Goal: Task Accomplishment & Management: Complete application form

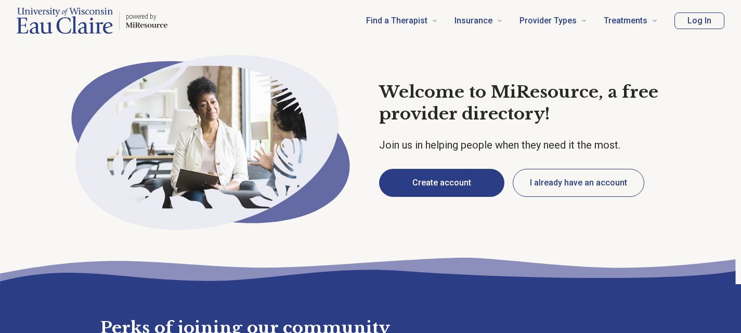
click at [412, 181] on button "Create account" at bounding box center [441, 183] width 125 height 28
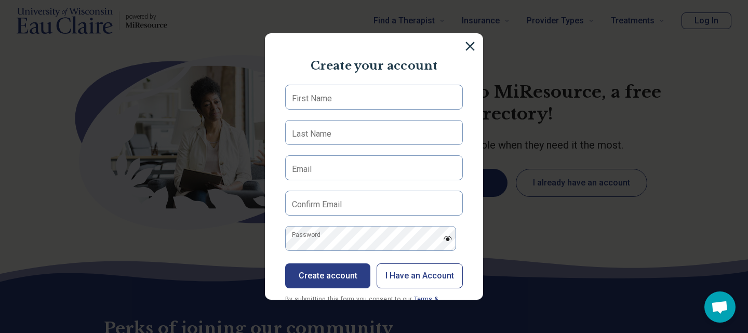
click at [305, 101] on label "First Name" at bounding box center [312, 99] width 40 height 12
click at [305, 101] on input "First Name" at bounding box center [374, 97] width 178 height 25
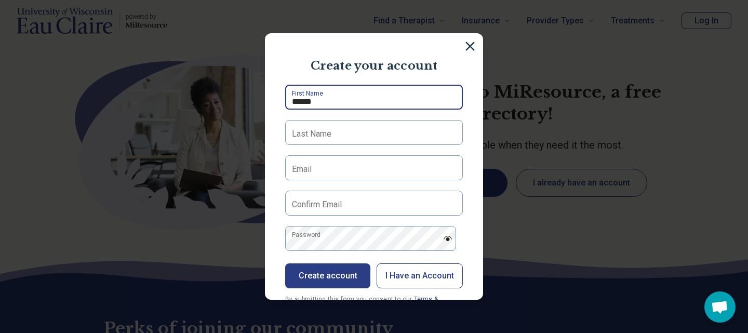
type input "******"
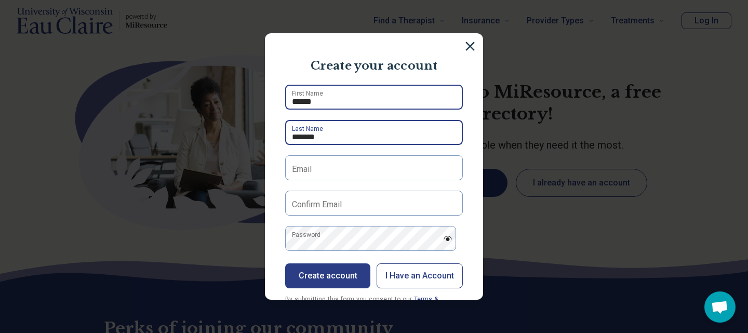
type input "*******"
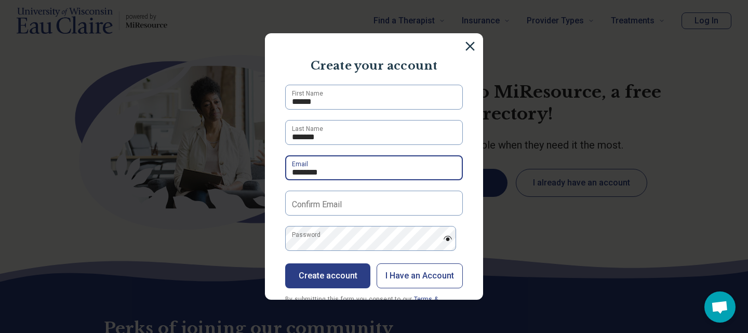
type input "**********"
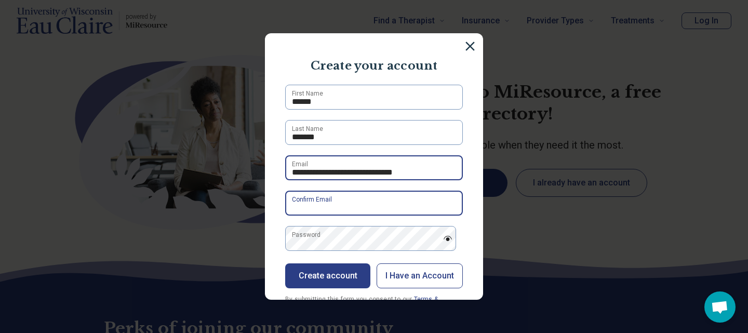
type input "**********"
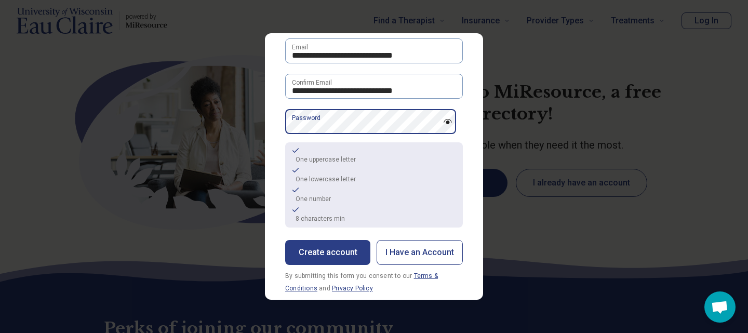
scroll to position [118, 0]
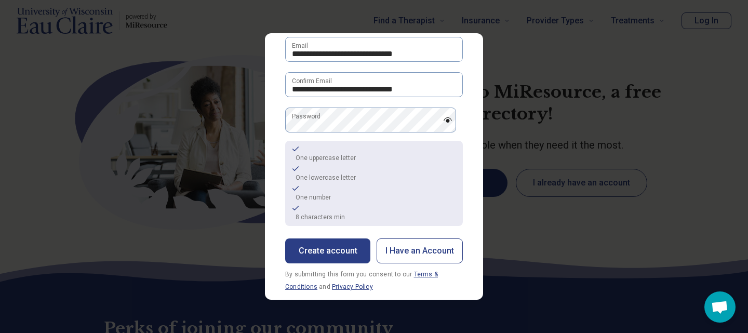
click at [332, 250] on button "Create account" at bounding box center [327, 251] width 85 height 25
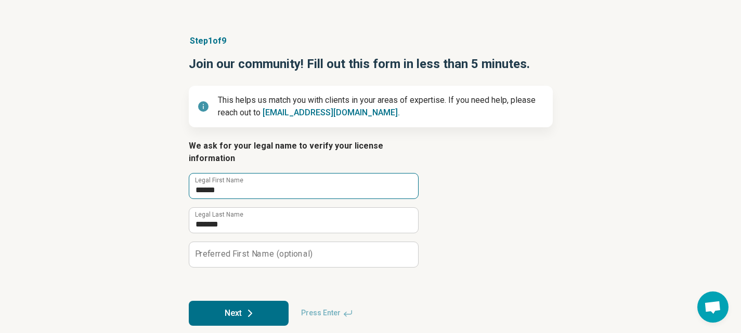
scroll to position [55, 0]
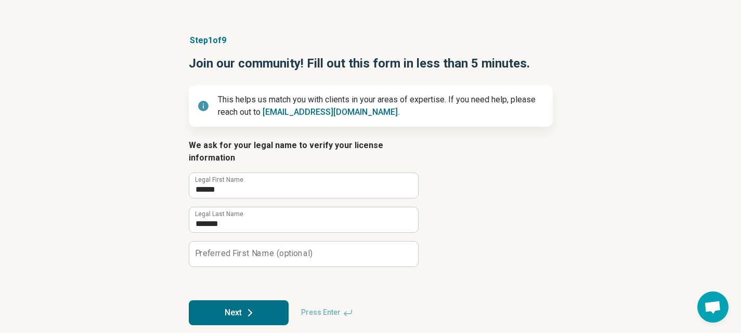
click at [240, 300] on button "Next" at bounding box center [239, 312] width 100 height 25
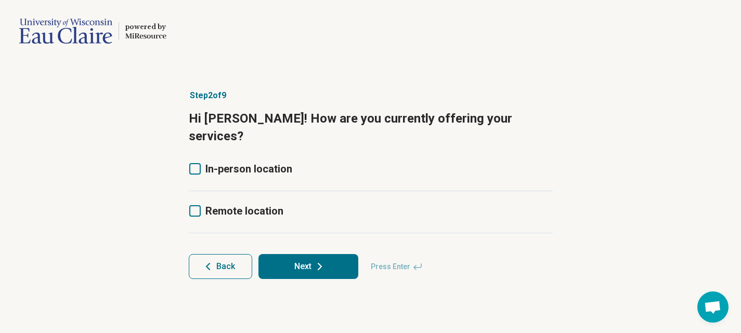
scroll to position [0, 0]
click at [229, 254] on button "Back" at bounding box center [223, 266] width 63 height 25
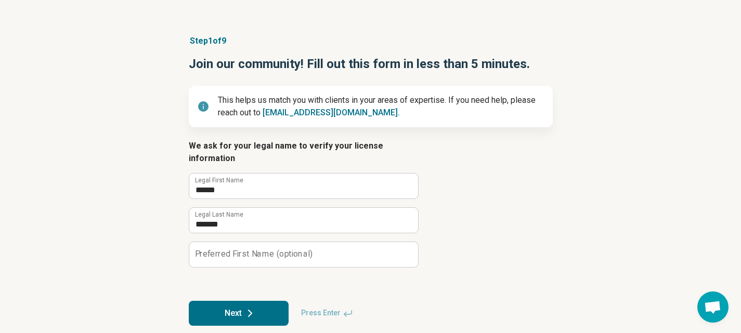
scroll to position [55, 0]
click at [240, 300] on button "Next" at bounding box center [239, 312] width 100 height 25
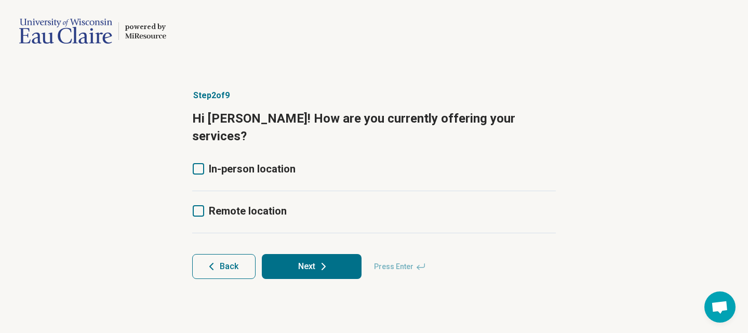
click at [194, 163] on icon at bounding box center [198, 168] width 11 height 11
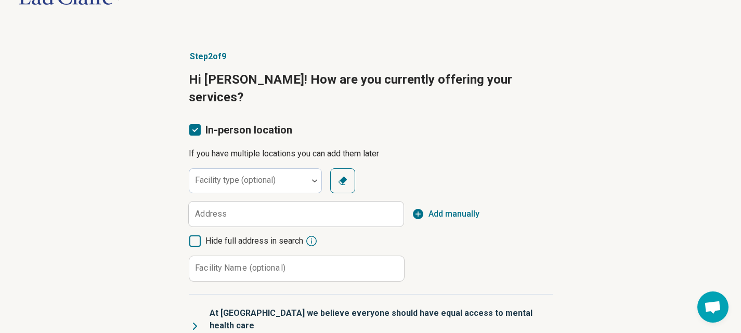
scroll to position [52, 0]
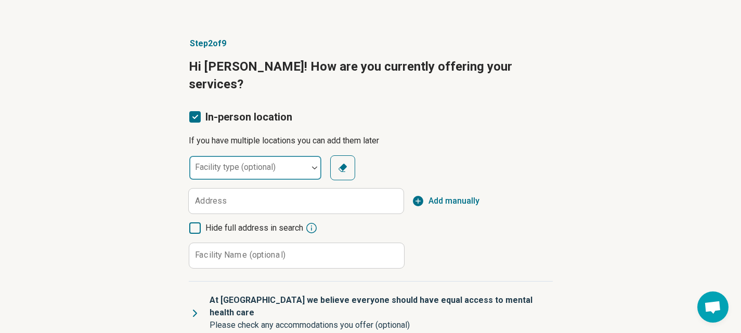
click at [203, 155] on div "Facility type (optional)" at bounding box center [255, 167] width 133 height 25
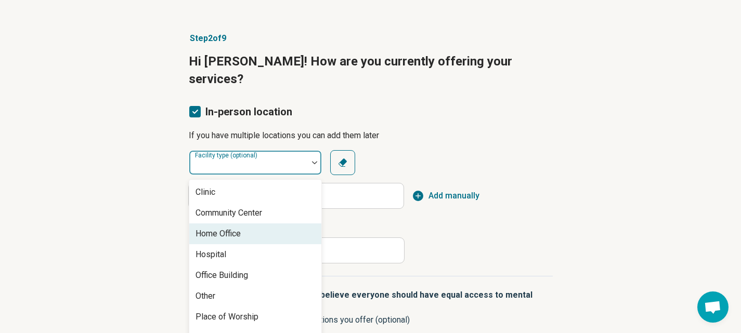
scroll to position [4, 0]
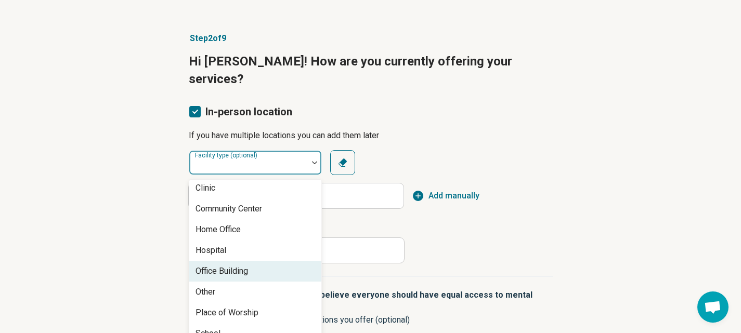
click at [240, 265] on div "Office Building" at bounding box center [221, 271] width 52 height 12
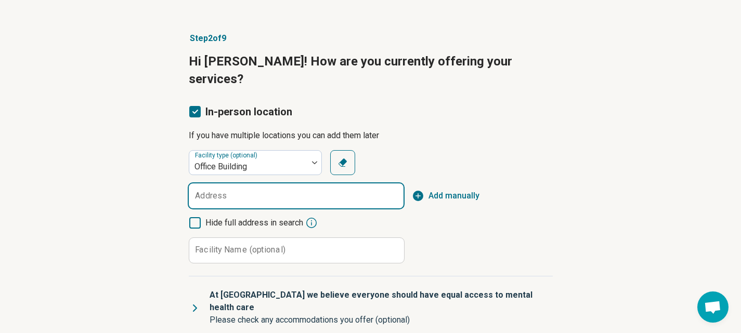
click at [228, 183] on input "Address" at bounding box center [296, 195] width 215 height 25
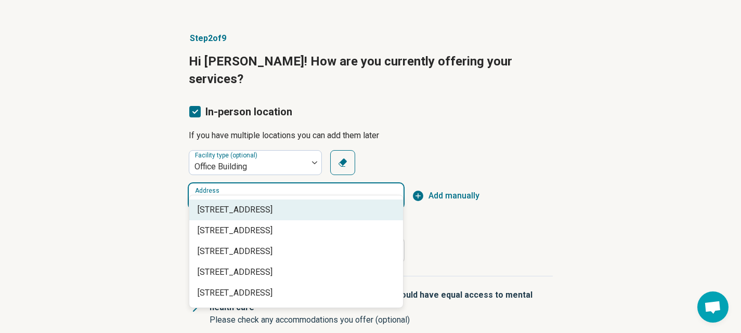
click at [264, 208] on span "2125 Heights Drive suite 1b, Eau Claire, WI" at bounding box center [297, 210] width 201 height 12
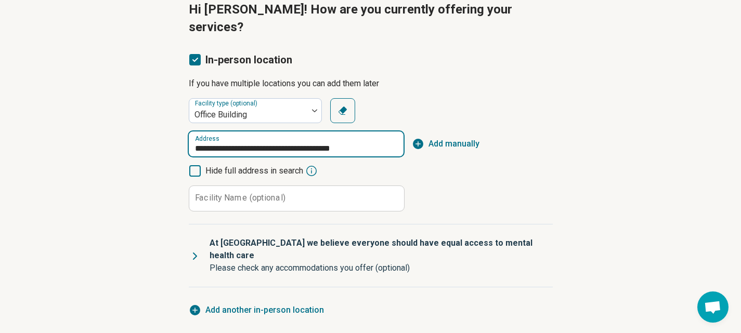
scroll to position [110, 0]
type input "**********"
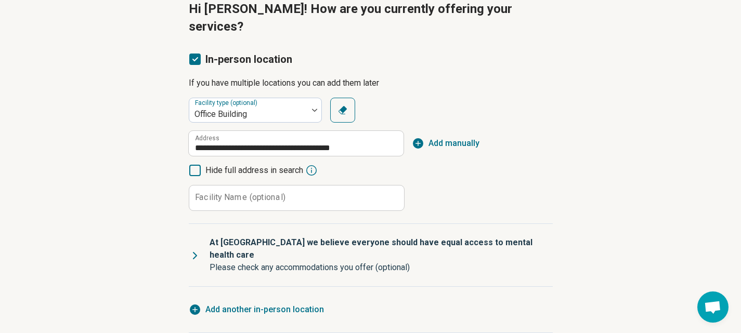
click at [213, 193] on label "Facility Name (optional)" at bounding box center [240, 197] width 90 height 8
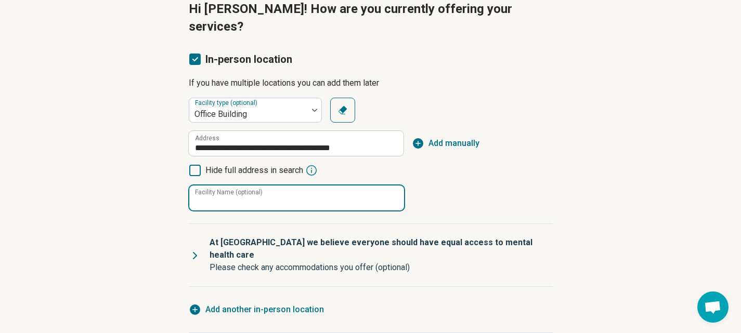
click at [213, 186] on input "Facility Name (optional)" at bounding box center [296, 198] width 215 height 25
type input "**********"
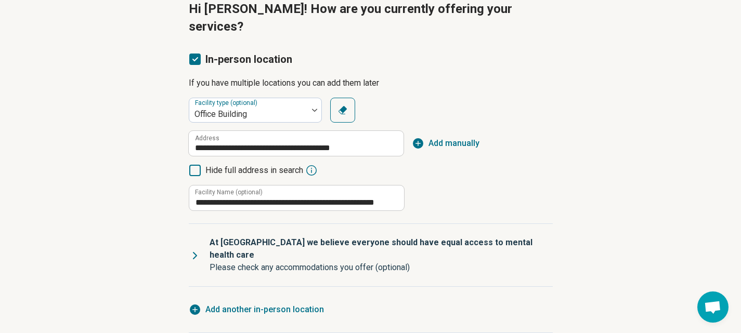
scroll to position [0, 0]
click at [194, 249] on icon at bounding box center [195, 255] width 12 height 12
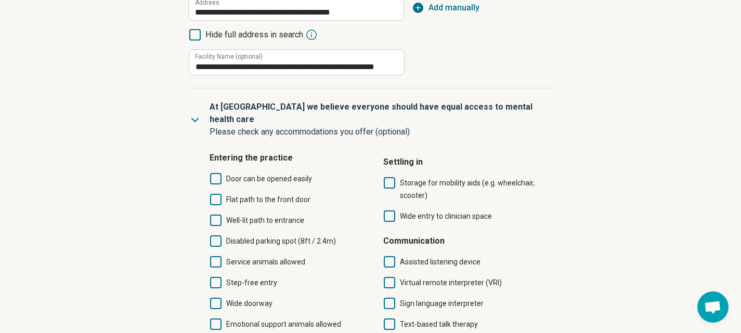
scroll to position [266, 0]
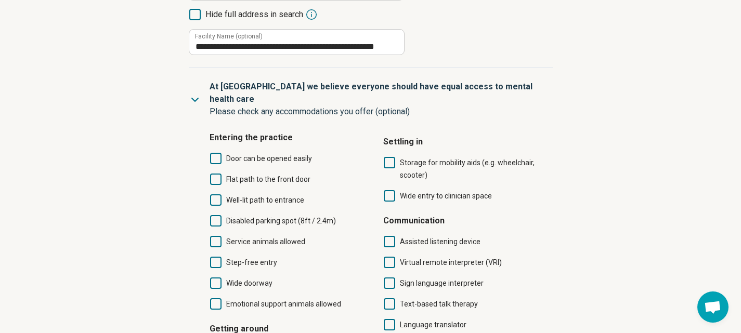
click at [212, 174] on icon at bounding box center [215, 179] width 11 height 11
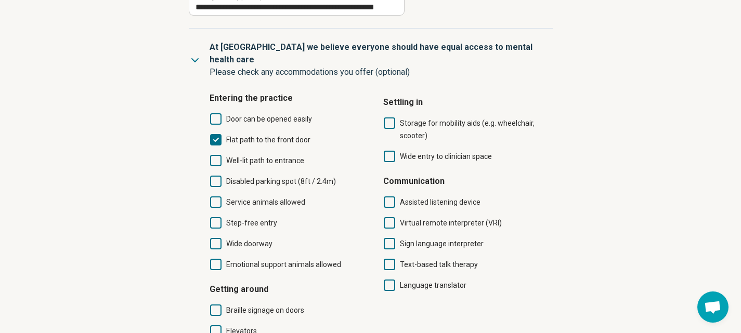
scroll to position [318, 0]
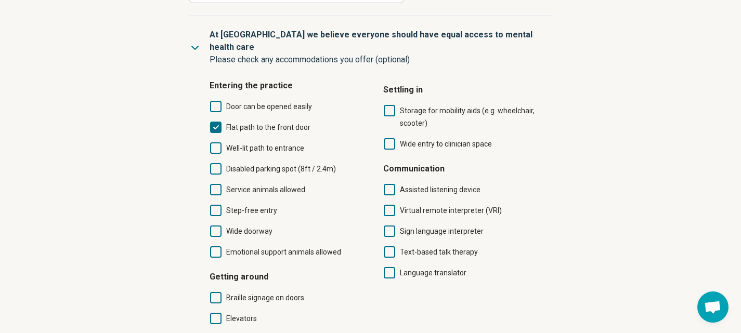
click at [214, 122] on icon at bounding box center [215, 127] width 11 height 11
click at [386, 105] on icon at bounding box center [389, 110] width 11 height 11
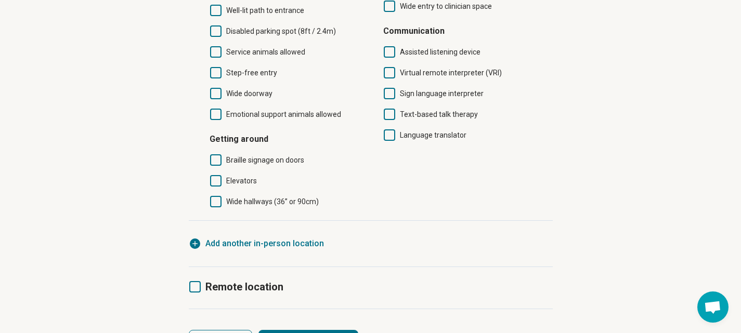
scroll to position [467, 0]
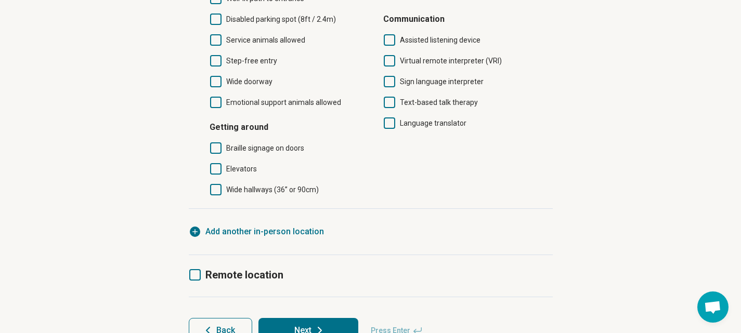
click at [191, 269] on icon at bounding box center [194, 274] width 11 height 11
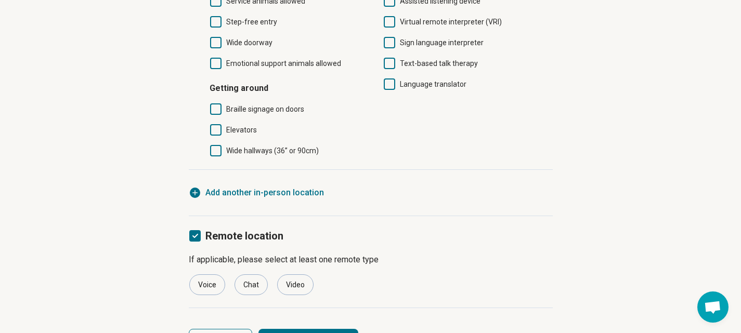
scroll to position [517, 0]
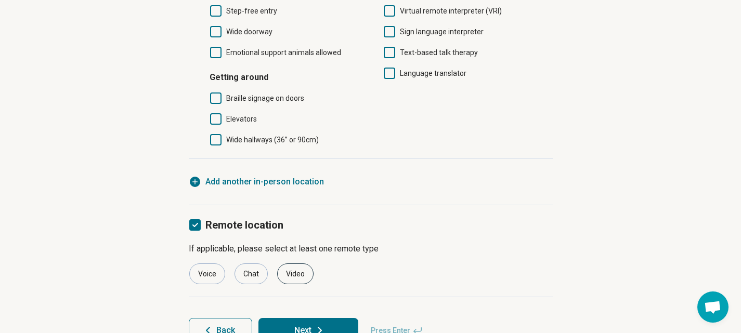
click at [289, 263] on div "Video" at bounding box center [295, 273] width 36 height 21
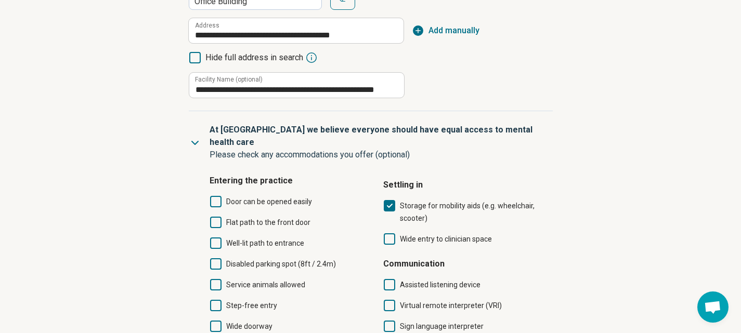
scroll to position [205, 0]
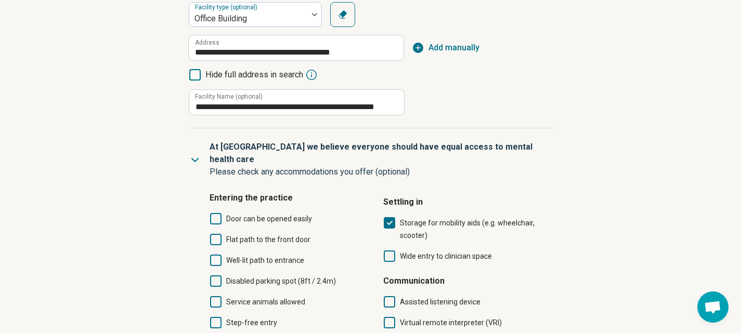
click at [387, 217] on icon at bounding box center [389, 222] width 11 height 11
click at [357, 141] on p "At MiResource we believe everyone should have equal access to mental health care" at bounding box center [376, 153] width 335 height 25
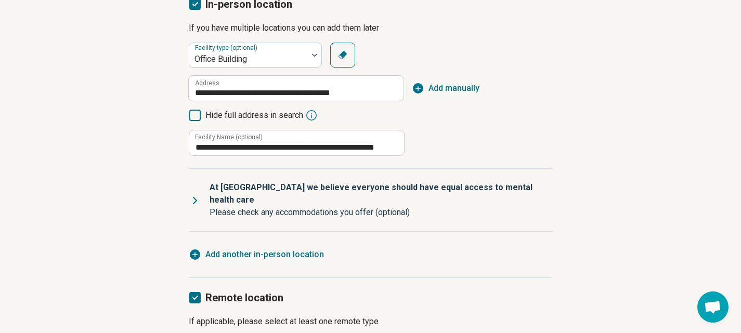
scroll to position [156, 0]
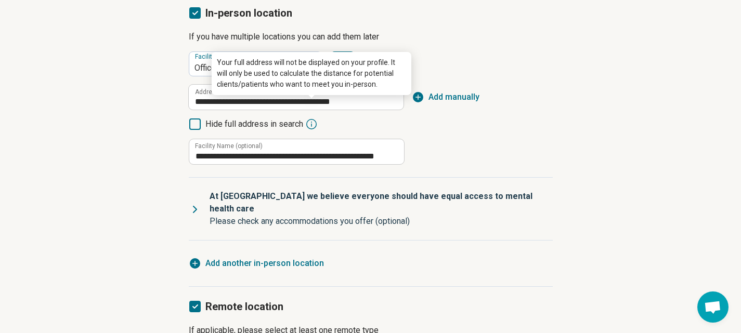
click at [310, 118] on icon at bounding box center [311, 124] width 12 height 12
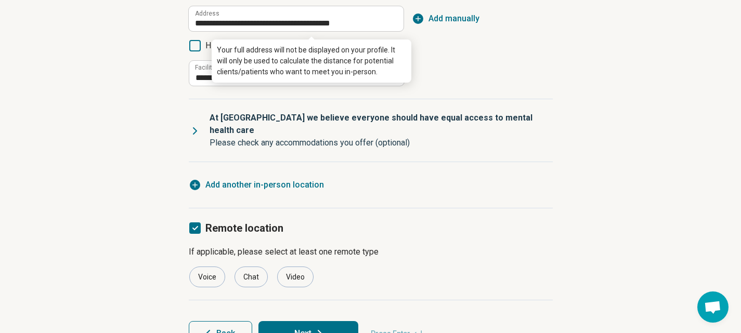
scroll to position [238, 0]
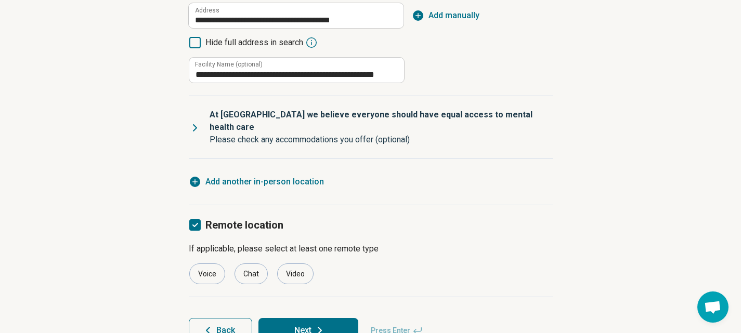
click at [323, 324] on icon at bounding box center [319, 330] width 12 height 12
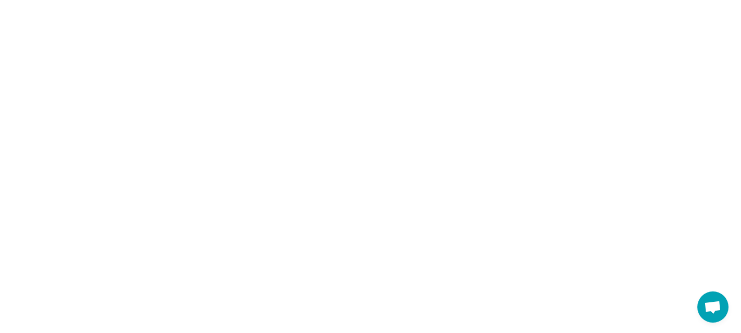
scroll to position [0, 0]
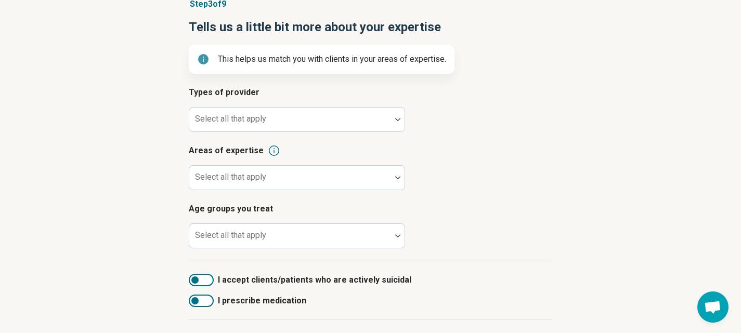
scroll to position [104, 0]
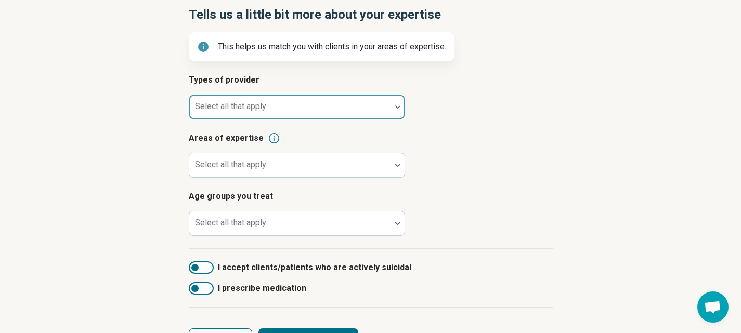
click at [249, 102] on label "Select all that apply" at bounding box center [230, 106] width 71 height 10
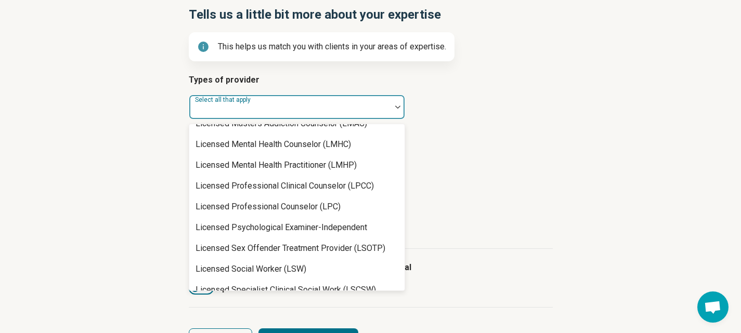
scroll to position [728, 0]
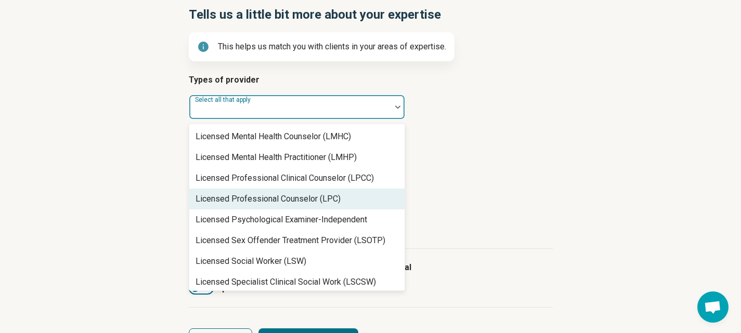
click at [278, 199] on div "Licensed Professional Counselor (LPC)" at bounding box center [267, 199] width 145 height 12
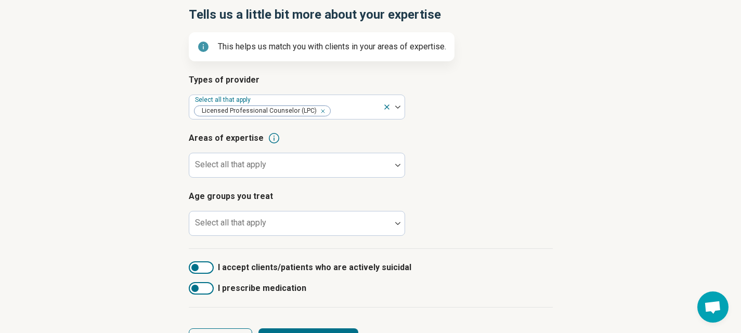
click at [519, 133] on h3 "Areas of expertise" at bounding box center [371, 138] width 364 height 12
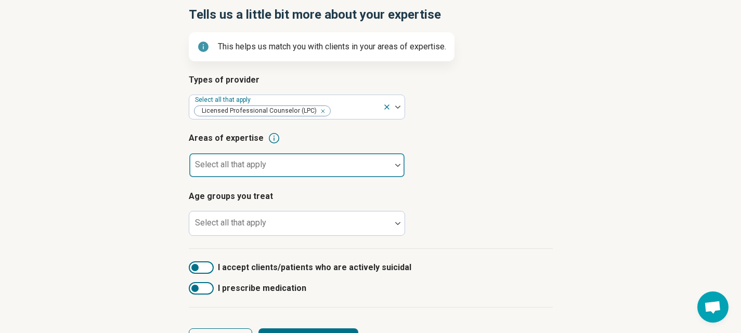
click at [282, 165] on div at bounding box center [289, 169] width 193 height 15
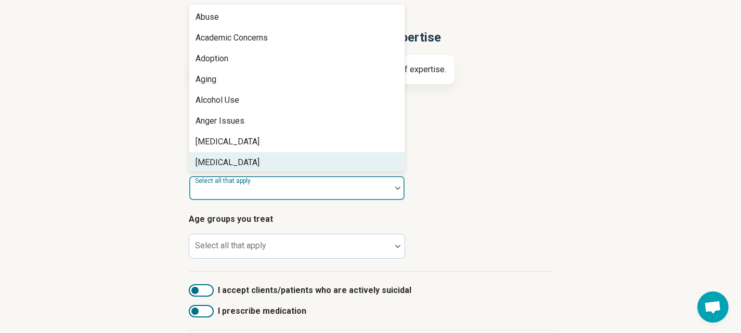
scroll to position [81, 0]
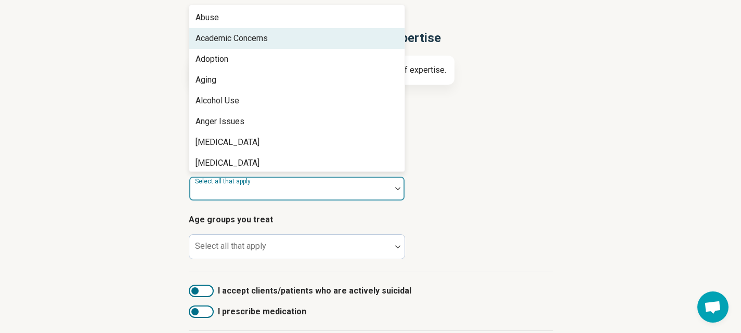
click at [286, 36] on div "Academic Concerns" at bounding box center [296, 38] width 215 height 21
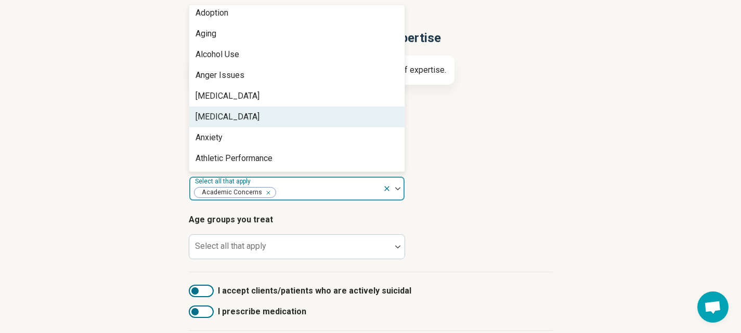
scroll to position [52, 0]
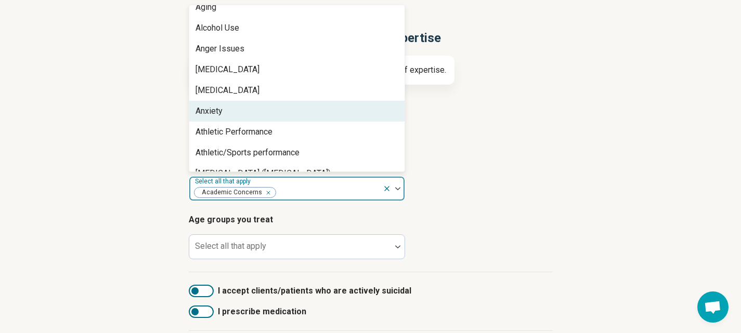
click at [267, 112] on div "Anxiety" at bounding box center [296, 111] width 215 height 21
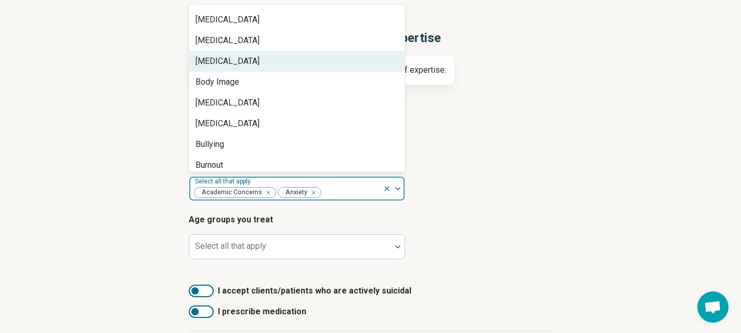
scroll to position [260, 0]
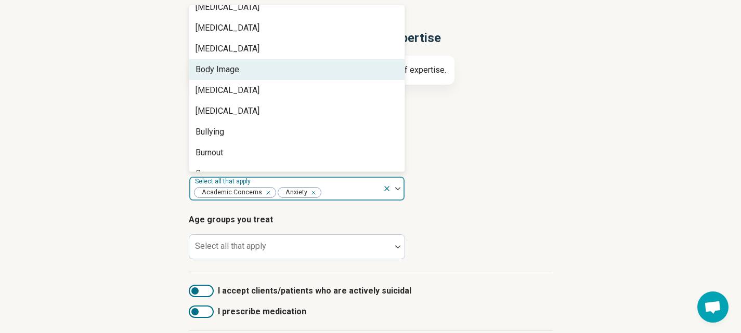
click at [259, 72] on div "Body Image" at bounding box center [296, 69] width 215 height 21
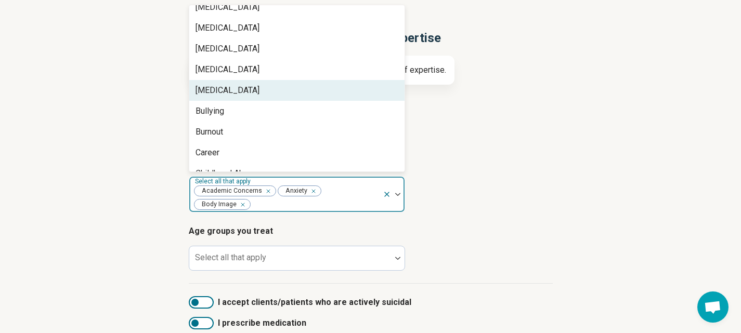
scroll to position [312, 0]
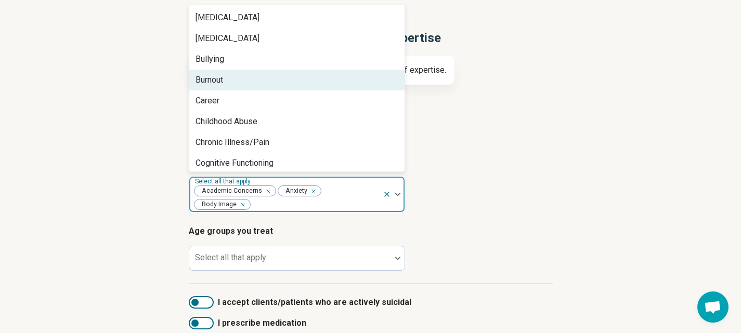
click at [259, 81] on div "Burnout" at bounding box center [296, 80] width 215 height 21
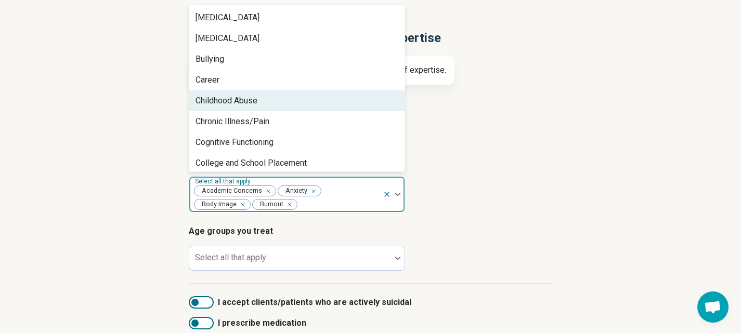
click at [262, 103] on div "Childhood Abuse" at bounding box center [296, 100] width 215 height 21
click at [262, 100] on div "Chronic Illness/Pain" at bounding box center [232, 101] width 74 height 12
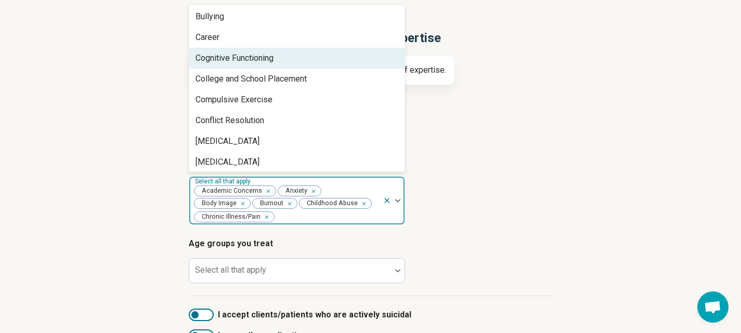
scroll to position [364, 0]
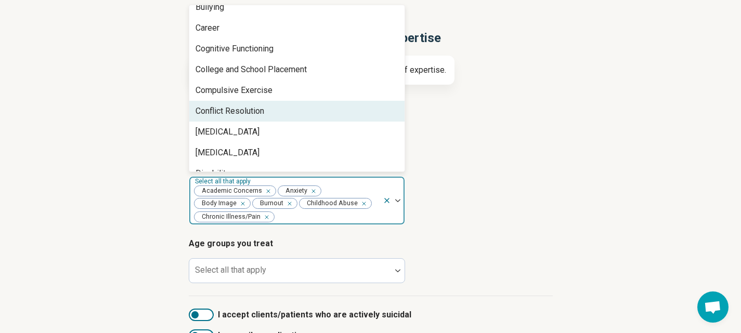
click at [263, 107] on div "Conflict Resolution" at bounding box center [229, 111] width 69 height 12
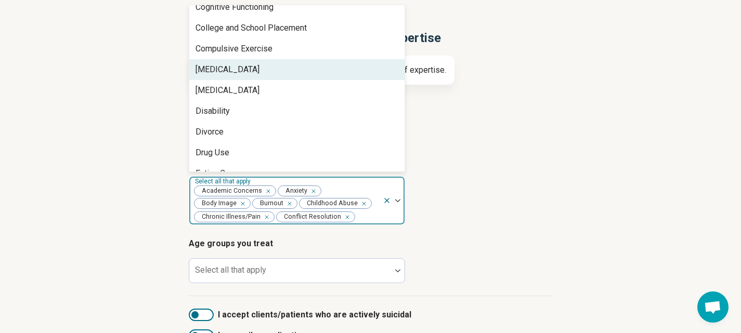
scroll to position [416, 0]
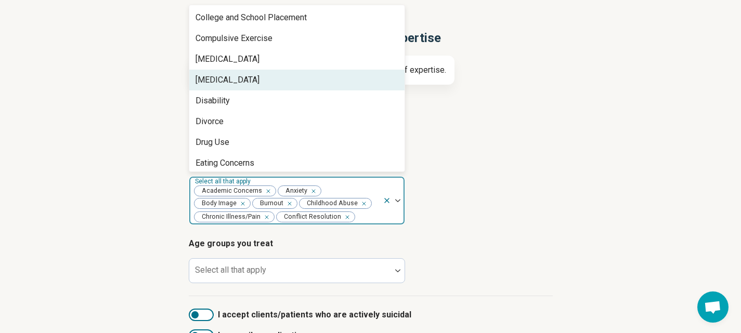
click at [260, 83] on div "[MEDICAL_DATA]" at bounding box center [296, 80] width 215 height 21
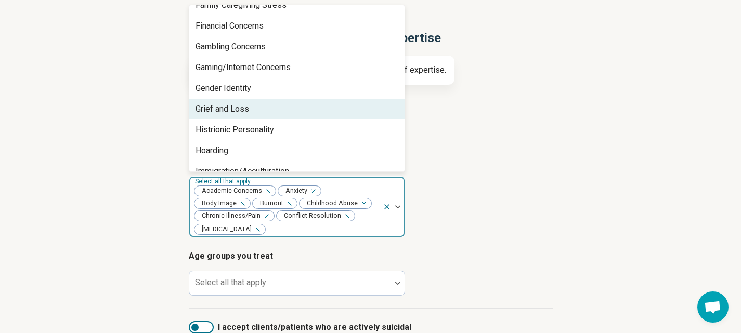
scroll to position [624, 0]
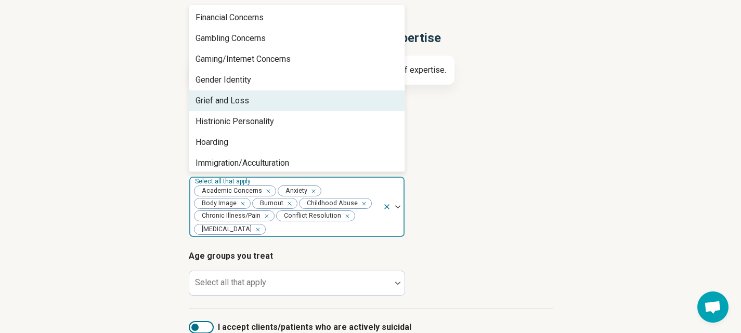
click at [257, 99] on div "Grief and Loss" at bounding box center [296, 100] width 215 height 21
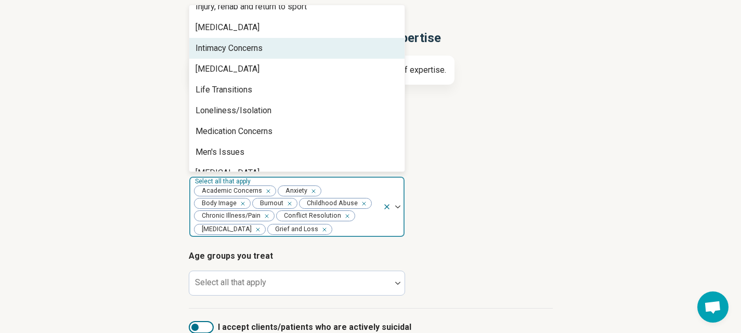
scroll to position [832, 0]
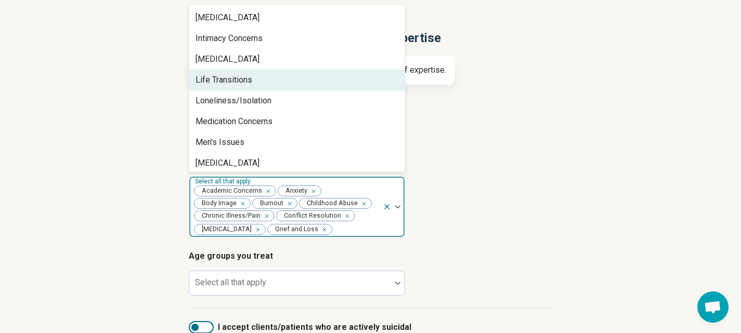
click at [256, 84] on div "Life Transitions" at bounding box center [296, 80] width 215 height 21
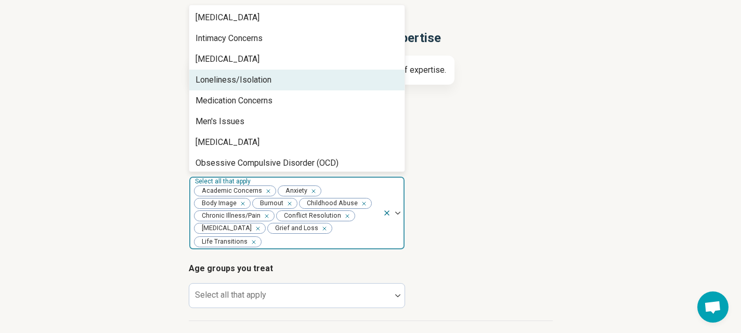
click at [256, 84] on div "Loneliness/Isolation" at bounding box center [233, 80] width 76 height 12
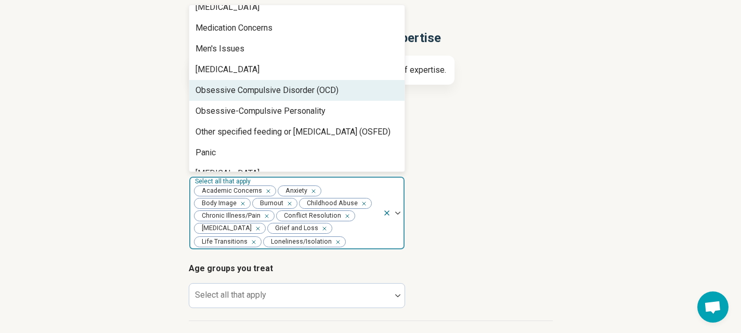
click at [257, 89] on div "Obsessive Compulsive Disorder (OCD)" at bounding box center [266, 90] width 143 height 12
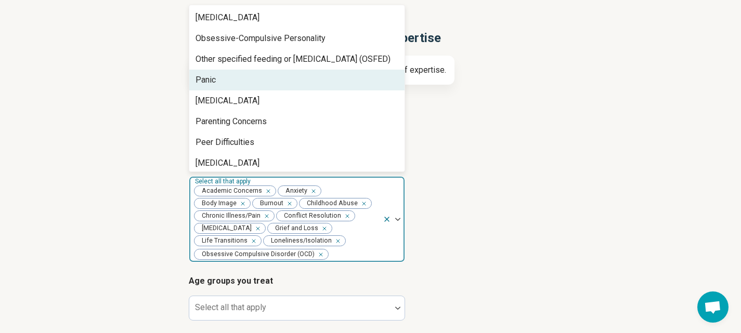
scroll to position [987, 0]
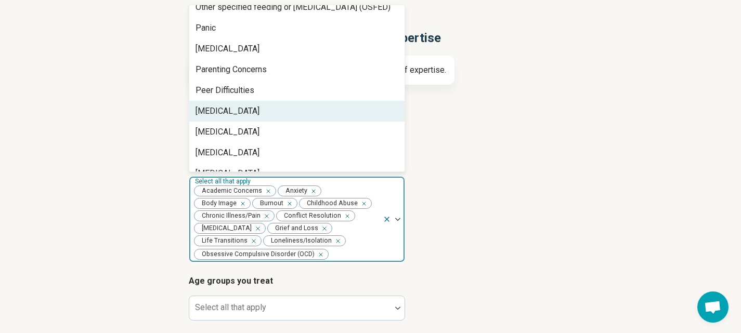
click at [257, 108] on div "Perfectionism" at bounding box center [296, 111] width 215 height 21
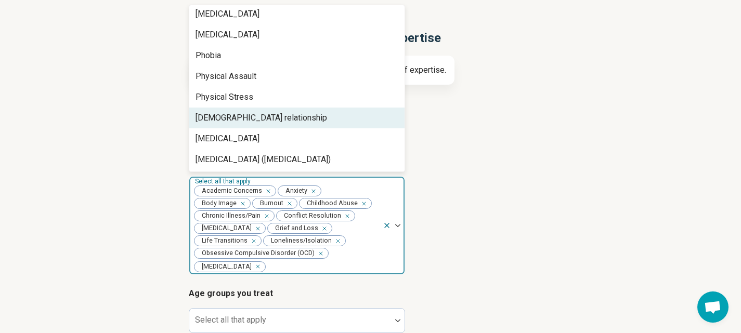
scroll to position [1091, 0]
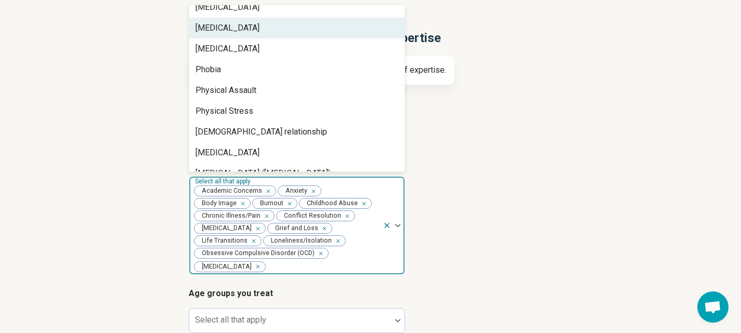
click at [253, 27] on div "[MEDICAL_DATA]" at bounding box center [227, 28] width 64 height 12
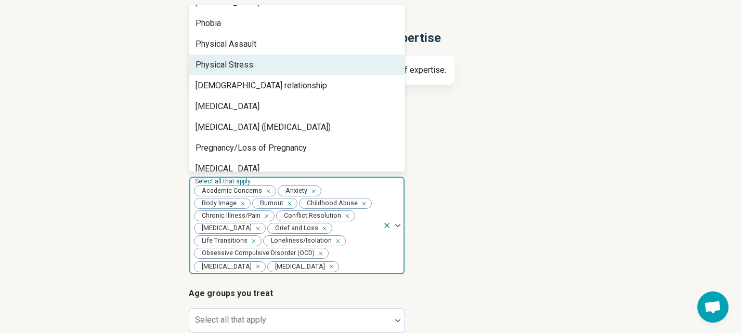
scroll to position [1143, 0]
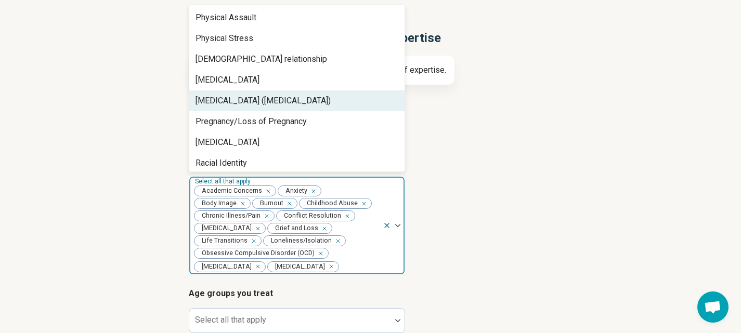
click at [245, 107] on div "Posttraumatic Stress Disorder (PTSD)" at bounding box center [296, 100] width 215 height 21
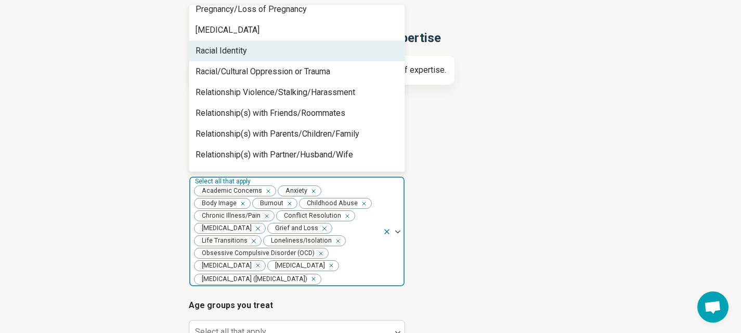
scroll to position [1247, 0]
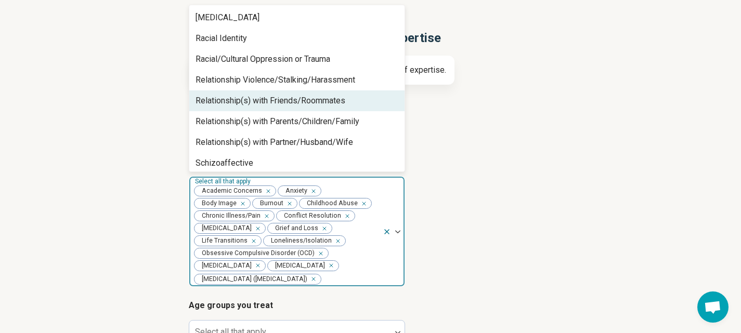
click at [245, 102] on div "Relationship(s) with Friends/Roommates" at bounding box center [270, 101] width 150 height 12
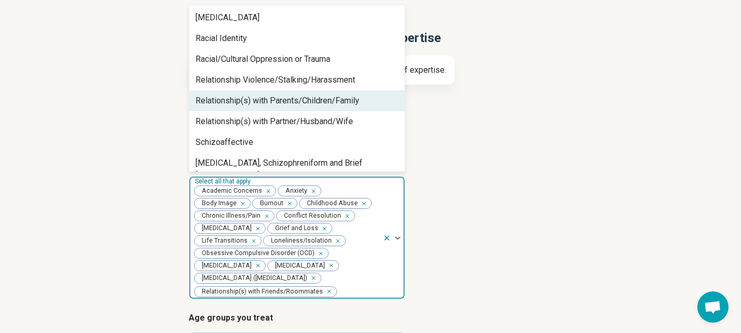
click at [245, 102] on div "Relationship(s) with Parents/Children/Family" at bounding box center [277, 101] width 164 height 12
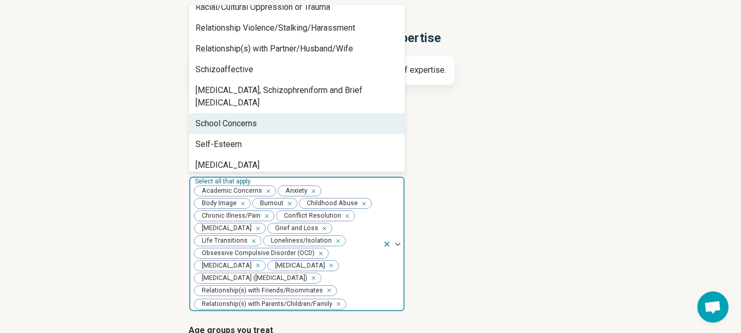
scroll to position [1351, 0]
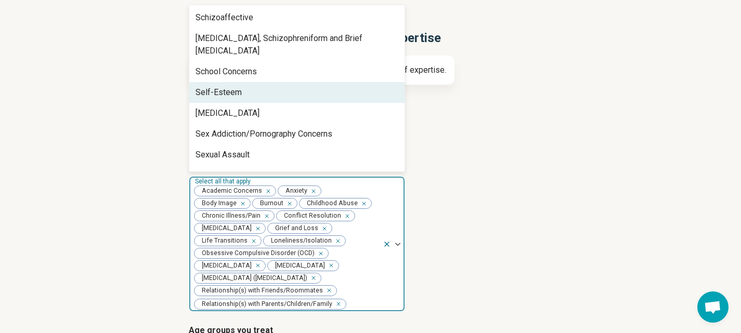
click at [245, 82] on div "Self-Esteem" at bounding box center [296, 92] width 215 height 21
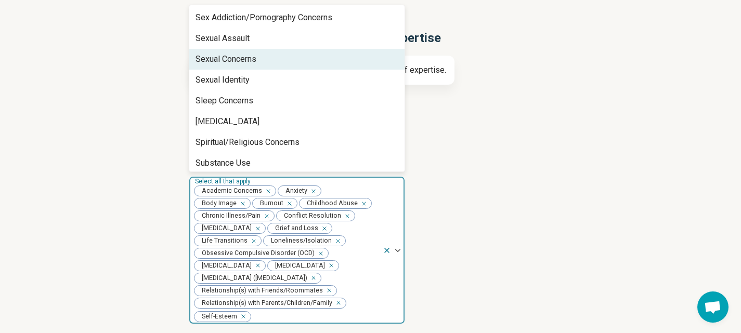
scroll to position [1455, 0]
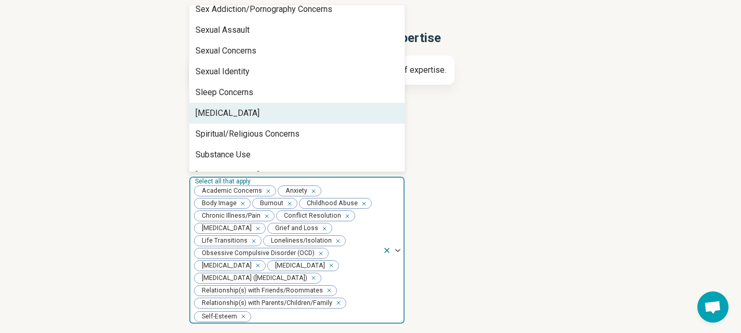
click at [245, 107] on div "[MEDICAL_DATA]" at bounding box center [227, 113] width 64 height 12
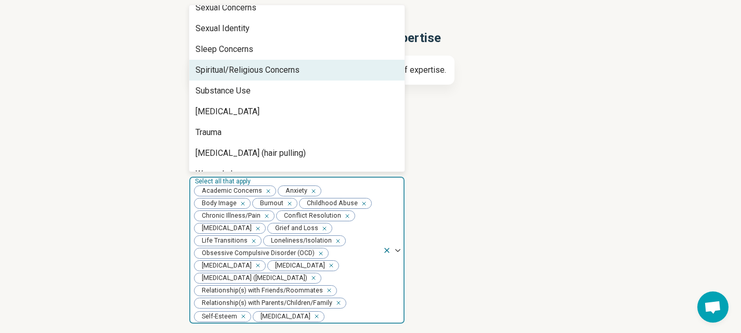
scroll to position [1507, 0]
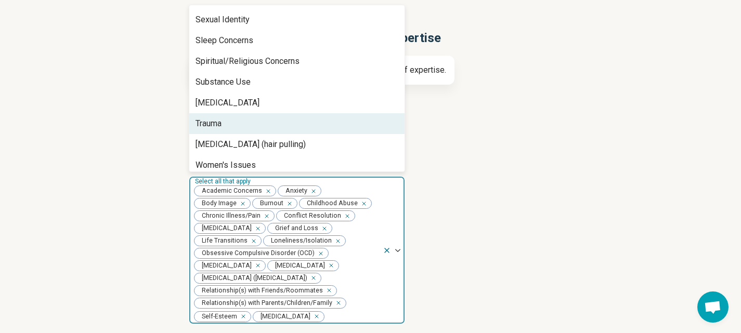
click at [245, 113] on div "Trauma" at bounding box center [296, 123] width 215 height 21
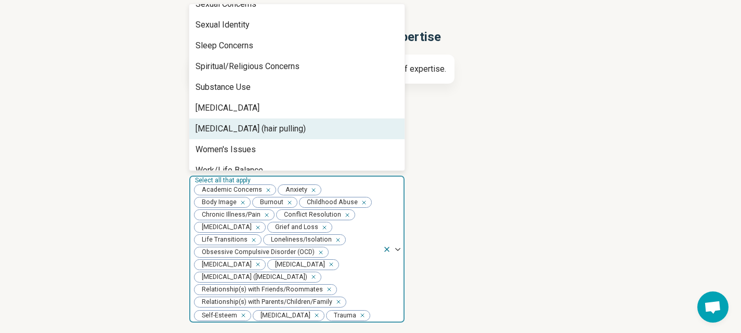
scroll to position [81, 0]
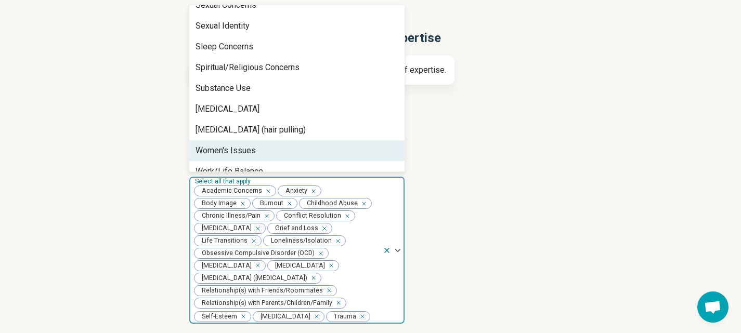
click at [310, 140] on div "Women's Issues" at bounding box center [296, 150] width 215 height 21
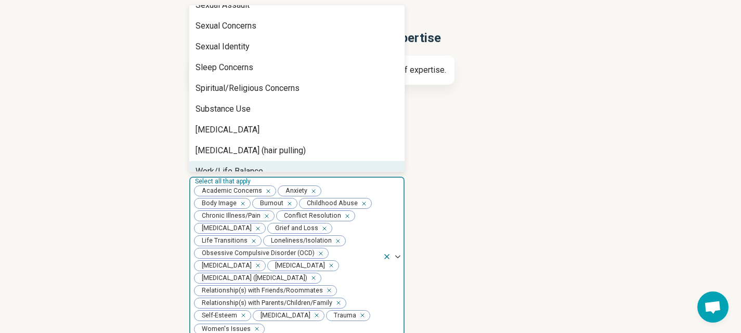
click at [299, 161] on div "Work/Life Balance" at bounding box center [296, 171] width 215 height 21
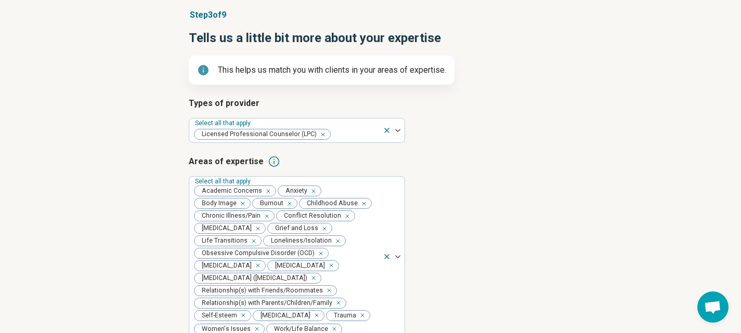
click at [486, 134] on article "Types of provider Select all that apply Licensed Professional Counselor (LPC)" at bounding box center [371, 120] width 364 height 46
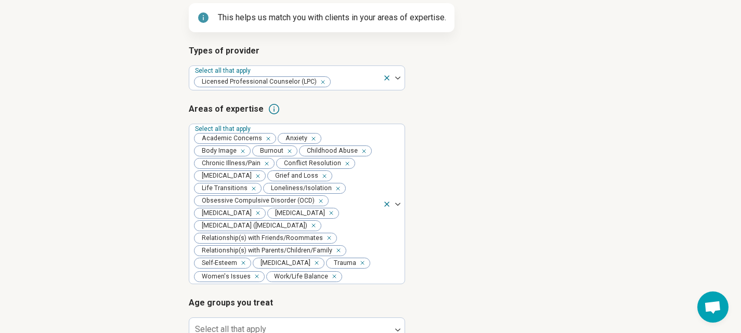
scroll to position [236, 0]
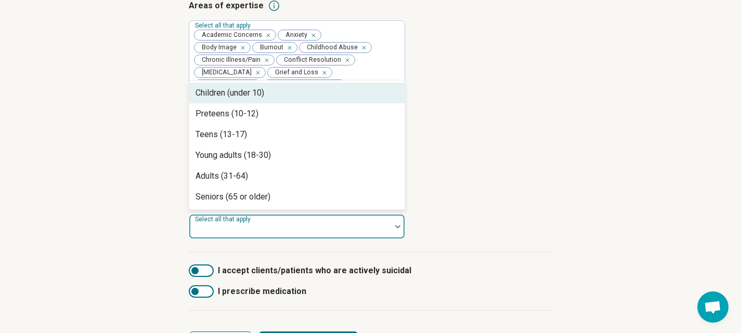
click at [271, 233] on div at bounding box center [289, 230] width 193 height 15
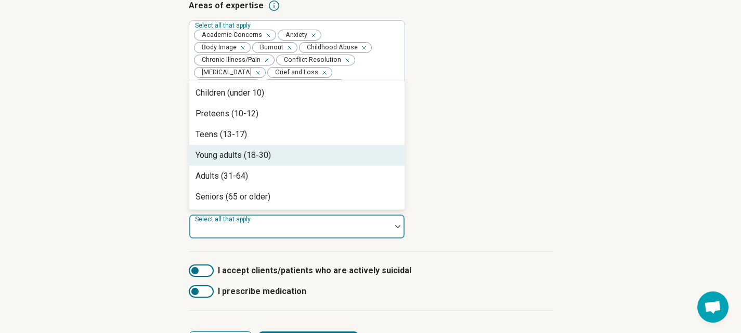
click at [267, 158] on div "Young adults (18-30)" at bounding box center [232, 155] width 75 height 12
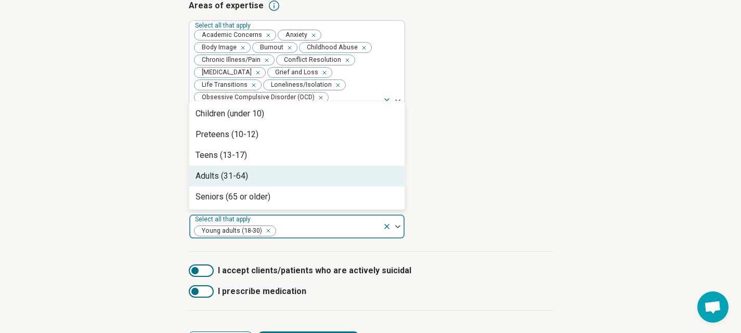
click at [267, 180] on div "Adults (31-64)" at bounding box center [296, 176] width 215 height 21
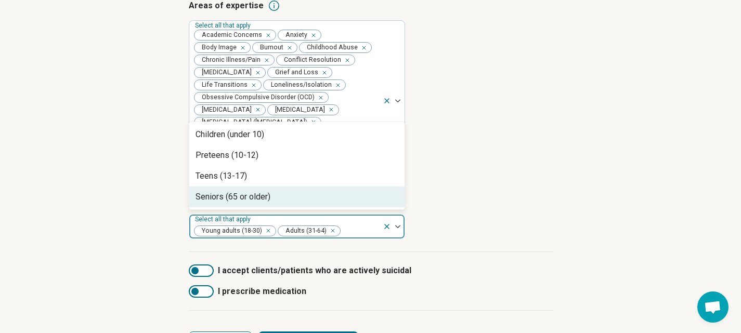
click at [268, 199] on div "Seniors (65 or older)" at bounding box center [232, 197] width 75 height 12
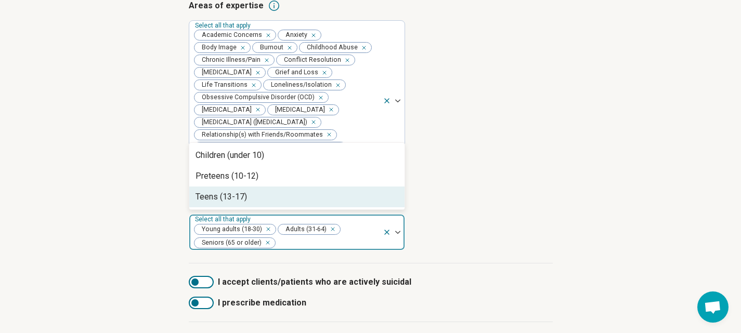
click at [510, 191] on div "Types of provider Select all that apply Licensed Professional Counselor (LPC) A…" at bounding box center [371, 102] width 364 height 323
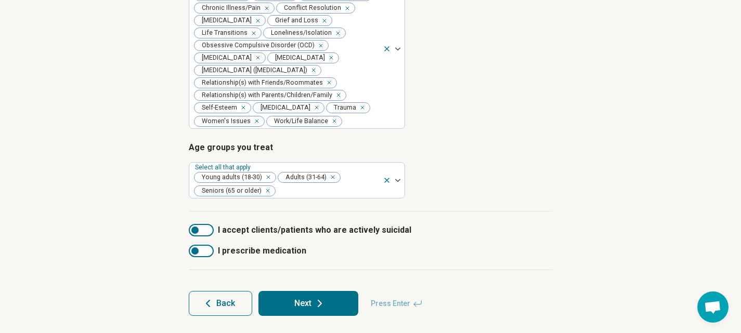
scroll to position [297, 0]
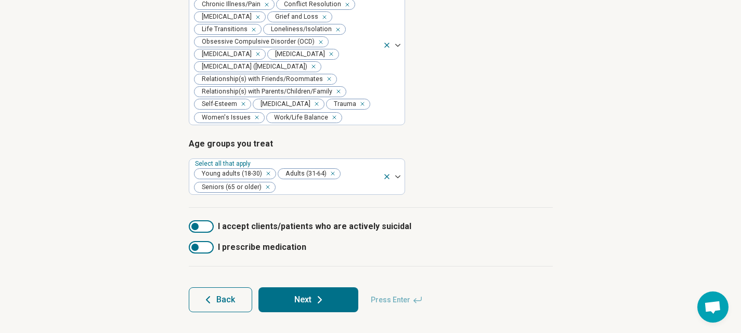
click at [201, 227] on div at bounding box center [201, 226] width 25 height 12
click at [206, 227] on div at bounding box center [207, 226] width 7 height 7
click at [313, 294] on button "Next" at bounding box center [308, 299] width 100 height 25
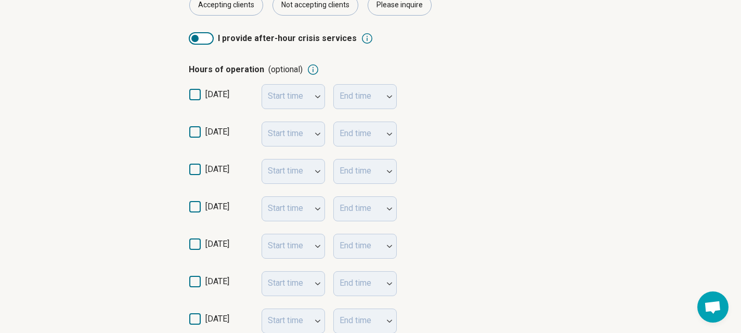
scroll to position [260, 0]
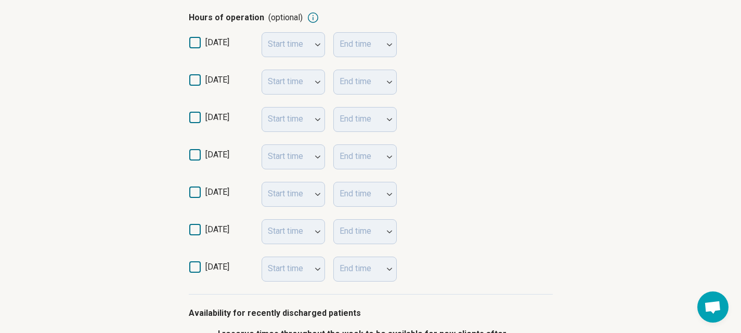
click at [198, 76] on icon at bounding box center [194, 79] width 11 height 11
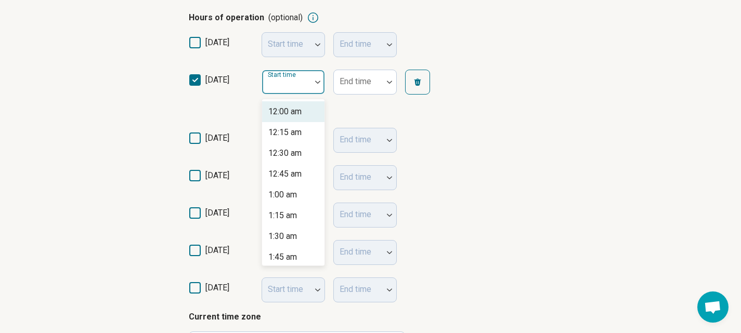
click at [303, 78] on div "Start time" at bounding box center [292, 82] width 63 height 25
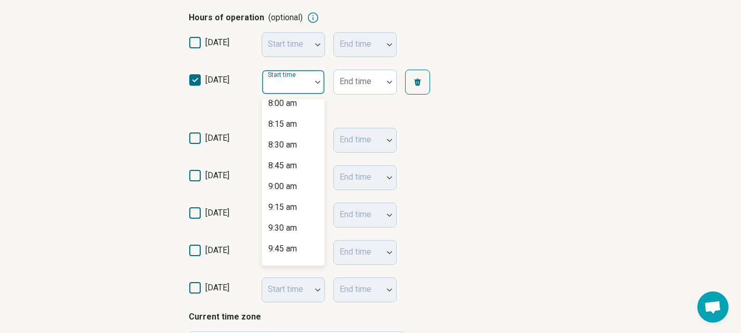
scroll to position [676, 0]
click at [290, 184] on div "9:00 am" at bounding box center [282, 184] width 29 height 12
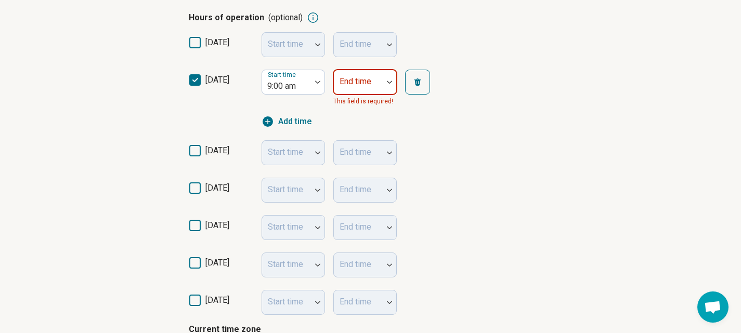
click at [367, 84] on div "End time" at bounding box center [364, 82] width 63 height 25
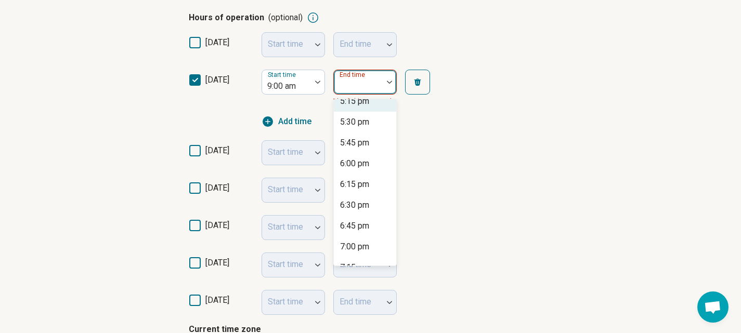
scroll to position [624, 0]
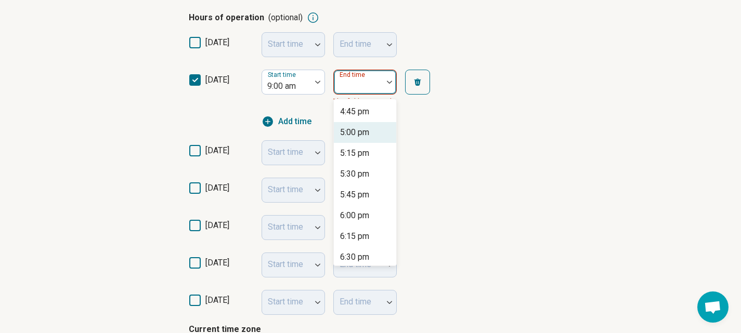
click at [353, 141] on div "5:00 pm" at bounding box center [365, 132] width 62 height 21
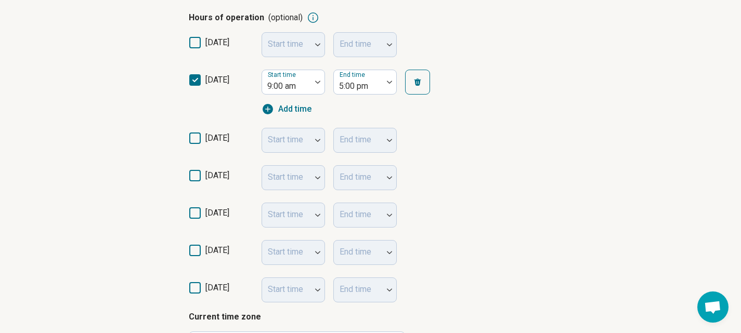
click at [195, 136] on icon at bounding box center [194, 138] width 11 height 11
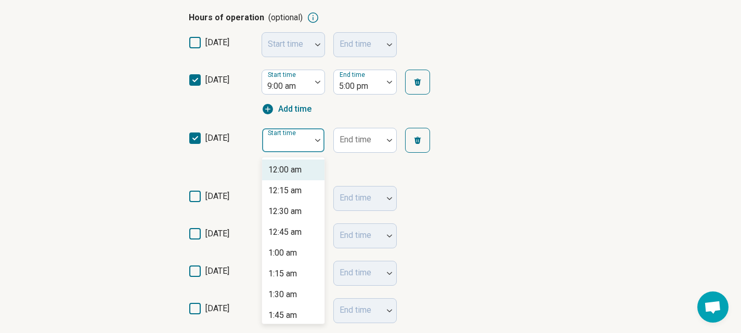
click at [293, 140] on div "Start time" at bounding box center [292, 140] width 63 height 25
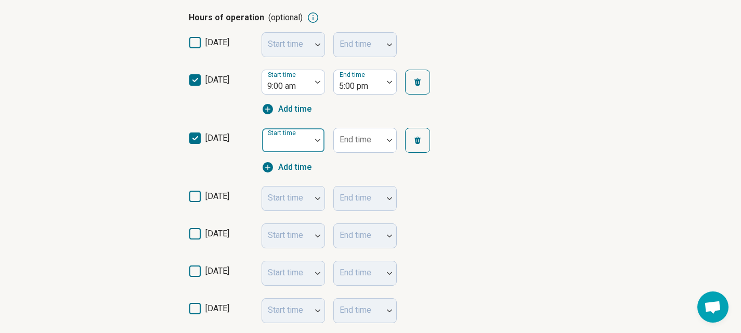
click at [294, 142] on div at bounding box center [286, 144] width 41 height 15
type input "*"
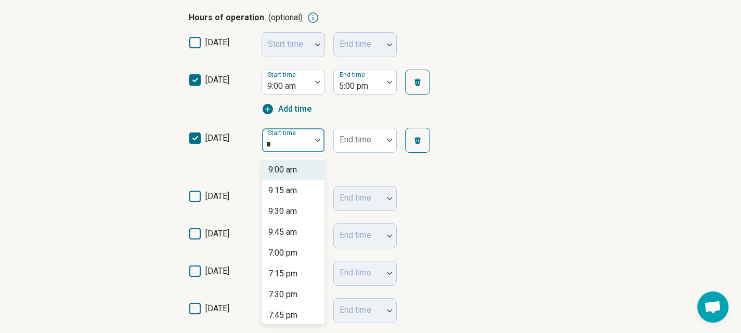
drag, startPoint x: 286, startPoint y: 168, endPoint x: 309, endPoint y: 157, distance: 25.3
click at [288, 168] on div "9:00 am" at bounding box center [282, 170] width 29 height 12
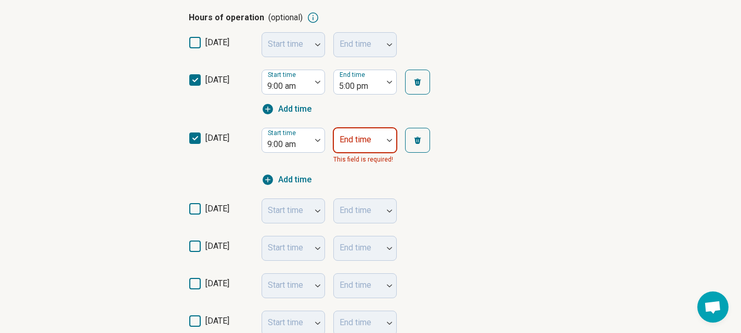
click at [353, 137] on div "End time" at bounding box center [364, 140] width 63 height 25
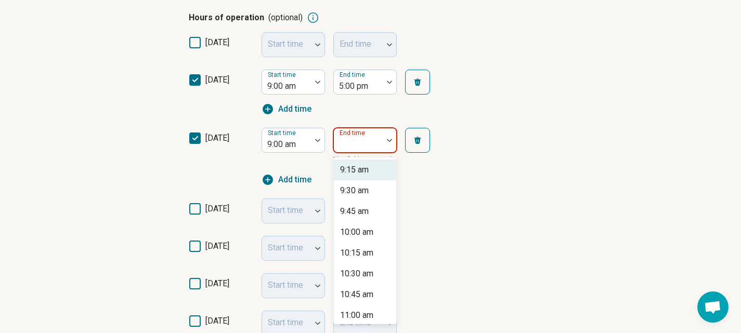
type input "*"
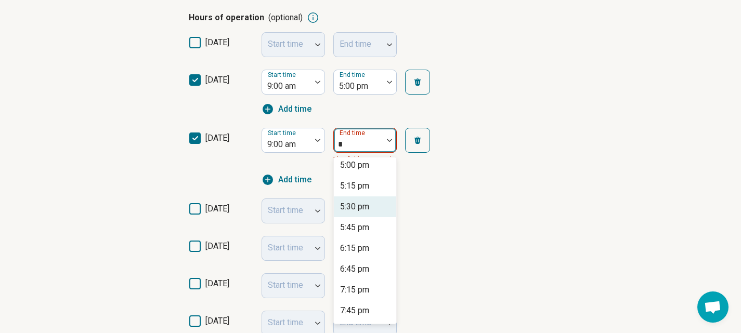
scroll to position [364, 0]
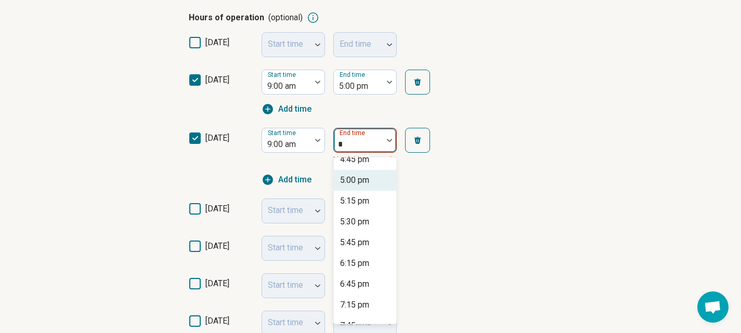
click at [350, 175] on div "5:00 pm" at bounding box center [354, 180] width 29 height 12
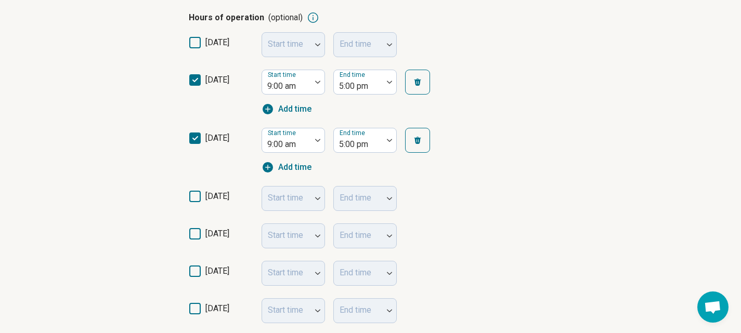
click at [194, 193] on icon at bounding box center [194, 196] width 11 height 11
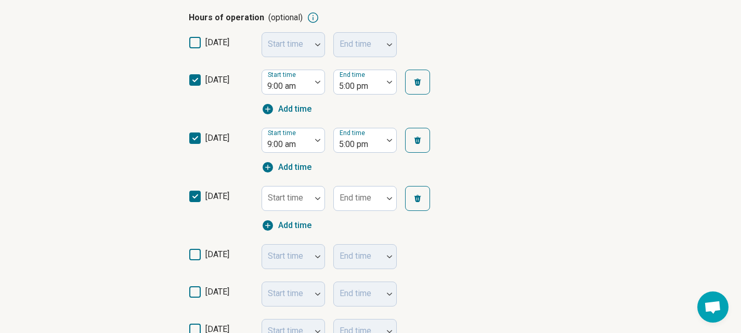
scroll to position [5, 0]
click at [195, 252] on icon at bounding box center [194, 254] width 11 height 11
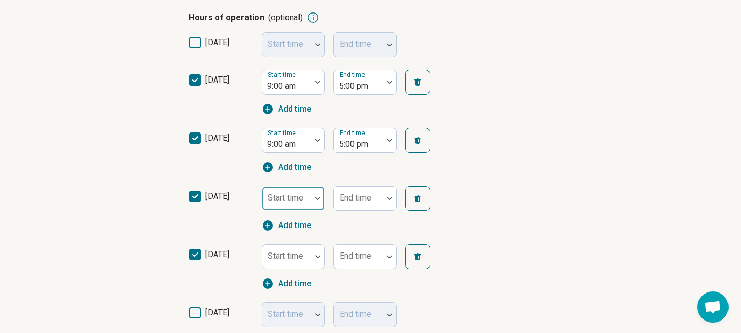
click at [307, 193] on div at bounding box center [286, 198] width 49 height 23
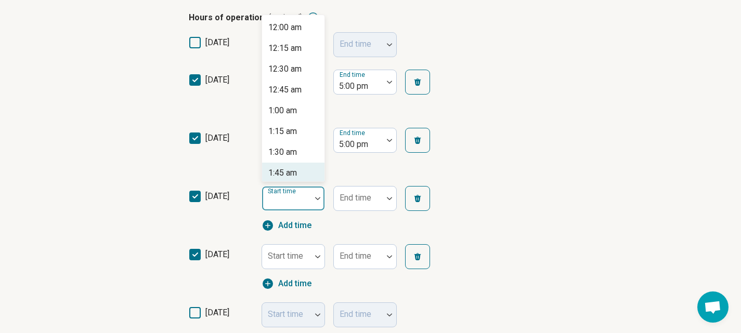
type input "*"
click at [276, 29] on div "9:00 am" at bounding box center [282, 27] width 29 height 12
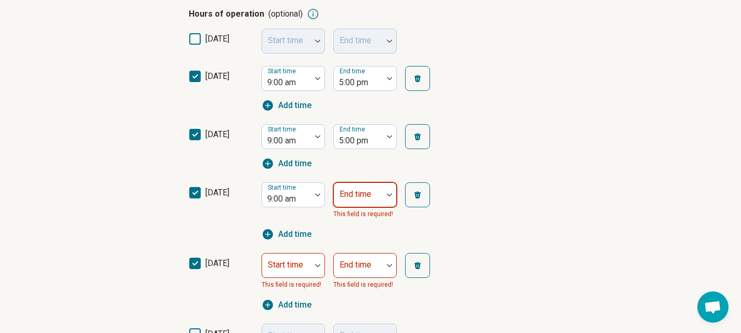
click at [357, 201] on div "End time" at bounding box center [364, 194] width 63 height 25
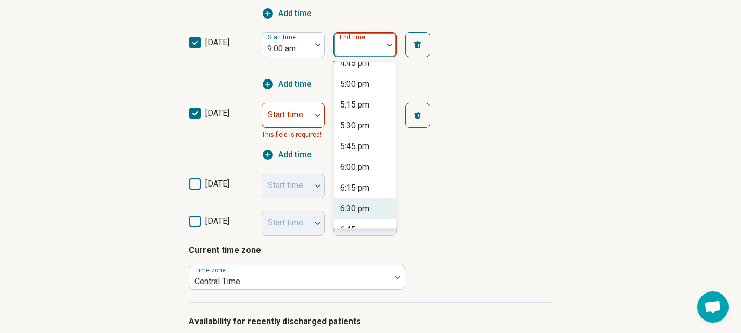
scroll to position [624, 0]
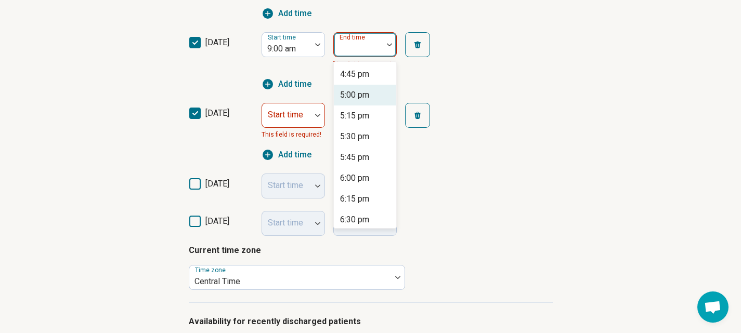
click at [348, 89] on div "5:00 pm" at bounding box center [354, 95] width 29 height 12
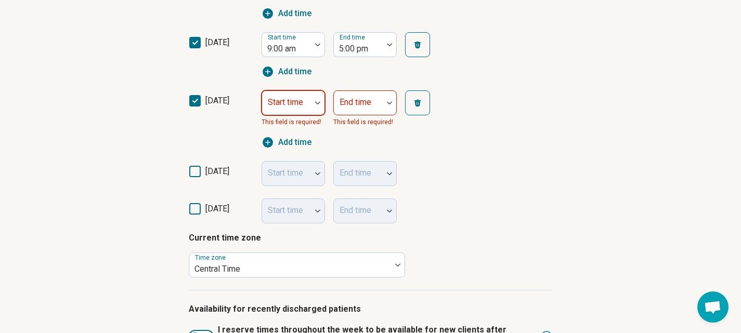
click at [278, 106] on div "Start time" at bounding box center [292, 102] width 63 height 25
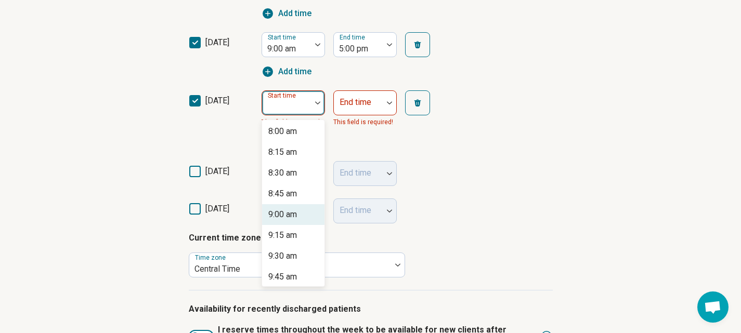
scroll to position [676, 0]
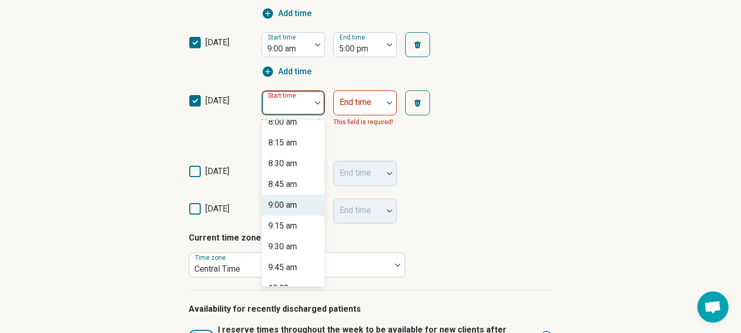
click at [290, 201] on div "9:00 am" at bounding box center [282, 205] width 29 height 12
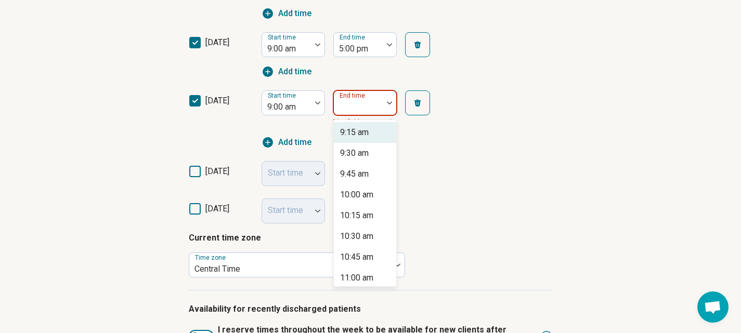
click at [359, 108] on div at bounding box center [358, 107] width 41 height 15
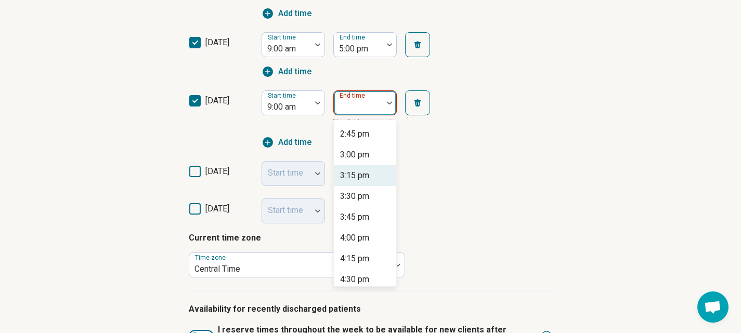
scroll to position [468, 0]
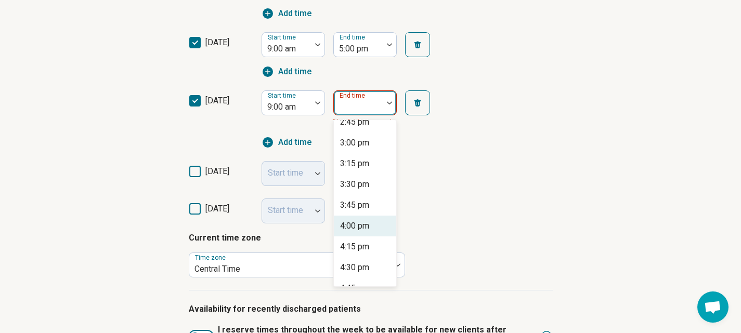
click at [360, 223] on div "4:00 pm" at bounding box center [354, 226] width 29 height 12
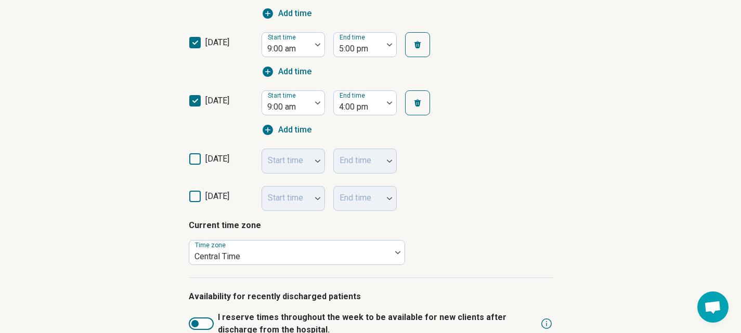
click at [498, 178] on div "friday Start time End time" at bounding box center [371, 160] width 364 height 37
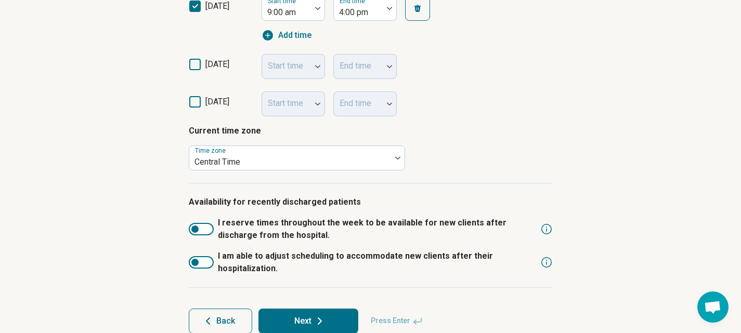
scroll to position [529, 0]
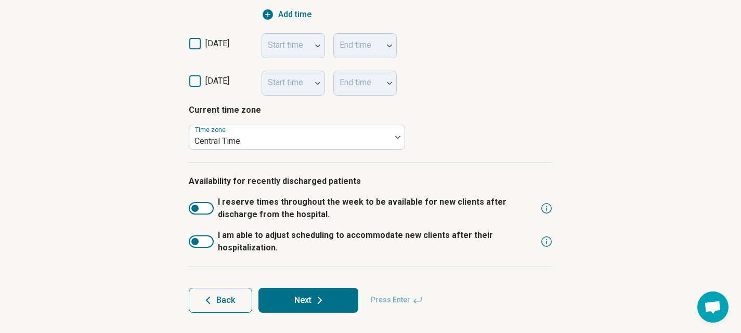
click at [305, 302] on button "Next" at bounding box center [308, 300] width 100 height 25
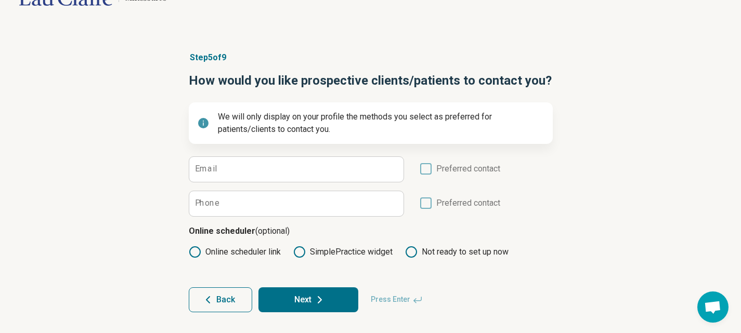
scroll to position [0, 0]
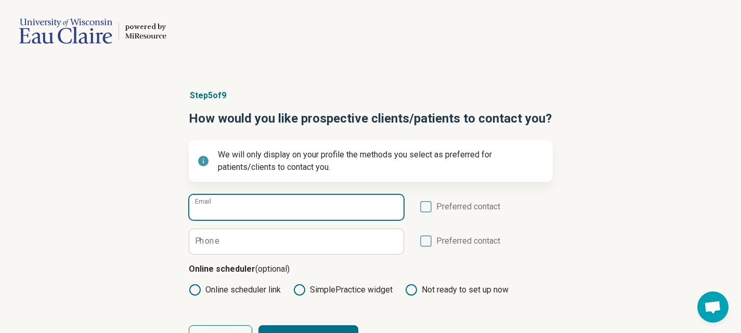
click at [245, 210] on input "Email" at bounding box center [296, 207] width 214 height 25
type input "**********"
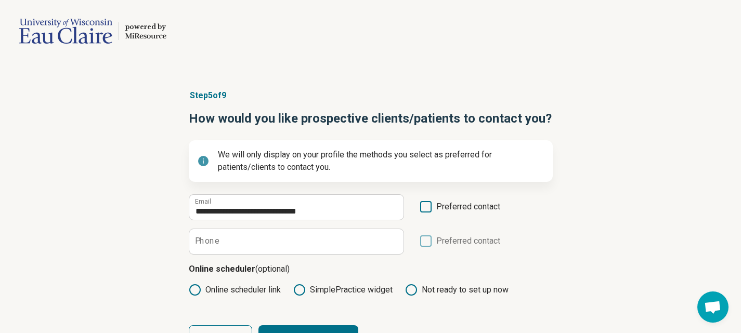
click at [428, 207] on icon at bounding box center [425, 206] width 11 height 11
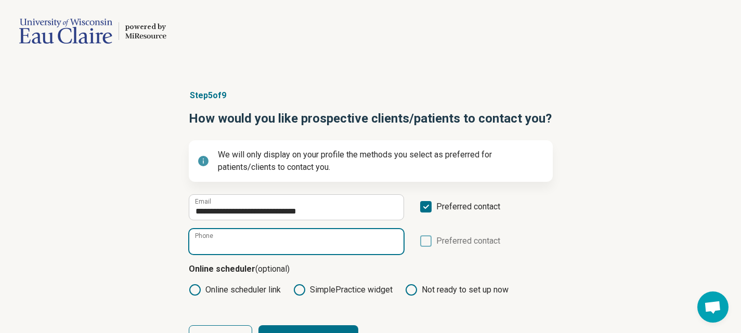
click at [306, 237] on input "Phone" at bounding box center [296, 241] width 214 height 25
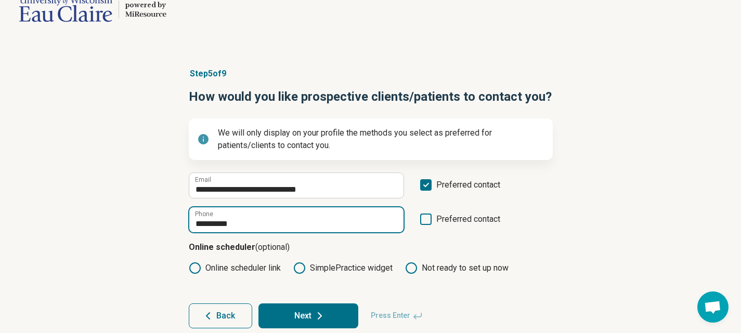
scroll to position [37, 0]
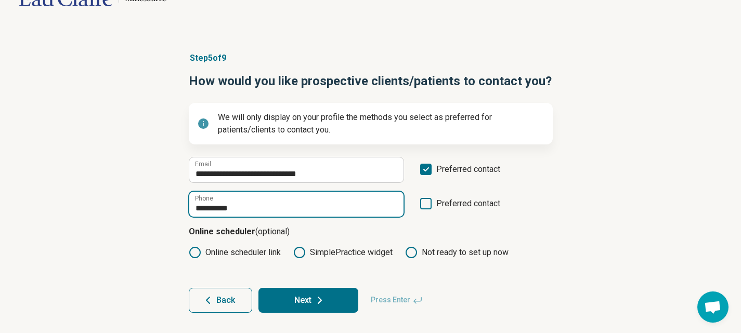
type input "**********"
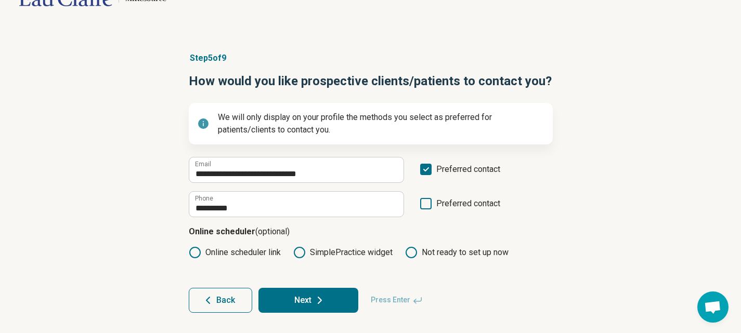
click at [322, 249] on label "SimplePractice widget" at bounding box center [342, 252] width 99 height 12
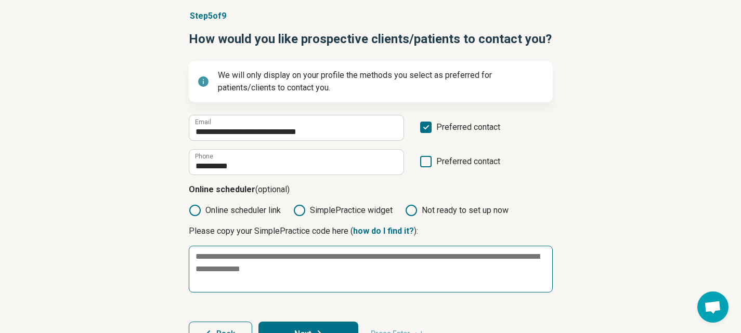
scroll to position [113, 0]
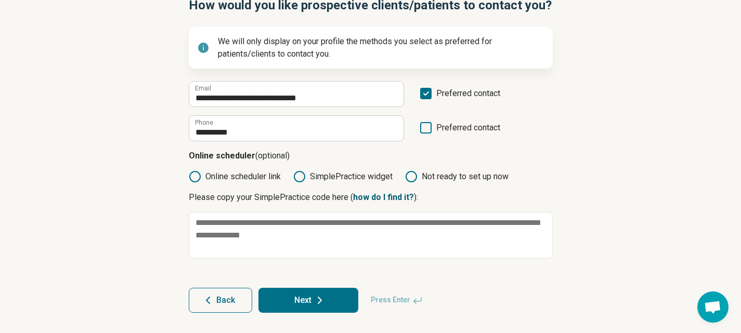
click at [362, 198] on link "how do I find it?" at bounding box center [383, 197] width 61 height 10
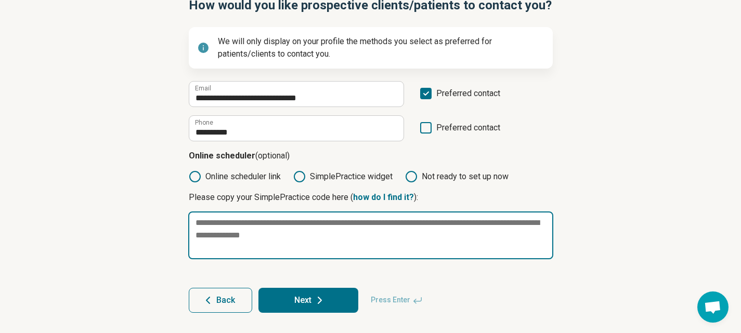
paste textarea "**********"
type textarea "*"
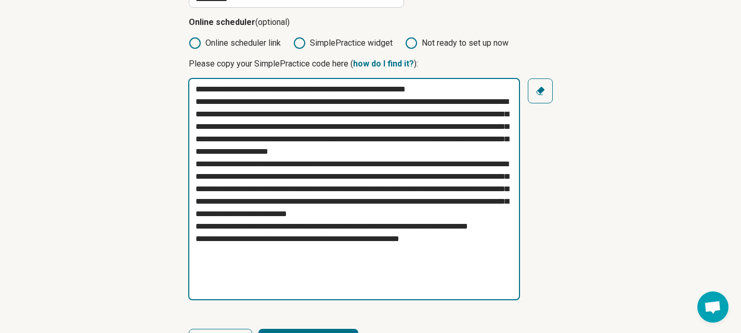
scroll to position [259, 0]
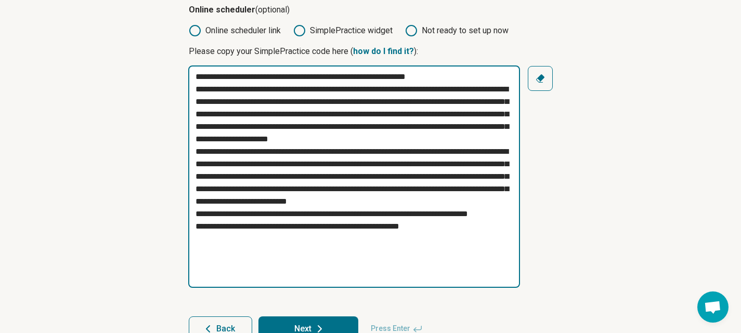
type textarea "**********"
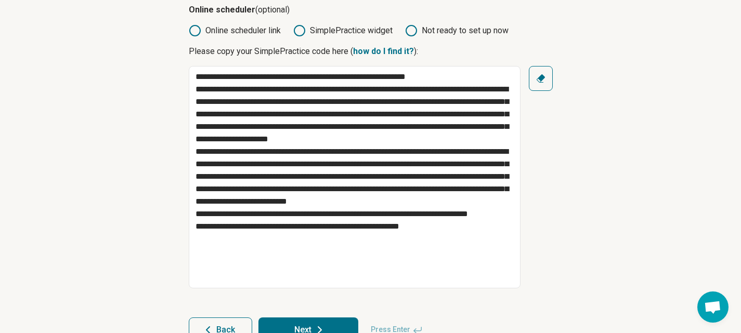
drag, startPoint x: 538, startPoint y: 83, endPoint x: 526, endPoint y: 90, distance: 13.7
click at [537, 83] on icon "button" at bounding box center [540, 78] width 10 height 10
type textarea "*"
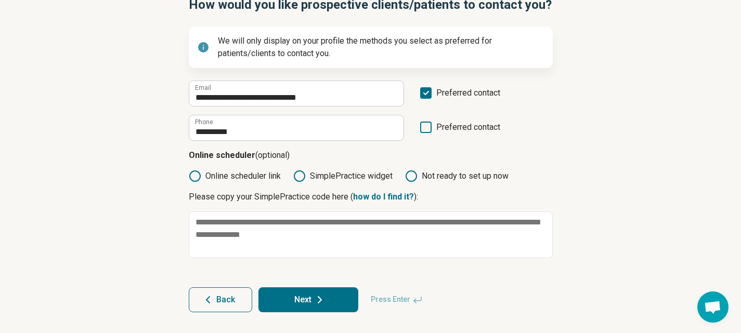
scroll to position [113, 0]
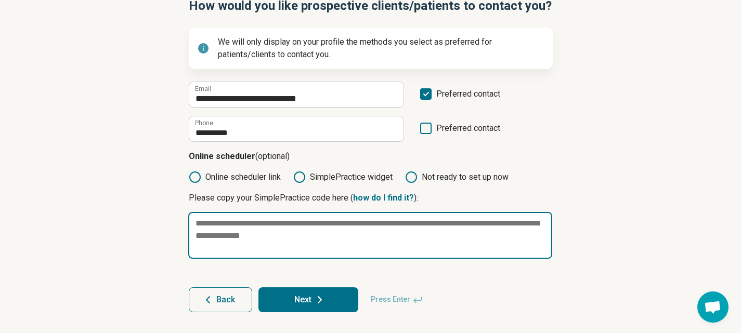
drag, startPoint x: 269, startPoint y: 231, endPoint x: 367, endPoint y: 241, distance: 98.7
click at [367, 241] on textarea at bounding box center [370, 235] width 364 height 47
paste textarea "**********"
type textarea "*"
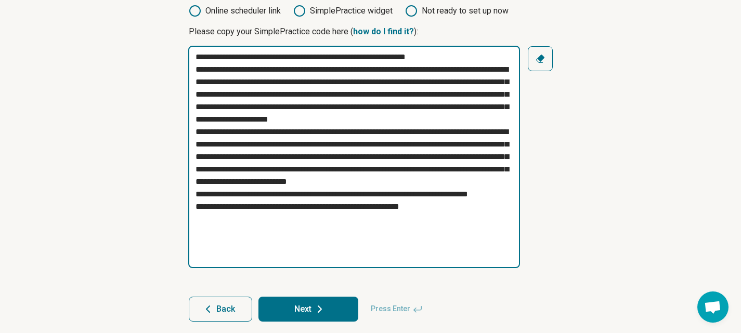
scroll to position [288, 0]
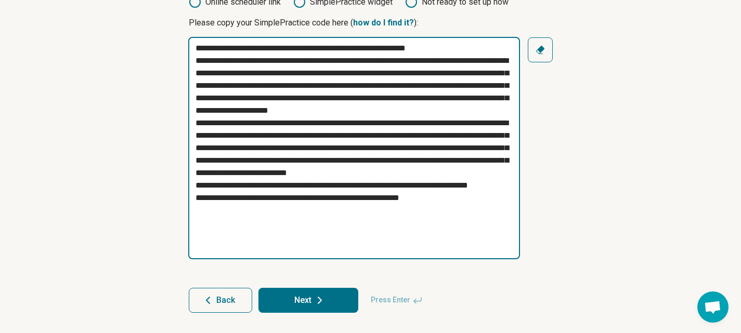
type textarea "**********"
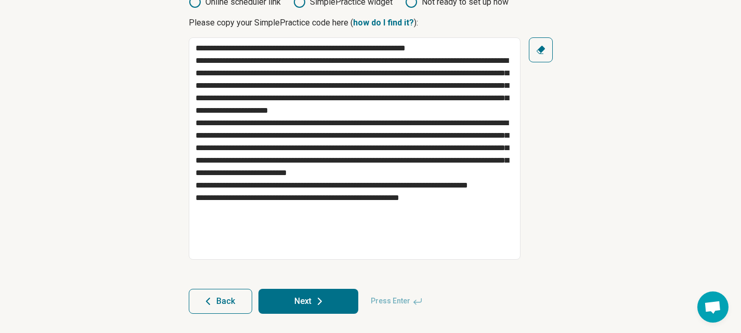
click at [320, 295] on icon at bounding box center [319, 301] width 12 height 12
type textarea "*"
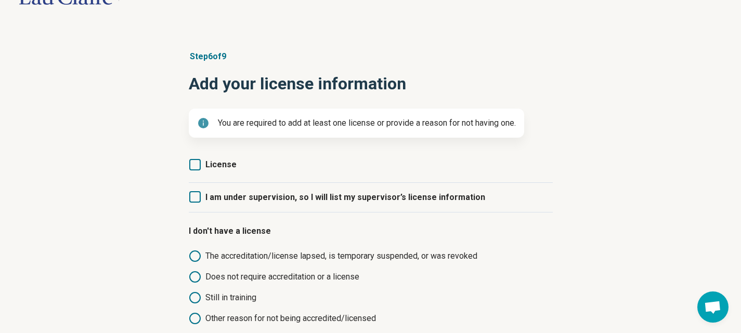
scroll to position [52, 0]
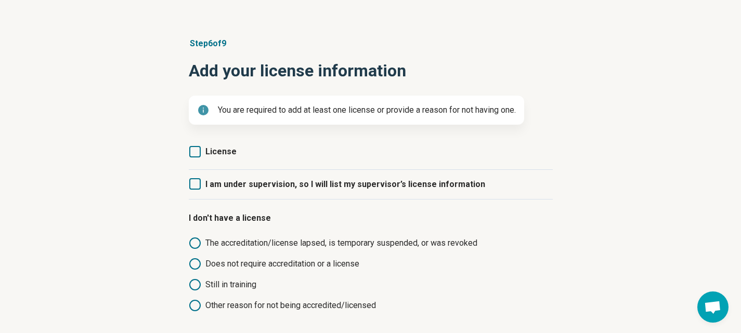
click at [207, 152] on span "License" at bounding box center [220, 152] width 31 height 10
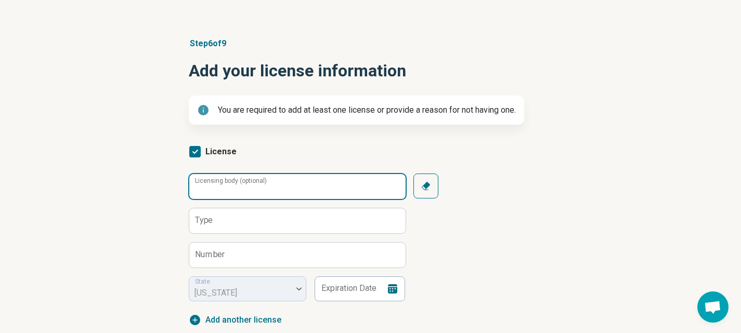
click at [296, 184] on input "Licensing body (optional)" at bounding box center [297, 186] width 216 height 25
type input "****"
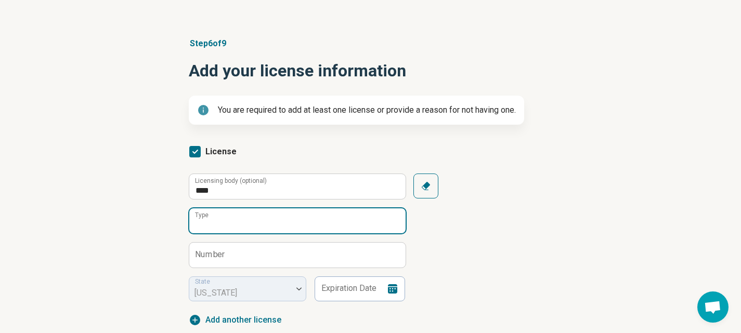
click at [287, 217] on input "Type" at bounding box center [297, 220] width 216 height 25
type input "**********"
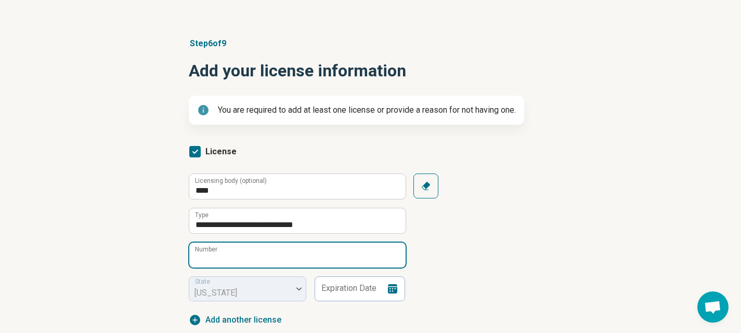
paste input "**********"
type input "**********"
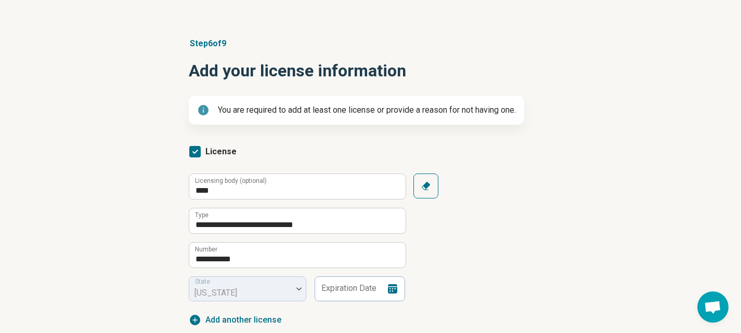
click at [578, 273] on div "**********" at bounding box center [370, 253] width 741 height 473
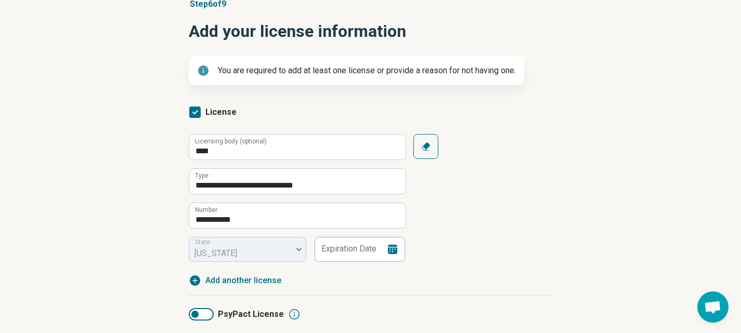
scroll to position [104, 0]
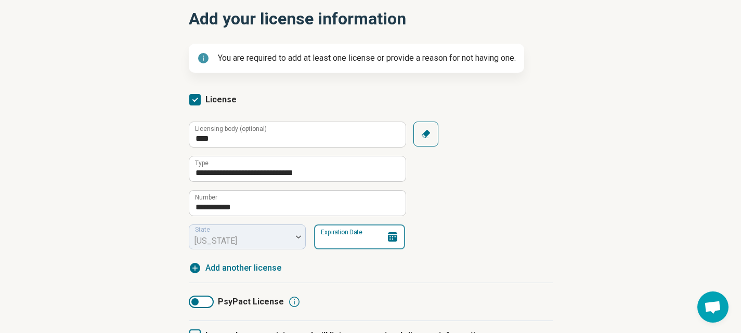
click at [343, 244] on input "Expiration Date" at bounding box center [359, 237] width 91 height 25
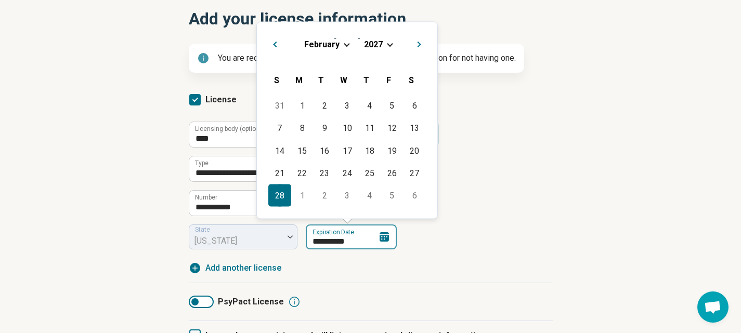
type input "**********"
drag, startPoint x: 275, startPoint y: 195, endPoint x: 294, endPoint y: 199, distance: 19.7
click at [275, 195] on div "28" at bounding box center [279, 195] width 22 height 22
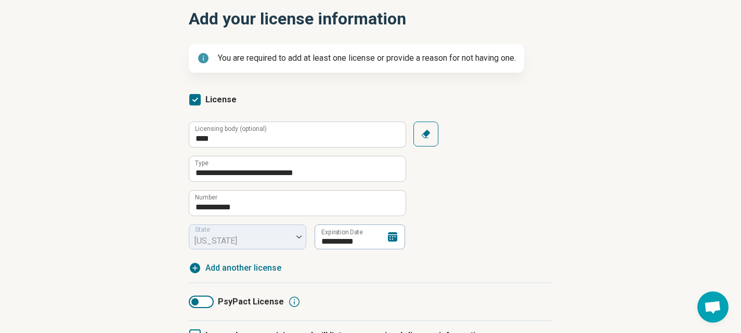
click at [549, 236] on div "**********" at bounding box center [371, 186] width 364 height 128
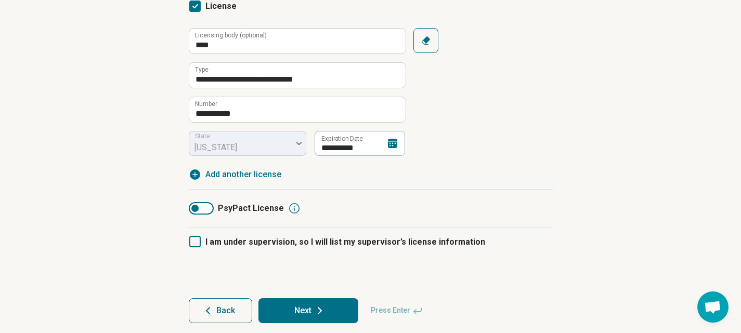
scroll to position [208, 0]
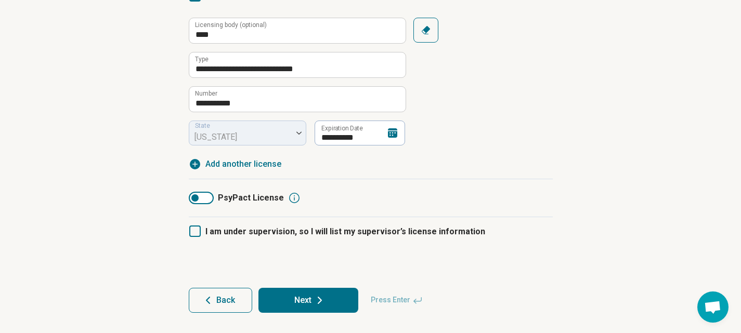
click at [320, 300] on icon at bounding box center [319, 300] width 3 height 6
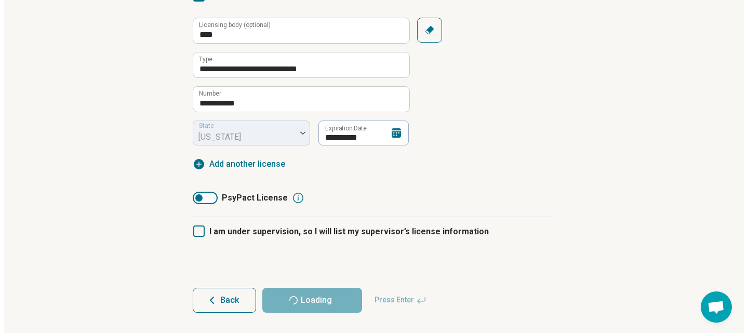
scroll to position [0, 0]
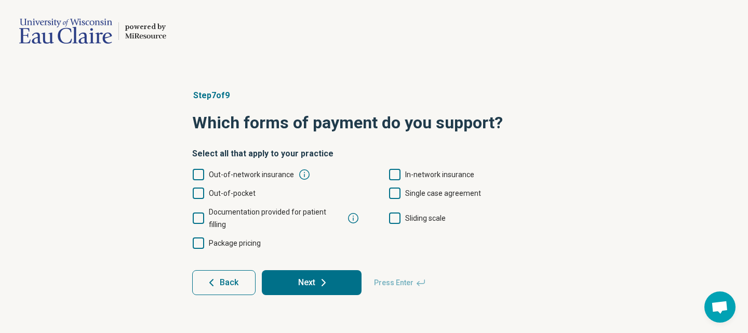
click at [195, 192] on icon at bounding box center [198, 193] width 11 height 11
click at [199, 213] on icon at bounding box center [198, 218] width 11 height 11
click at [392, 173] on icon at bounding box center [394, 174] width 11 height 11
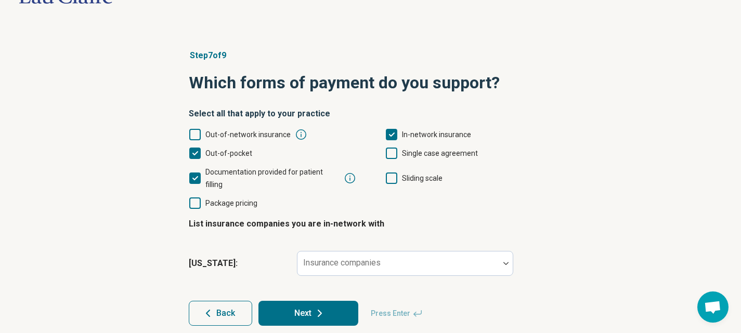
scroll to position [41, 0]
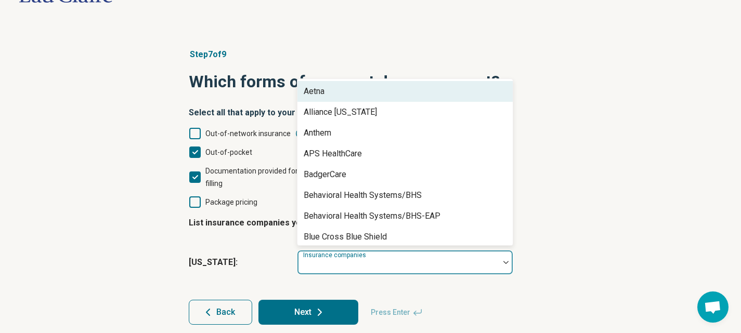
click at [373, 250] on div "Insurance companies" at bounding box center [405, 262] width 216 height 25
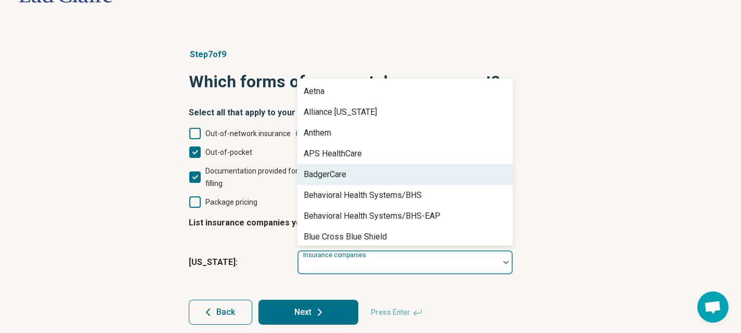
click at [355, 164] on div "BadgerCare" at bounding box center [404, 174] width 215 height 21
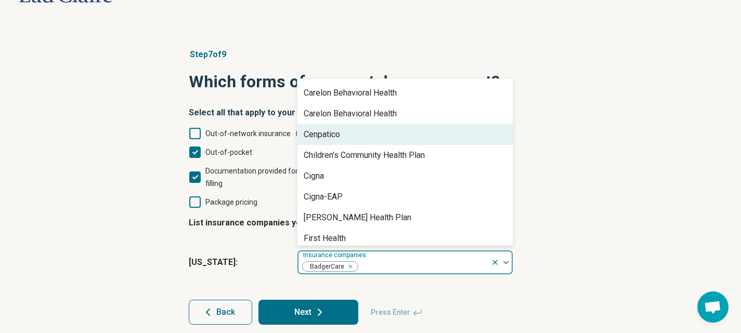
scroll to position [156, 0]
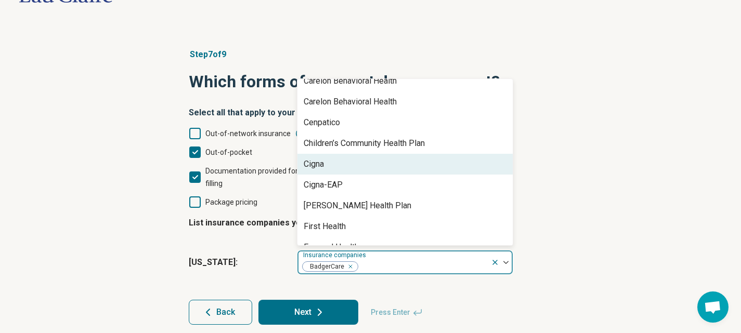
click at [351, 154] on div "Cigna" at bounding box center [404, 164] width 215 height 21
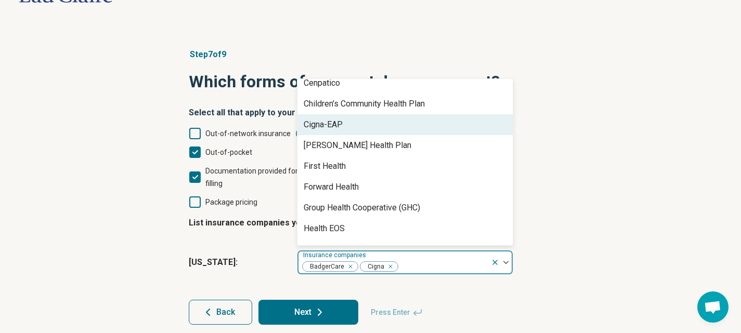
scroll to position [208, 0]
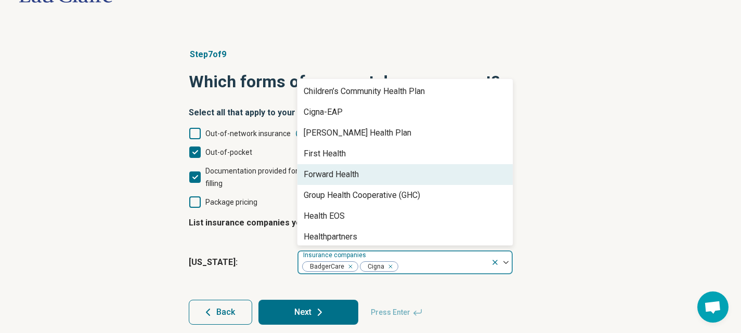
click at [352, 168] on div "Forward Health" at bounding box center [331, 174] width 55 height 12
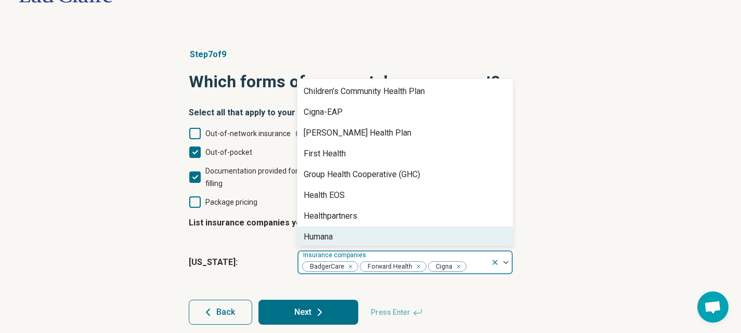
click at [350, 263] on icon "Remove [object Object]" at bounding box center [348, 266] width 7 height 7
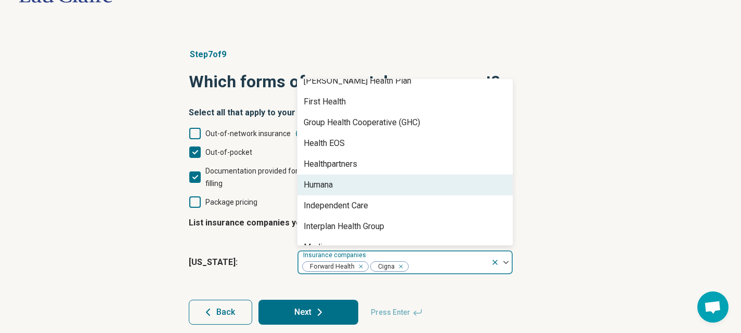
scroll to position [333, 0]
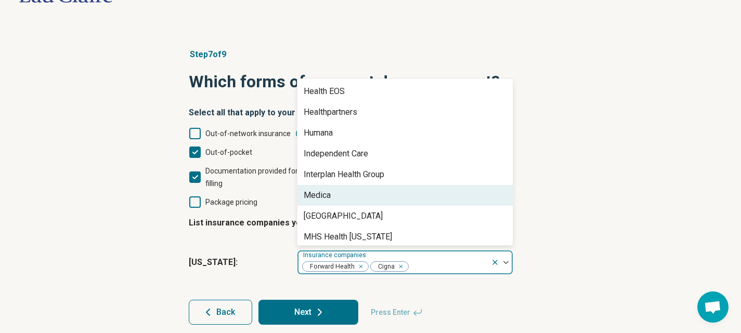
click at [349, 185] on div "Medica" at bounding box center [404, 195] width 215 height 21
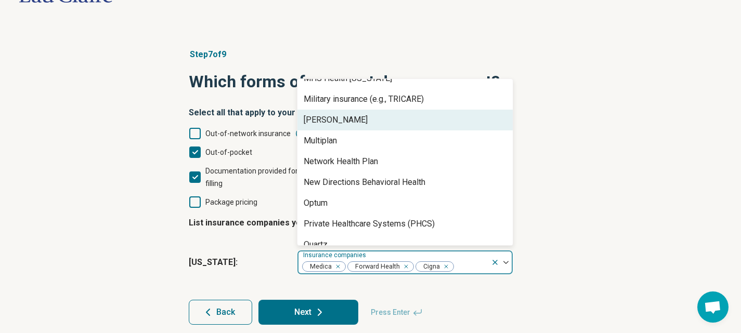
scroll to position [489, 0]
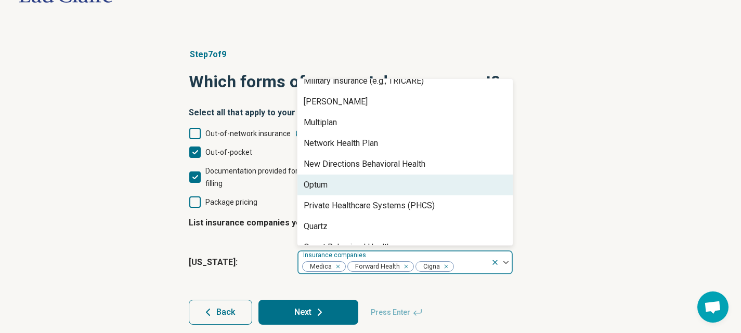
click at [350, 175] on div "Optum" at bounding box center [404, 185] width 215 height 21
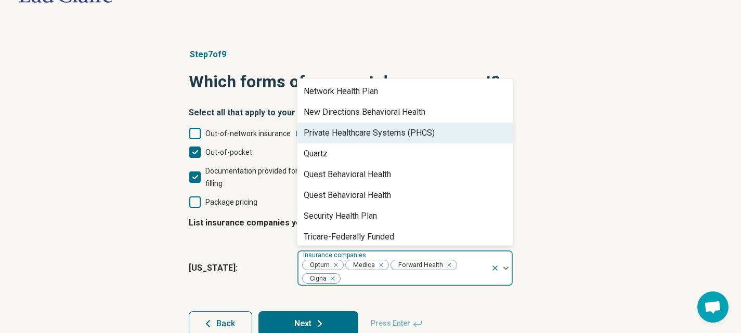
scroll to position [592, 0]
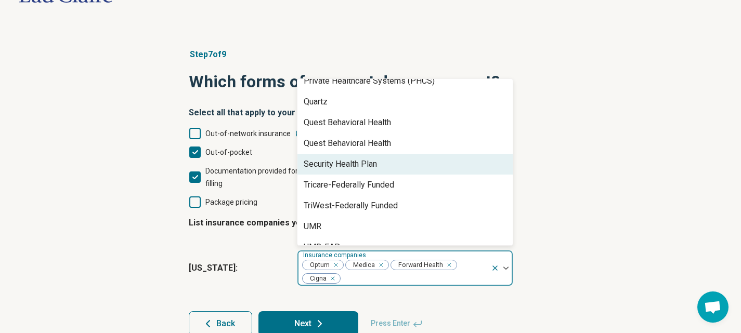
click at [350, 158] on div "Security Health Plan" at bounding box center [340, 164] width 73 height 12
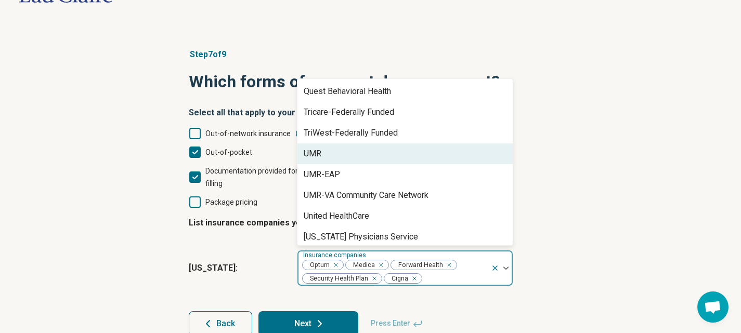
click at [350, 145] on div "UMR" at bounding box center [404, 153] width 215 height 21
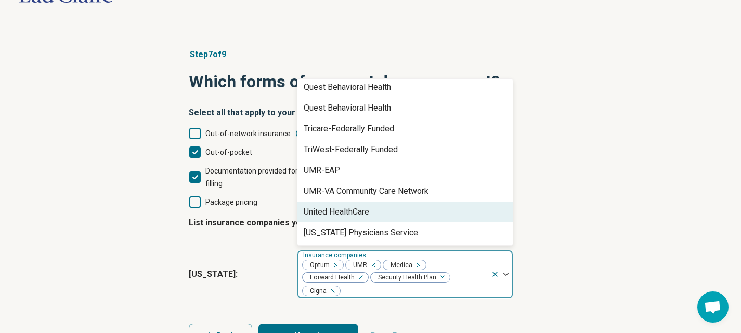
click at [350, 206] on div "United HealthCare" at bounding box center [336, 212] width 65 height 12
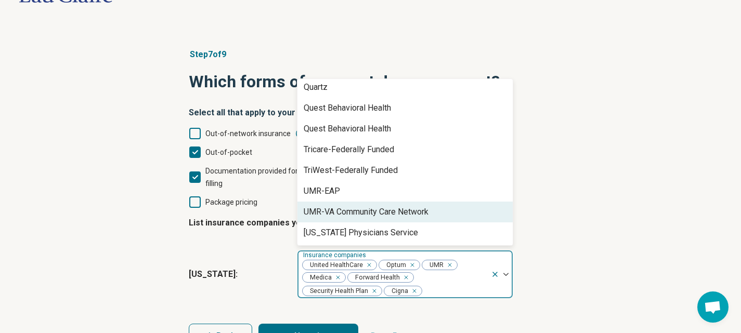
scroll to position [607, 0]
click at [628, 192] on div "Step 7 of 9 Which forms of payment do you support? Select all that apply to you…" at bounding box center [370, 199] width 741 height 342
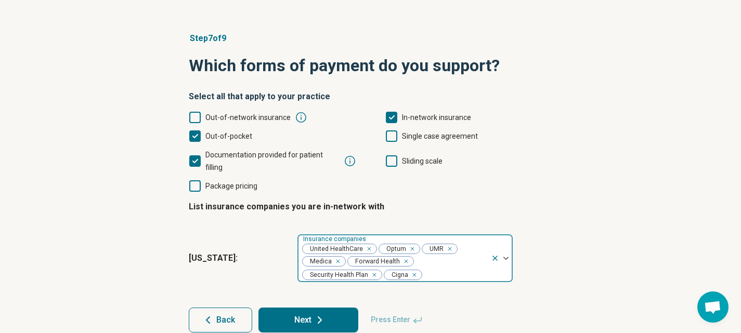
scroll to position [65, 0]
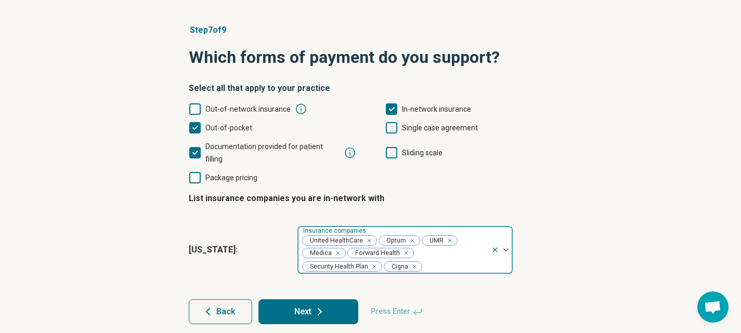
click at [312, 299] on button "Next" at bounding box center [308, 311] width 100 height 25
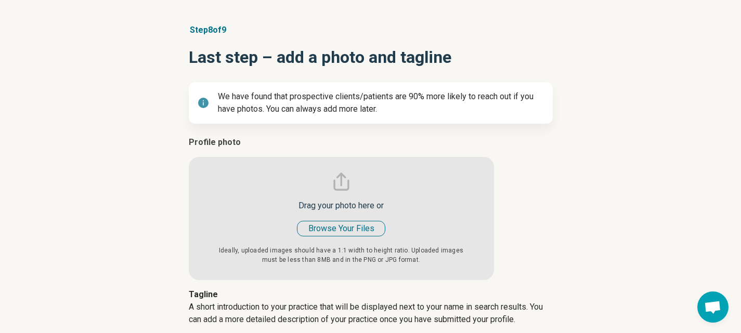
type textarea "*"
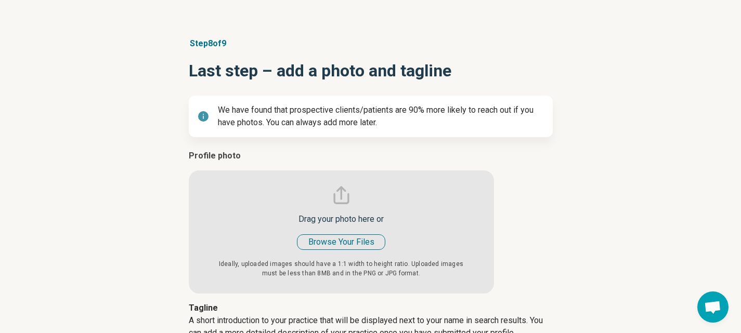
scroll to position [104, 0]
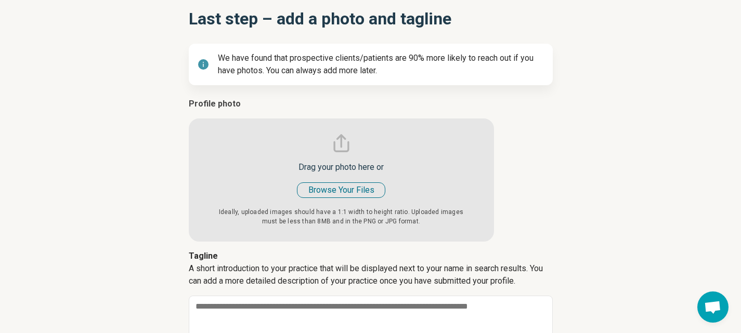
click at [326, 189] on input "file" at bounding box center [341, 170] width 305 height 144
type input "**********"
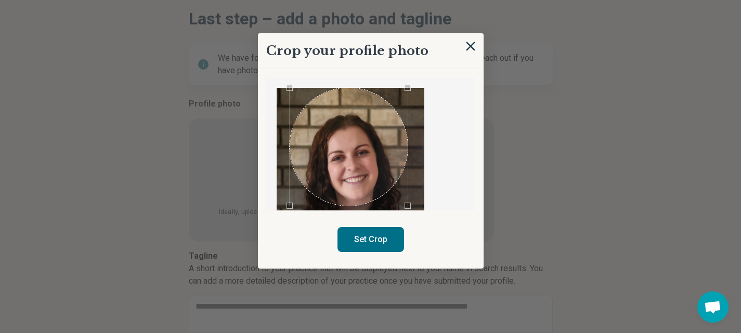
click at [378, 139] on div "Use the arrow keys to move the crop selection area" at bounding box center [348, 147] width 118 height 118
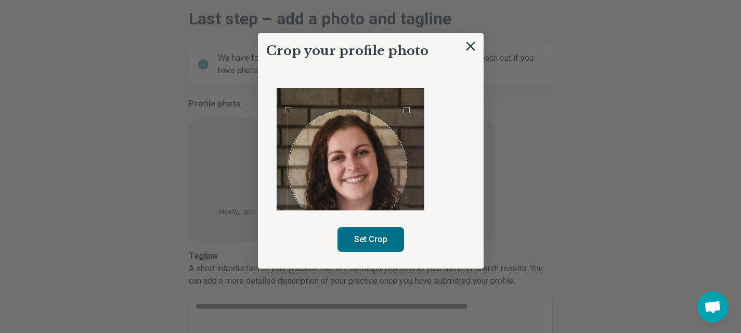
click at [357, 154] on div "Use the arrow keys to move the crop selection area" at bounding box center [347, 169] width 118 height 118
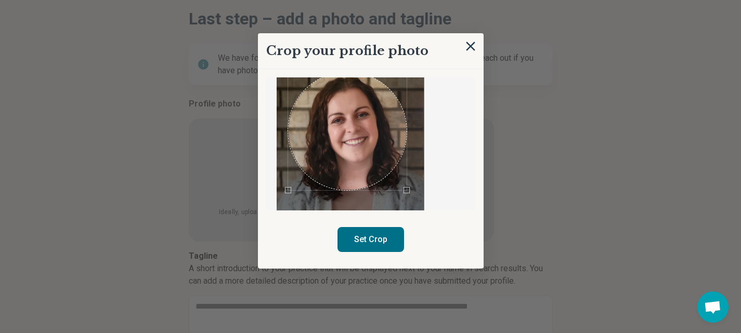
scroll to position [38, 0]
click at [382, 137] on div "Use the arrow keys to move the crop selection area" at bounding box center [351, 132] width 118 height 118
click at [370, 241] on button "Set Crop" at bounding box center [370, 239] width 67 height 25
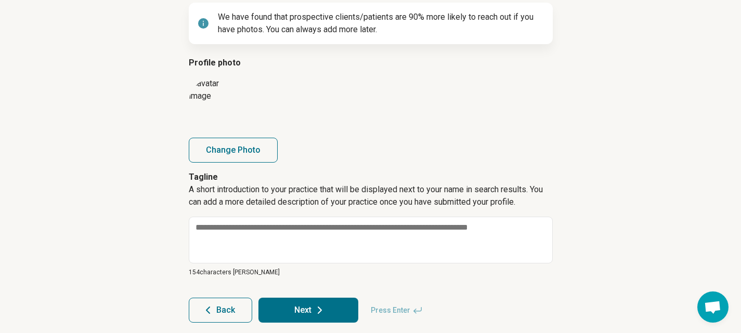
scroll to position [155, 0]
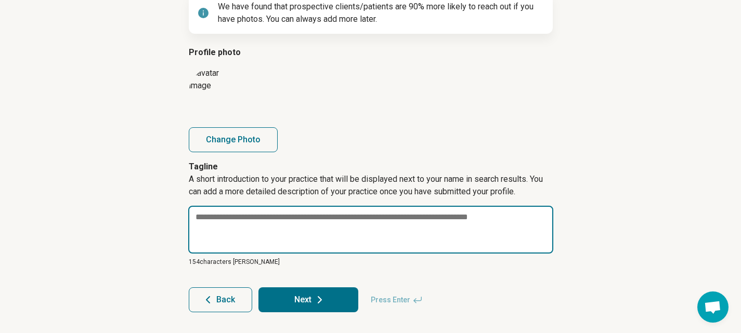
paste textarea "**********"
type textarea "*"
type textarea "**********"
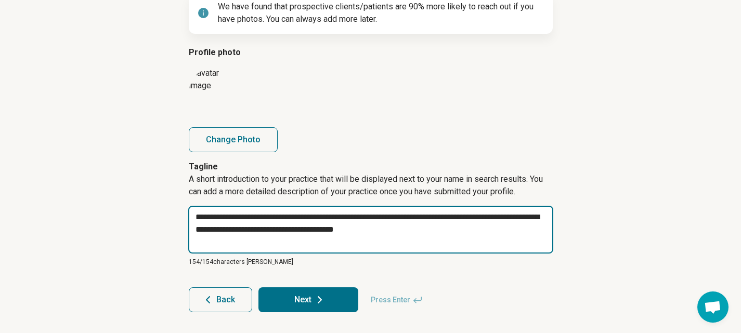
drag, startPoint x: 434, startPoint y: 233, endPoint x: 168, endPoint y: 214, distance: 266.8
click at [168, 214] on div "**********" at bounding box center [370, 123] width 741 height 420
drag, startPoint x: 458, startPoint y: 246, endPoint x: 443, endPoint y: 242, distance: 15.6
click at [457, 246] on textarea "**********" at bounding box center [370, 230] width 365 height 48
click at [436, 237] on textarea "**********" at bounding box center [370, 230] width 365 height 48
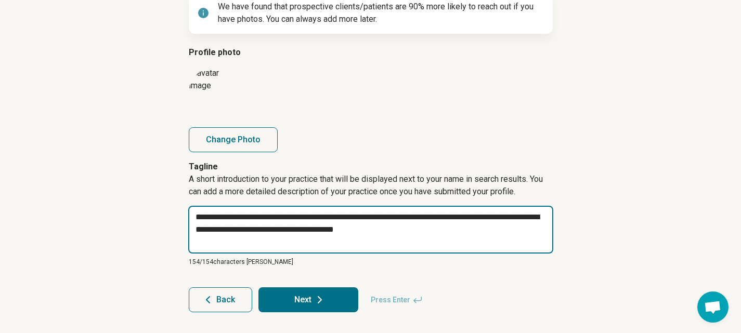
click at [411, 233] on textarea "**********" at bounding box center [370, 230] width 365 height 48
type textarea "*"
type textarea "**********"
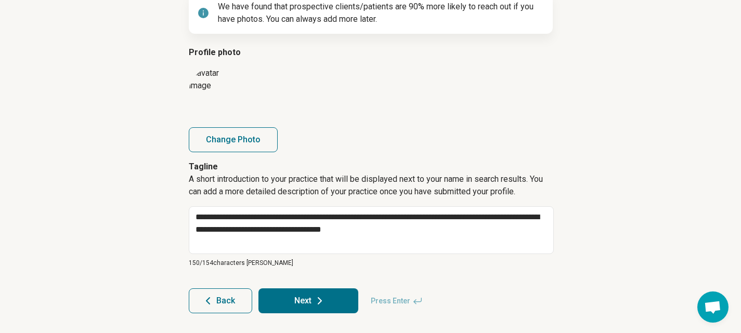
click at [307, 297] on button "Next" at bounding box center [308, 300] width 100 height 25
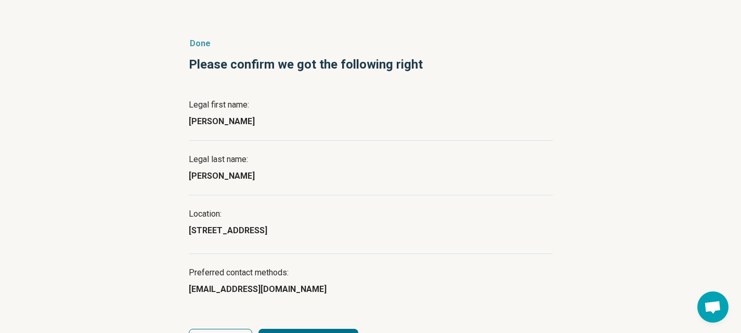
scroll to position [93, 0]
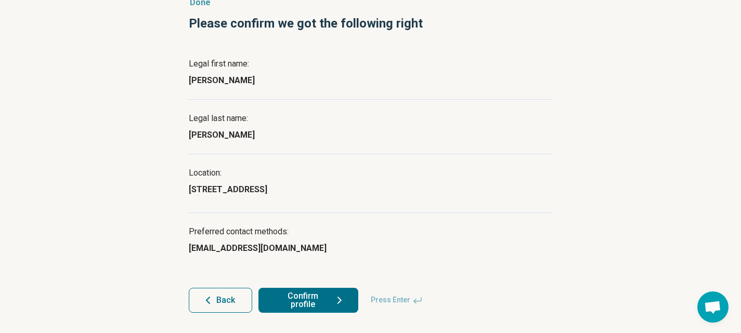
click at [267, 191] on div "2125 Heights Drive, suite 1b, Eau Claire, WI, 54701" at bounding box center [371, 189] width 364 height 12
click at [308, 298] on button "Confirm profile" at bounding box center [308, 300] width 100 height 25
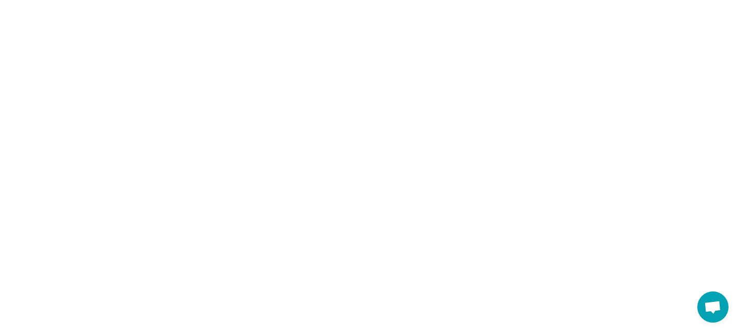
scroll to position [0, 0]
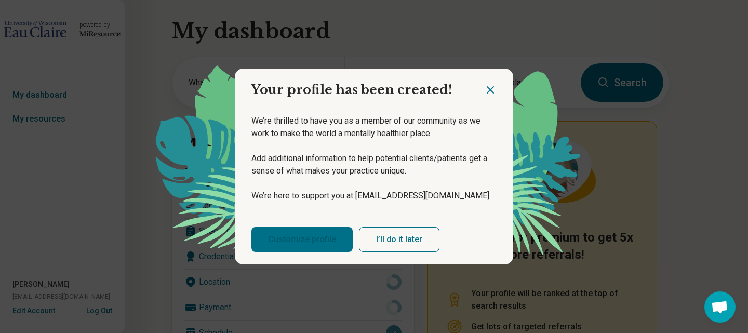
click at [285, 242] on link "Customize profile" at bounding box center [302, 239] width 101 height 25
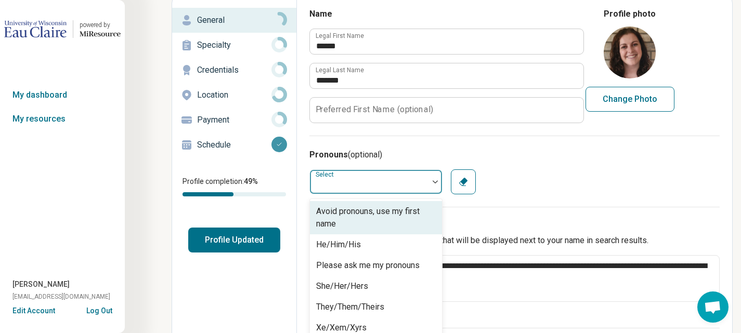
click at [385, 181] on div at bounding box center [369, 182] width 118 height 21
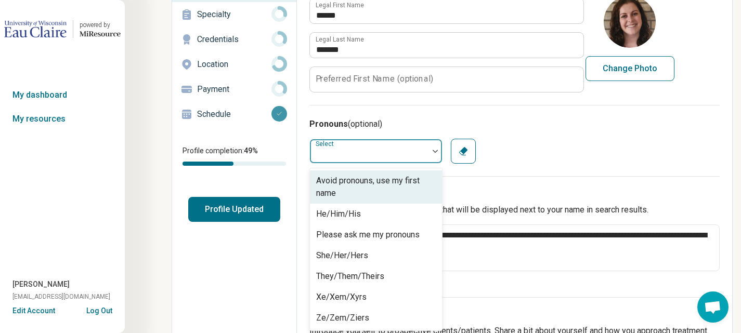
scroll to position [88, 0]
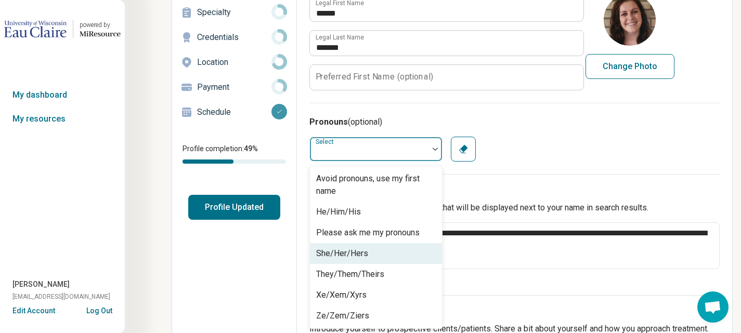
click at [379, 249] on div "She/Her/Hers" at bounding box center [376, 253] width 132 height 21
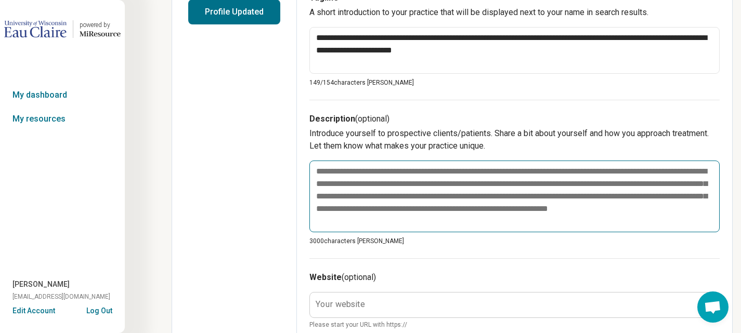
scroll to position [296, 0]
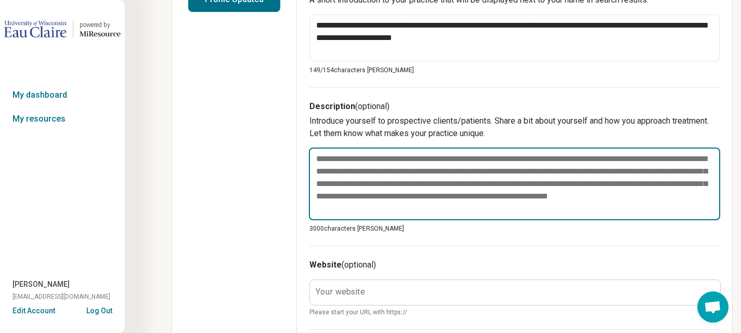
paste textarea "**********"
type textarea "*"
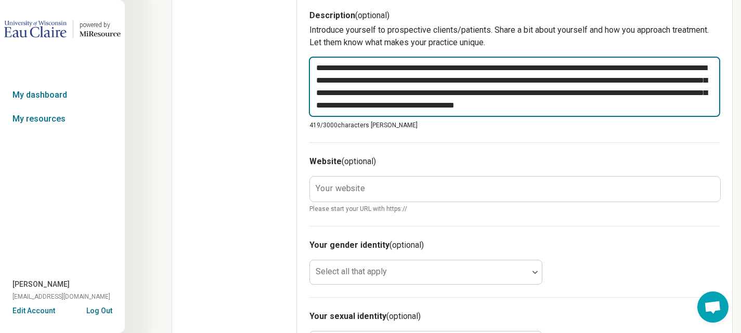
scroll to position [400, 0]
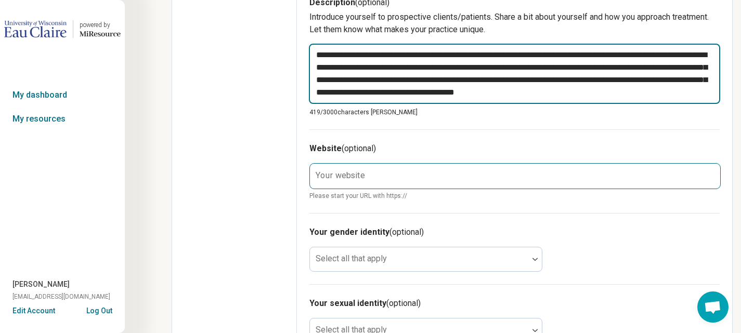
type textarea "**********"
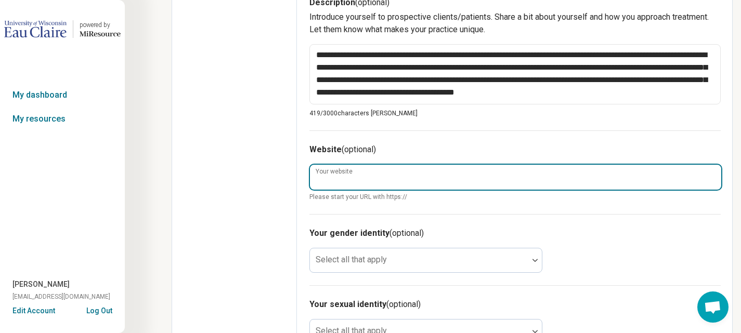
click at [393, 176] on input "Your website" at bounding box center [515, 177] width 411 height 25
paste input "**********"
type textarea "*"
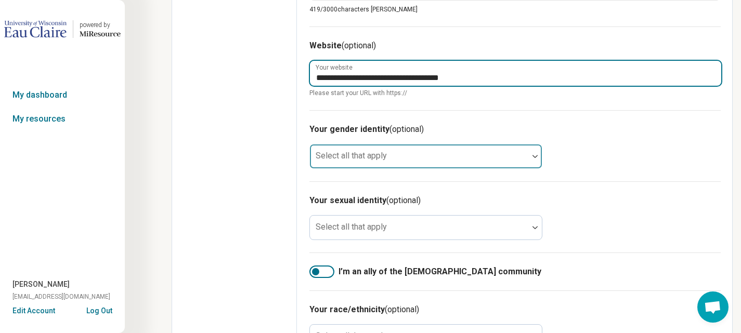
type input "**********"
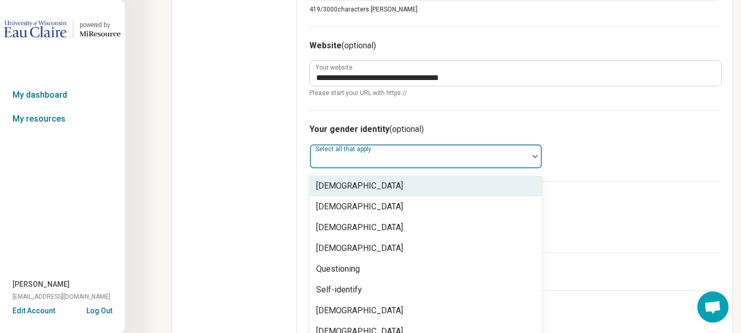
click at [377, 160] on div at bounding box center [419, 160] width 210 height 15
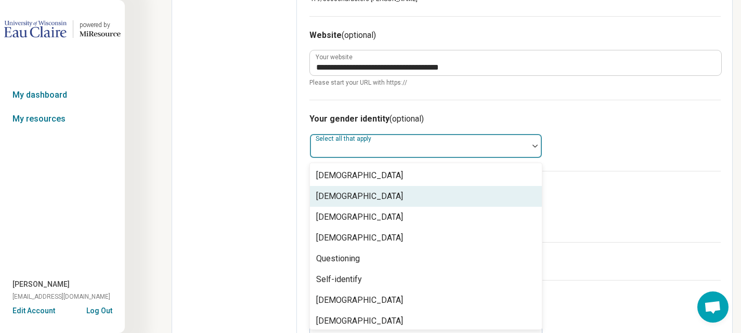
click at [375, 194] on div "Cisgender Woman" at bounding box center [359, 196] width 87 height 12
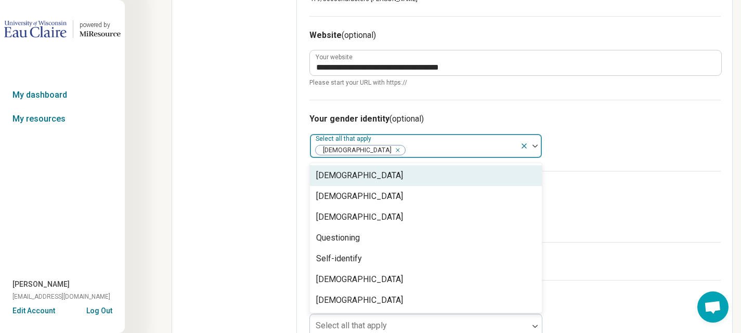
click at [612, 129] on div "Your gender identity (optional) option Cisgender Woman, selected. 7 results ava…" at bounding box center [514, 135] width 411 height 71
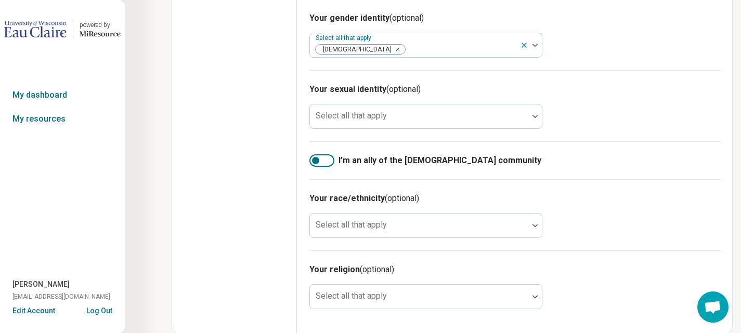
scroll to position [615, 0]
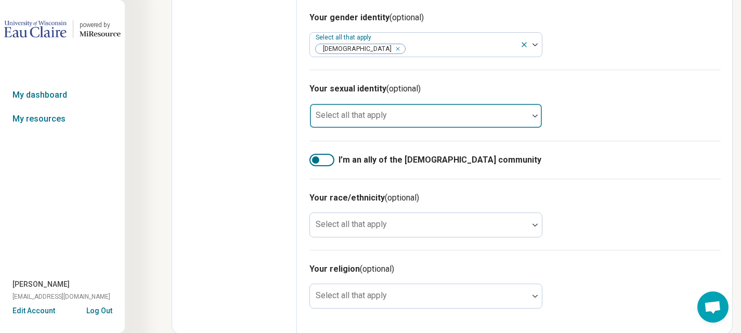
click at [416, 118] on div at bounding box center [419, 120] width 210 height 15
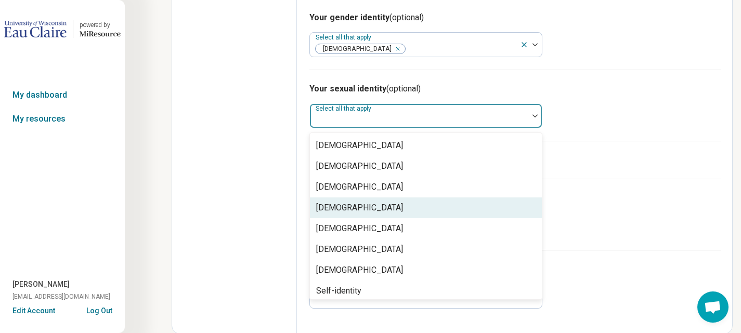
click at [402, 205] on div "Heterosexual" at bounding box center [426, 207] width 232 height 21
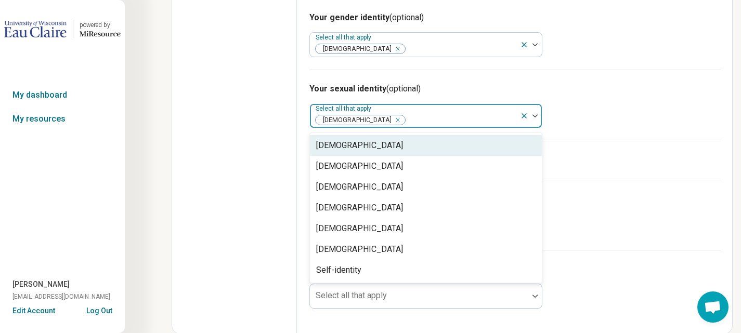
click at [391, 118] on icon "Remove [object Object]" at bounding box center [394, 119] width 7 height 7
click at [619, 64] on div "Your gender identity (optional) Select all that apply Cisgender Woman" at bounding box center [514, 33] width 411 height 71
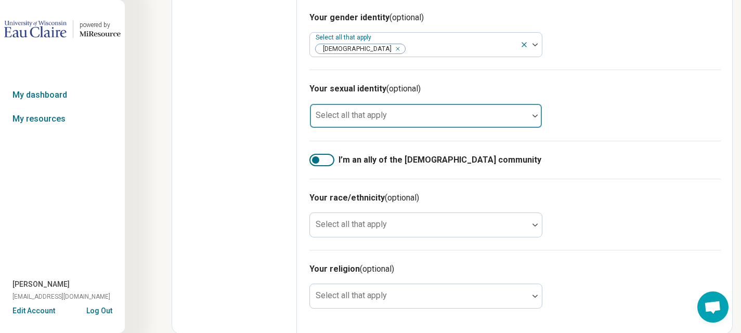
click at [315, 159] on div at bounding box center [315, 159] width 7 height 7
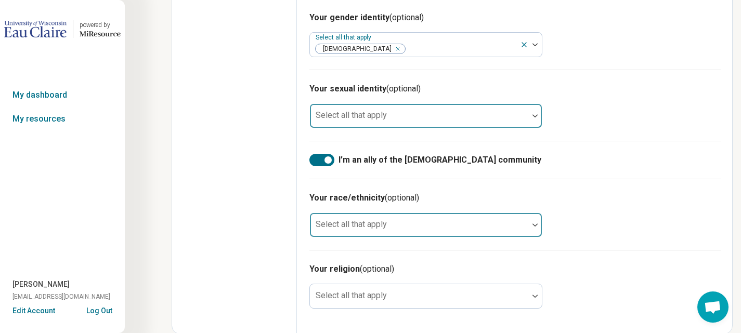
click at [390, 225] on div at bounding box center [419, 229] width 210 height 15
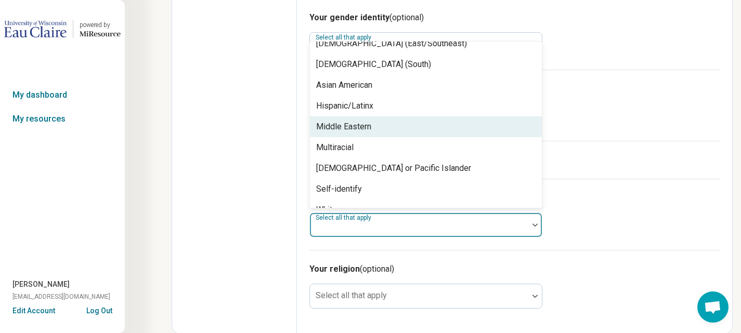
scroll to position [67, 0]
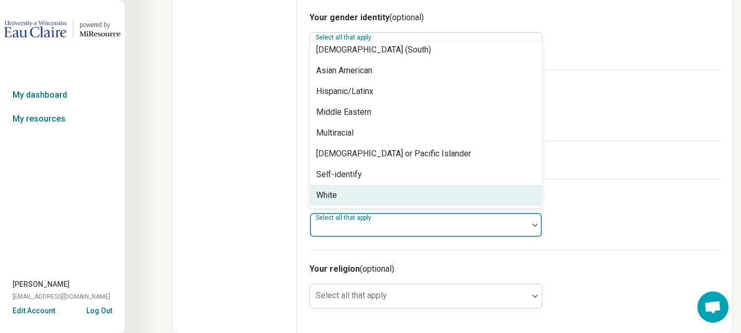
click at [378, 190] on div "White" at bounding box center [426, 195] width 232 height 21
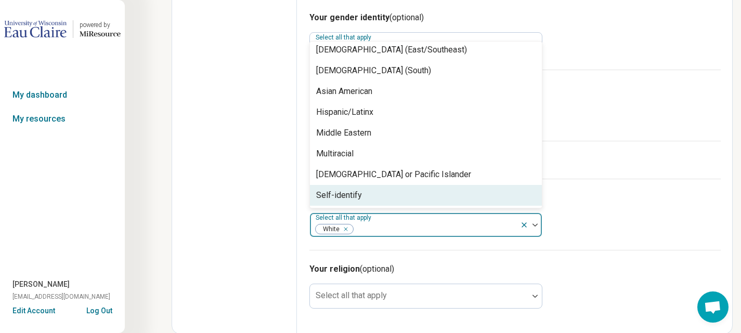
click at [395, 251] on div "Your religion (optional) Select all that apply" at bounding box center [514, 285] width 411 height 71
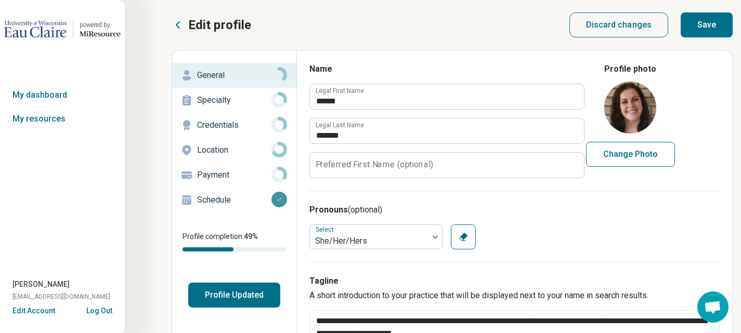
scroll to position [0, 0]
click at [247, 99] on p "Specialty" at bounding box center [234, 100] width 74 height 12
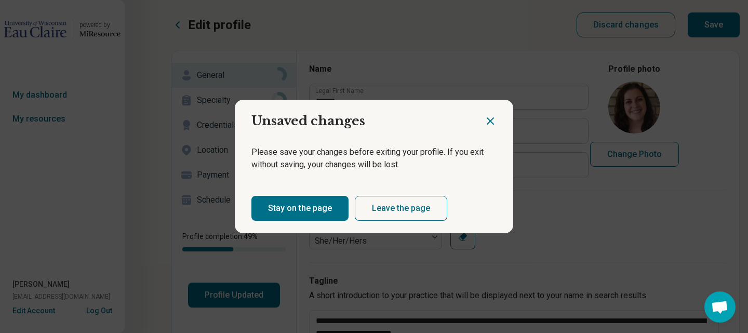
click at [490, 118] on icon "Close dialog" at bounding box center [490, 121] width 6 height 6
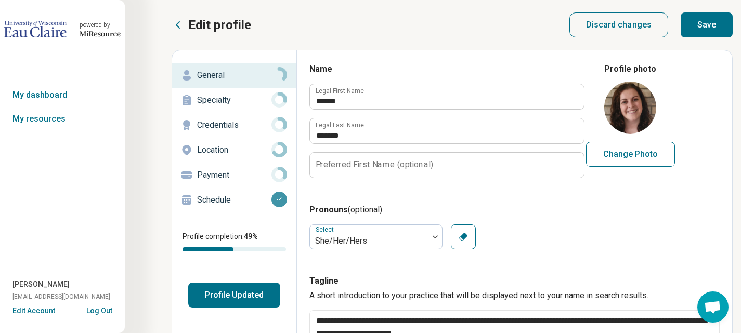
click at [713, 29] on button "Save" at bounding box center [706, 24] width 52 height 25
click at [228, 102] on p "Specialty" at bounding box center [234, 100] width 74 height 12
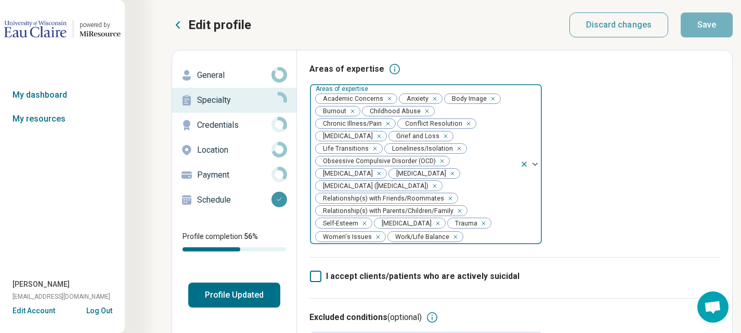
click at [386, 98] on icon "Remove [object Object]" at bounding box center [386, 98] width 7 height 7
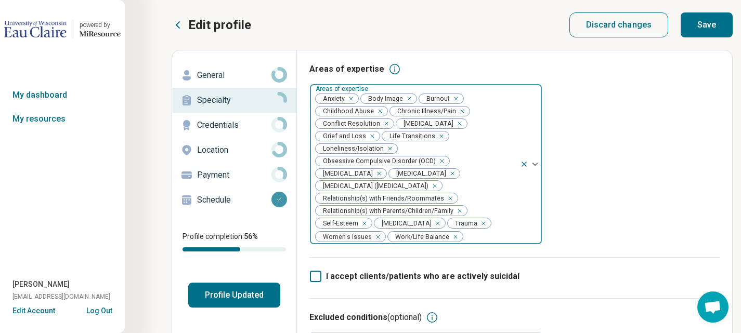
click at [383, 124] on icon "Remove [object Object]" at bounding box center [383, 123] width 7 height 7
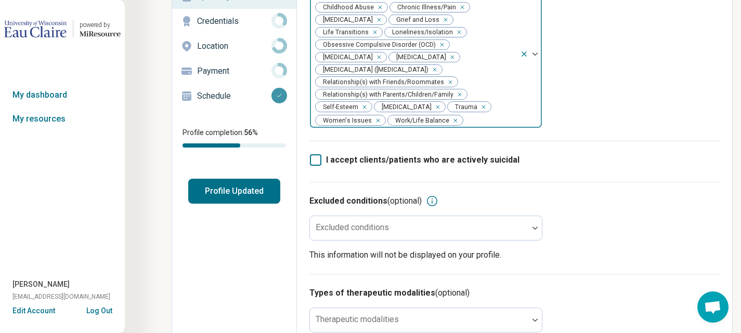
scroll to position [156, 0]
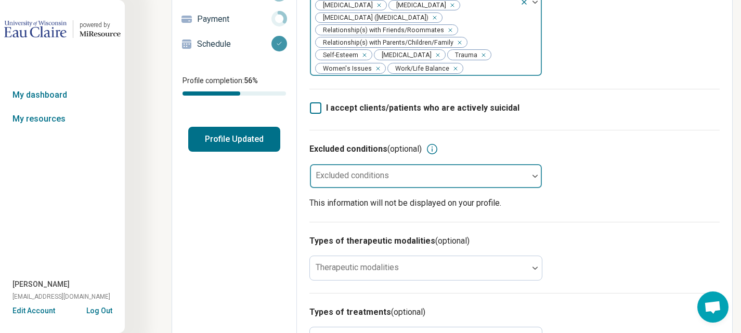
click at [343, 180] on div "Excluded conditions" at bounding box center [425, 176] width 233 height 25
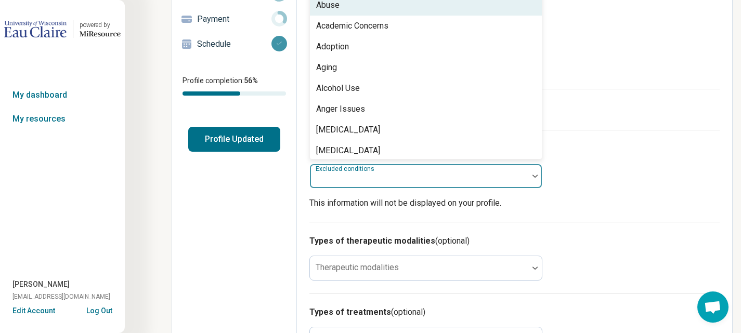
scroll to position [148, 0]
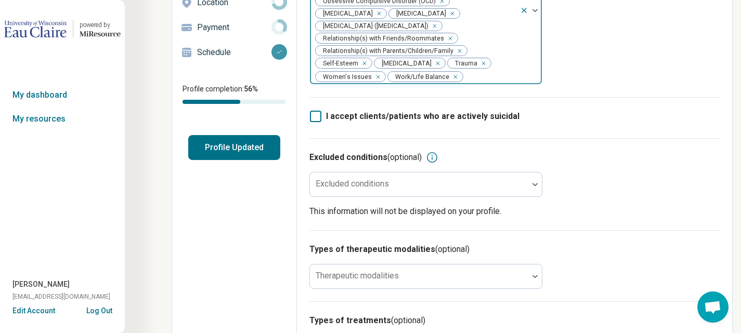
click at [681, 164] on div "Excluded conditions (optional)" at bounding box center [514, 157] width 410 height 12
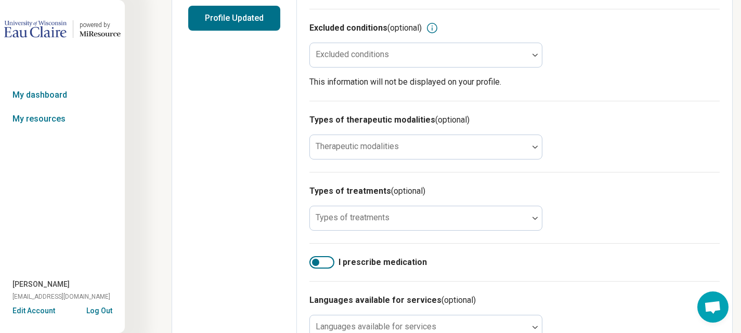
scroll to position [304, 0]
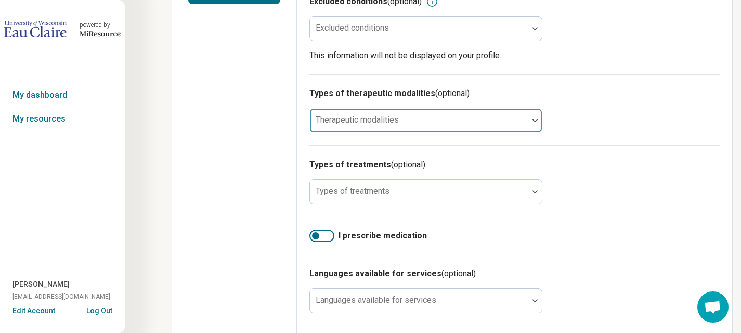
click at [399, 130] on div at bounding box center [419, 124] width 210 height 15
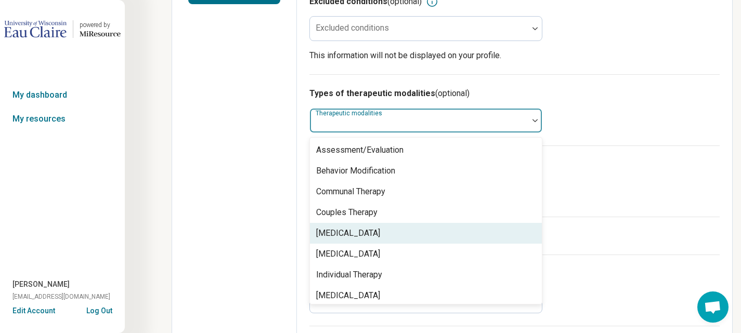
scroll to position [4, 0]
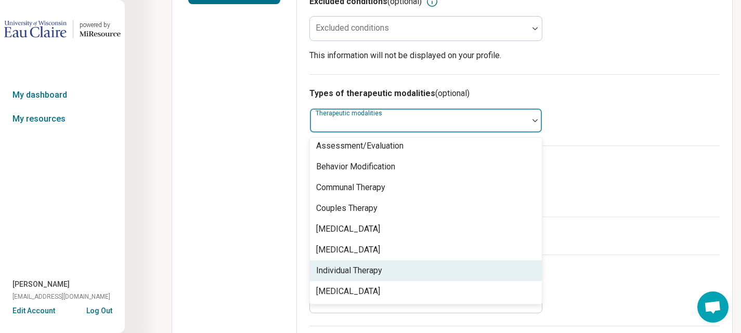
click at [398, 268] on div "Individual Therapy" at bounding box center [426, 270] width 232 height 21
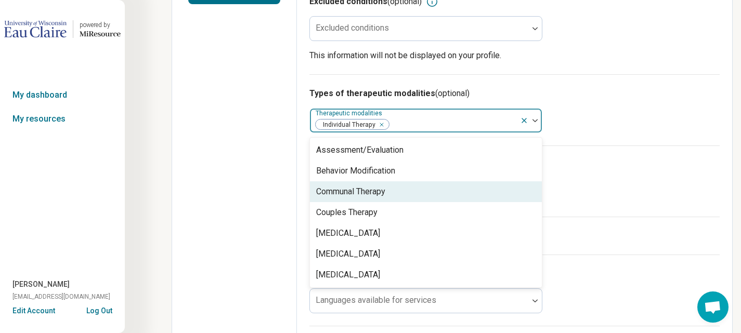
click at [606, 120] on div "Types of therapeutic modalities (optional) option Individual Therapy, selected.…" at bounding box center [514, 109] width 410 height 71
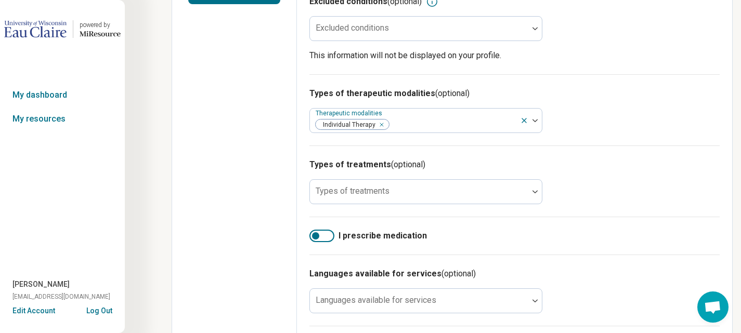
scroll to position [355, 0]
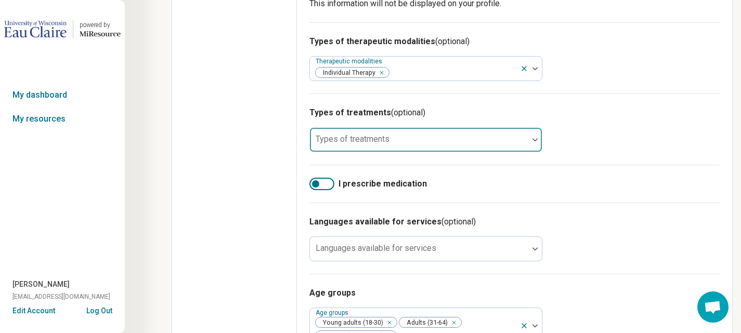
click at [399, 139] on div at bounding box center [419, 139] width 218 height 23
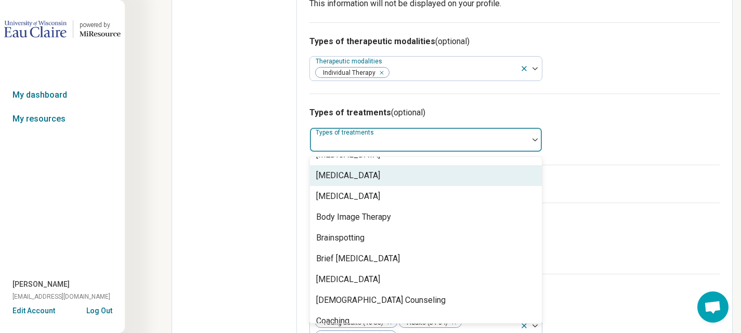
scroll to position [312, 0]
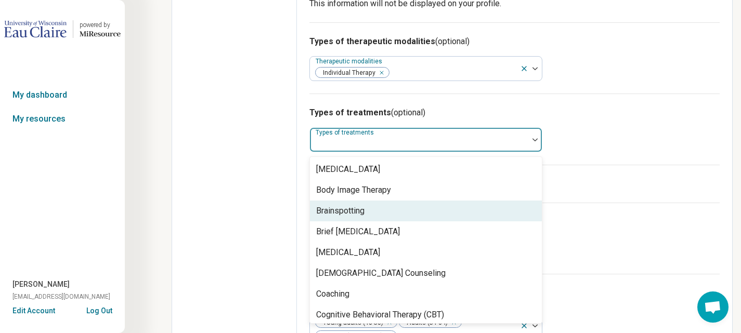
click at [440, 211] on div "Brainspotting" at bounding box center [426, 211] width 232 height 21
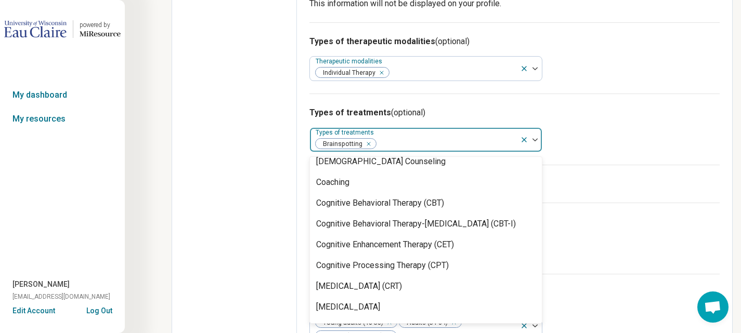
scroll to position [416, 0]
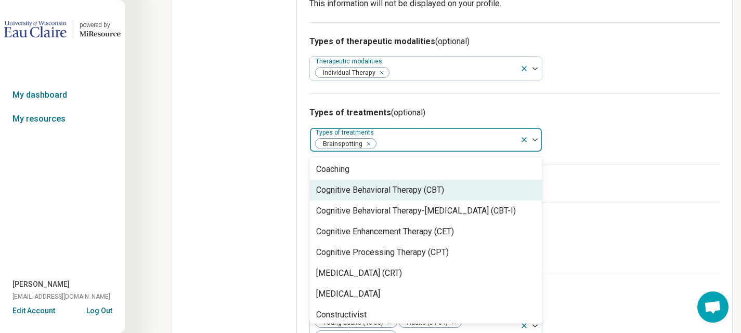
click at [424, 189] on div "Cognitive Behavioral Therapy (CBT)" at bounding box center [380, 190] width 128 height 12
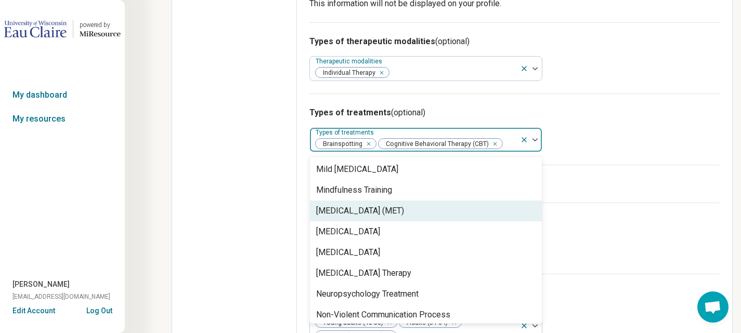
scroll to position [1403, 0]
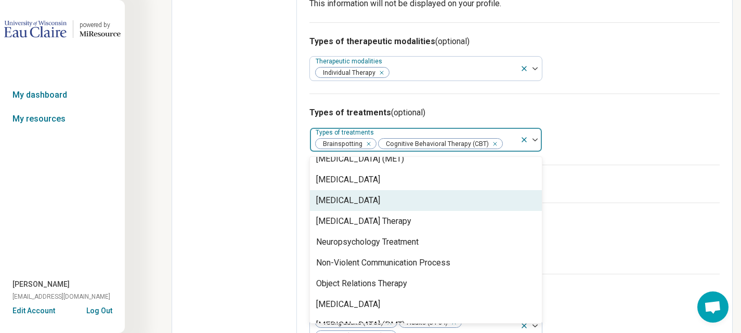
click at [414, 207] on div "Narrative Therapy" at bounding box center [426, 200] width 232 height 21
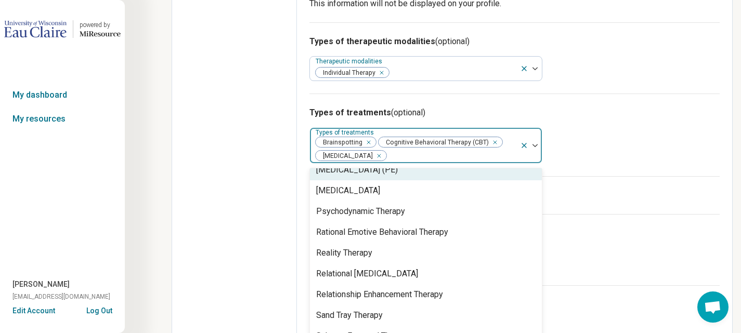
scroll to position [1663, 0]
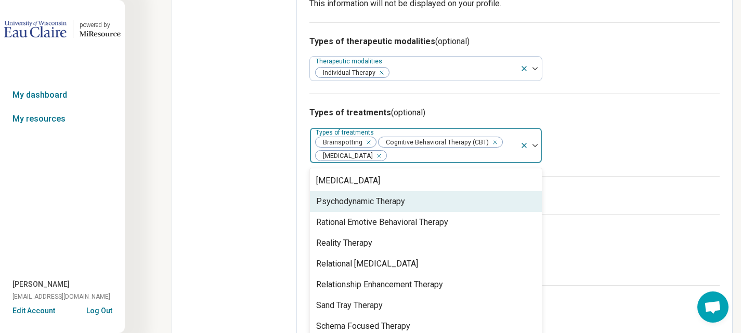
click at [410, 208] on div "Psychodynamic Therapy" at bounding box center [426, 201] width 232 height 21
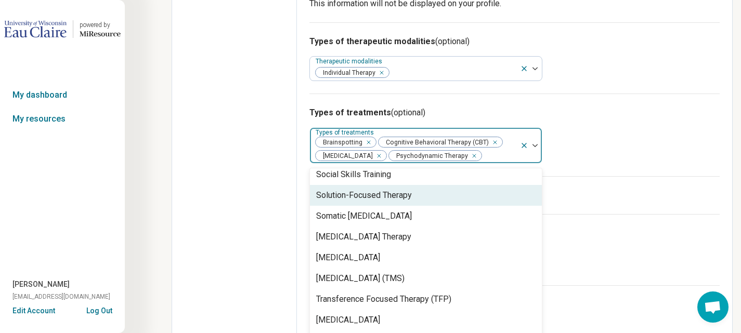
scroll to position [1865, 0]
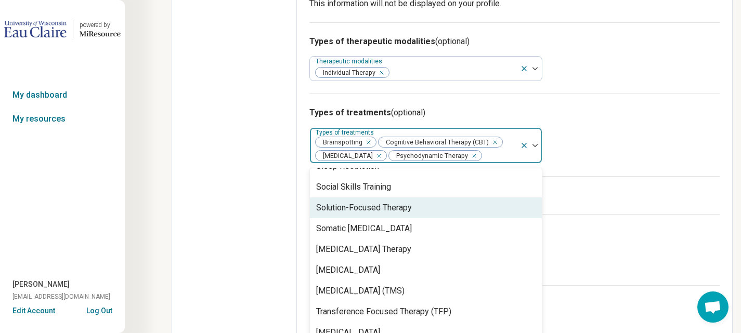
click at [404, 210] on div "Solution-Focused Therapy" at bounding box center [364, 208] width 96 height 12
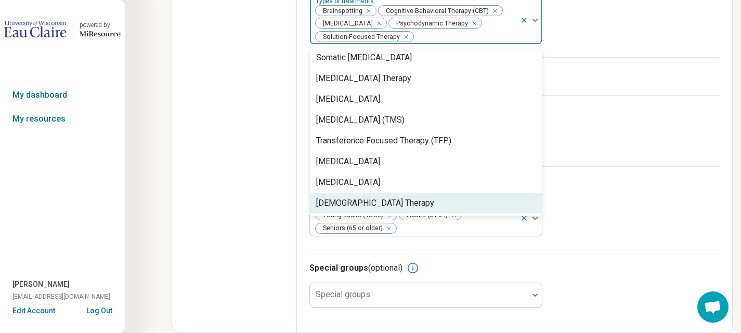
scroll to position [492, 0]
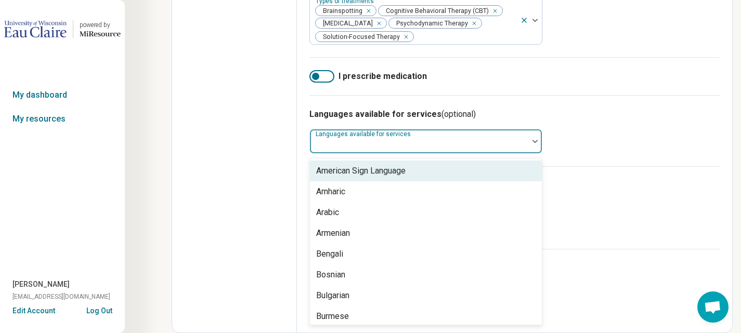
click at [370, 146] on div at bounding box center [419, 145] width 210 height 15
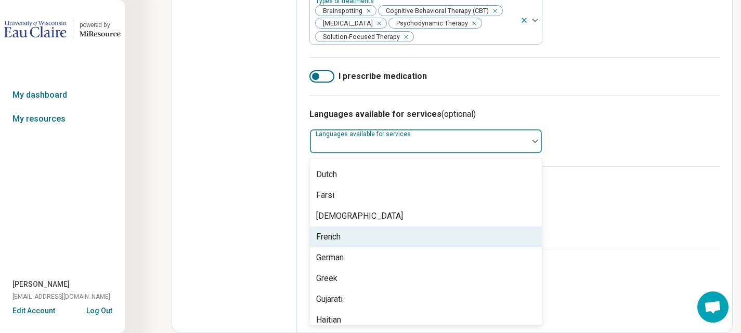
scroll to position [208, 0]
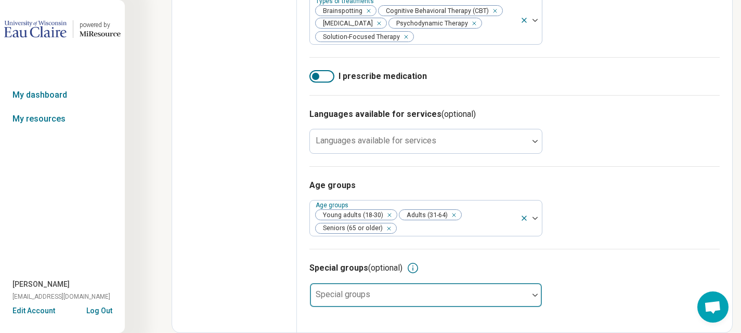
click at [412, 295] on div at bounding box center [419, 299] width 210 height 15
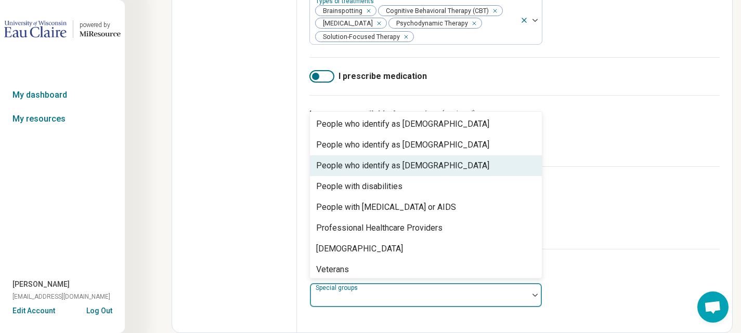
scroll to position [316, 0]
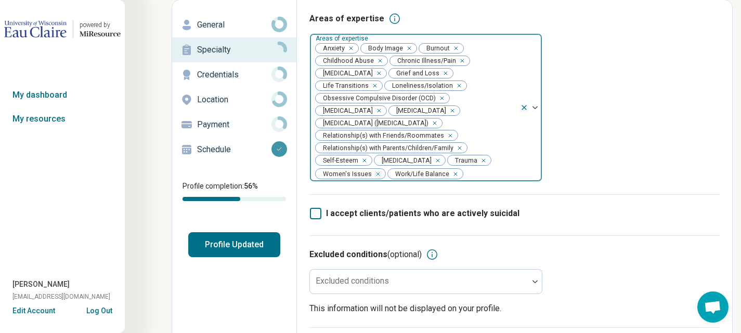
scroll to position [0, 0]
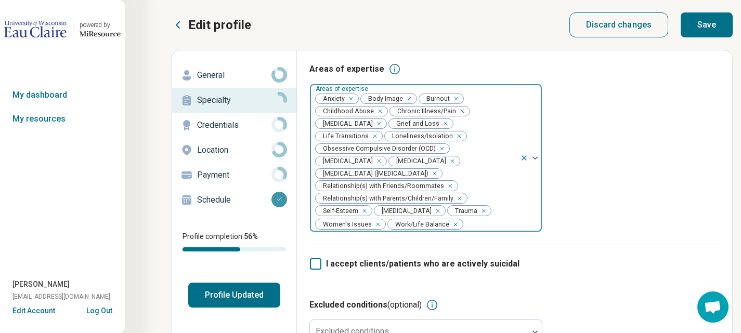
click at [713, 34] on button "Save" at bounding box center [706, 24] width 52 height 25
click at [224, 127] on p "Credentials" at bounding box center [234, 125] width 74 height 12
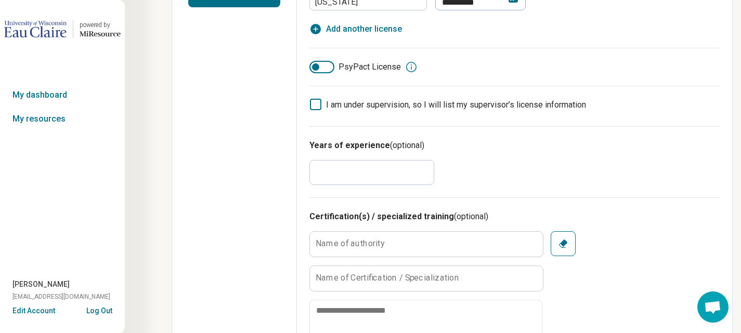
scroll to position [312, 0]
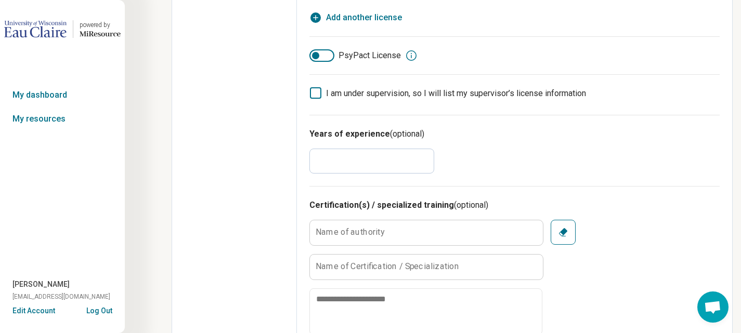
click at [364, 157] on input "*" at bounding box center [371, 161] width 125 height 25
type textarea "*"
type input "*"
click at [505, 159] on div "Years of experience (optional) *" at bounding box center [514, 150] width 410 height 71
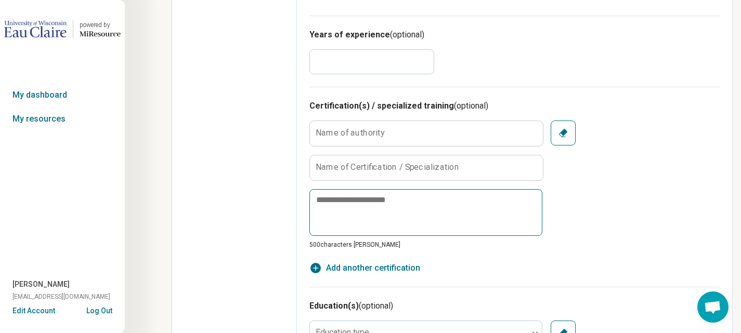
scroll to position [416, 0]
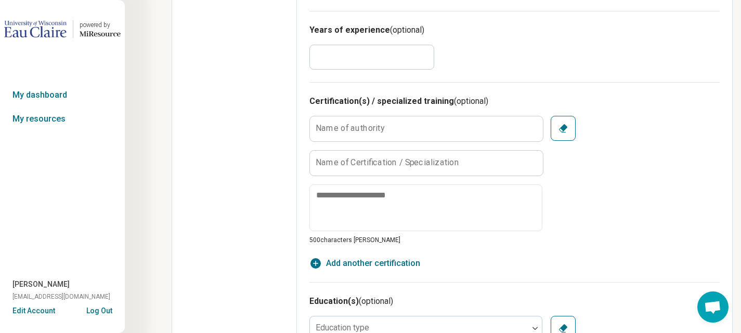
click at [341, 126] on label "Name of authority" at bounding box center [349, 128] width 69 height 8
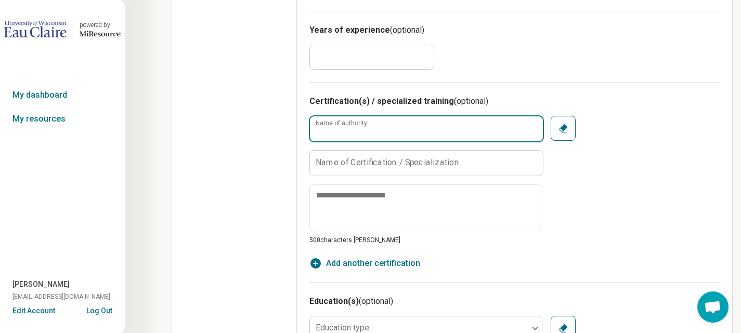
click at [341, 126] on input "Name of authority" at bounding box center [426, 128] width 233 height 25
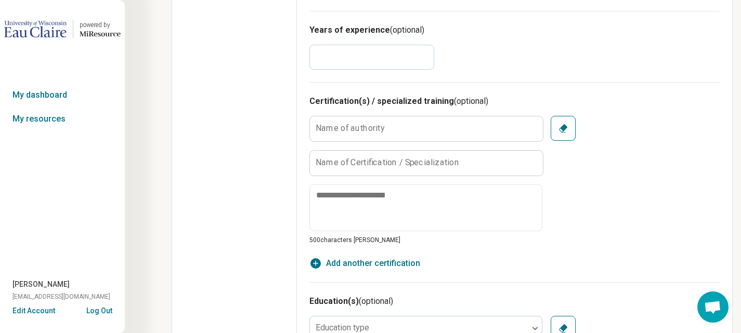
click at [383, 164] on label "Name of Certification / Specialization" at bounding box center [386, 163] width 143 height 8
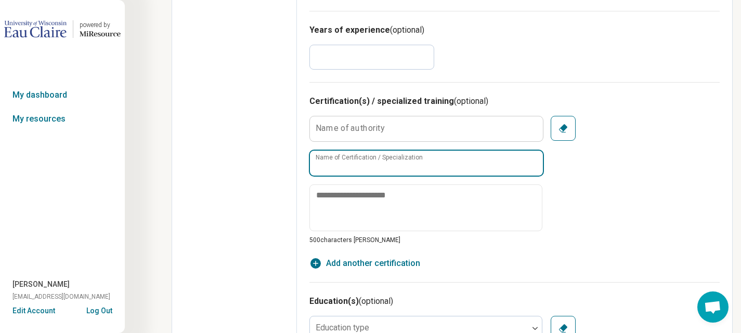
click at [383, 164] on input "Name of Certification / Specialization" at bounding box center [426, 163] width 233 height 25
type input "**********"
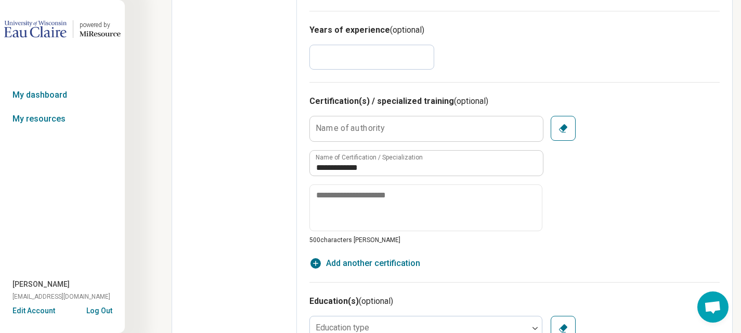
click at [602, 172] on div "**********" at bounding box center [514, 180] width 410 height 129
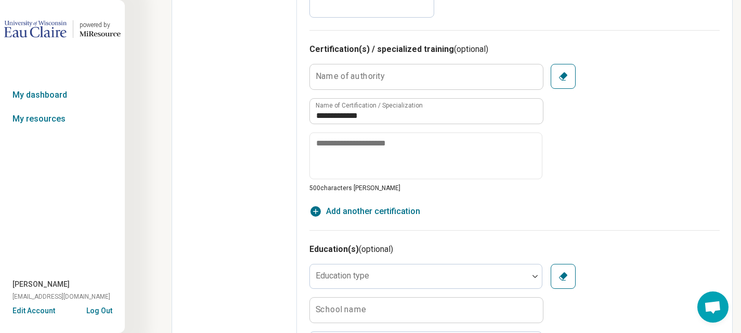
scroll to position [520, 0]
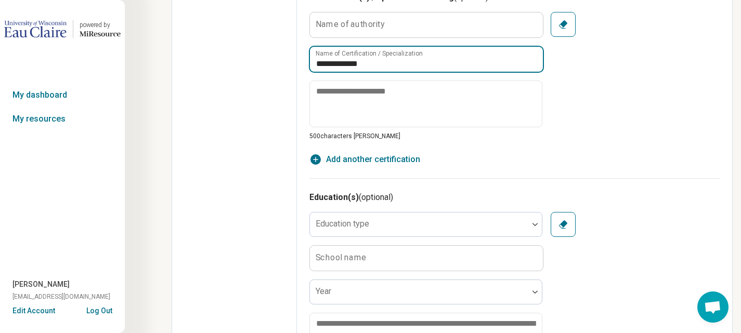
drag, startPoint x: 367, startPoint y: 65, endPoint x: 210, endPoint y: 66, distance: 157.0
click at [210, 66] on div "**********" at bounding box center [452, 127] width 561 height 1195
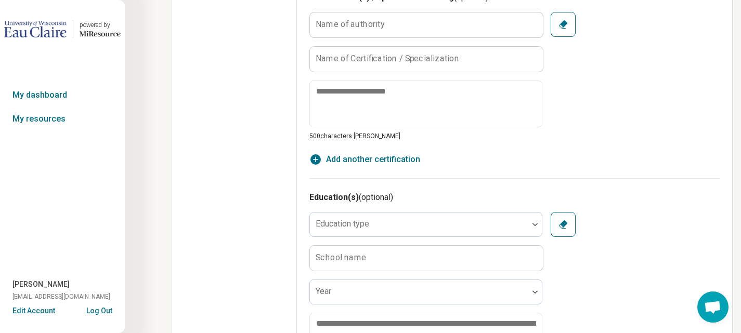
click at [600, 99] on div "Name of authority Name of Certification / Specialization 500 characters max Cle…" at bounding box center [514, 76] width 410 height 129
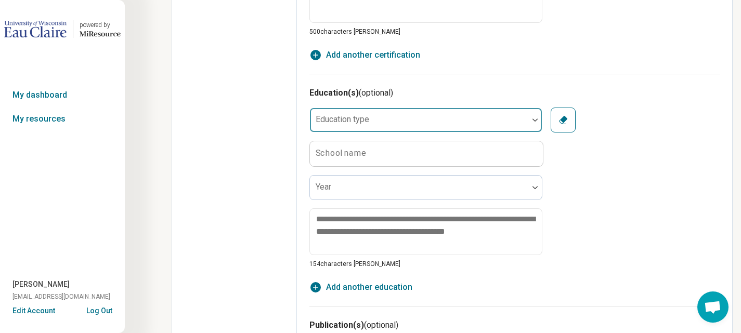
scroll to position [624, 0]
click at [399, 116] on div at bounding box center [419, 120] width 218 height 23
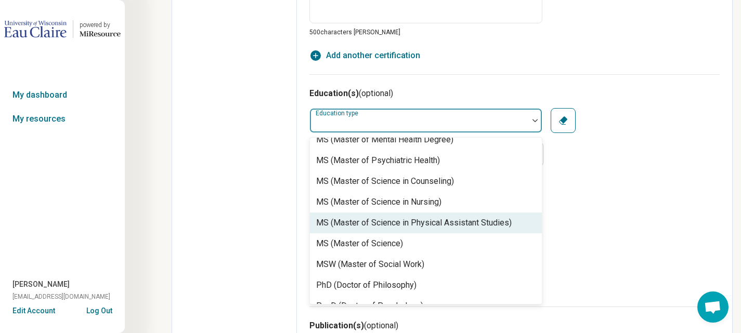
scroll to position [495, 0]
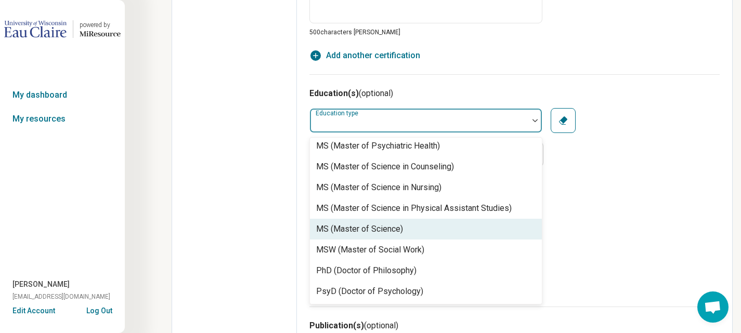
click at [385, 227] on div "MS (Master of Science)" at bounding box center [359, 229] width 87 height 12
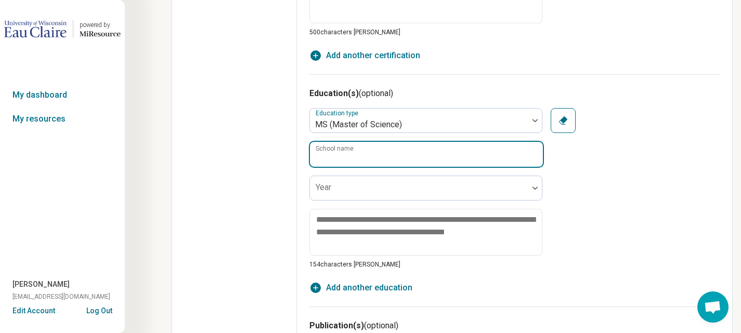
click at [378, 156] on input "School name" at bounding box center [426, 154] width 233 height 25
type input "********"
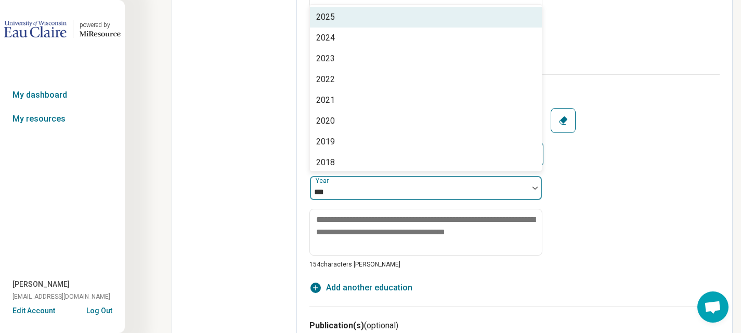
type input "****"
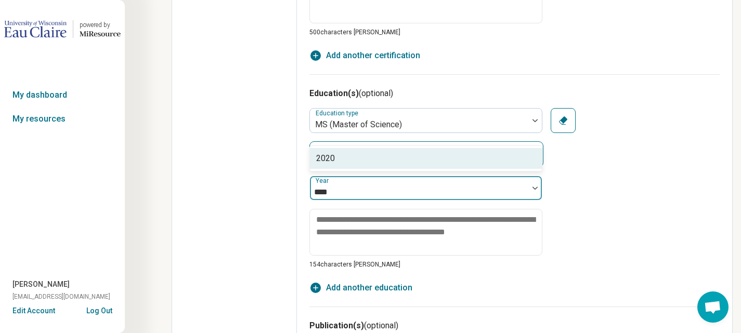
click at [378, 156] on div "2020" at bounding box center [426, 158] width 232 height 21
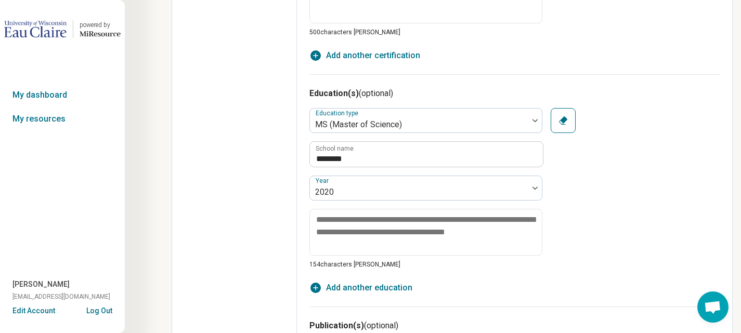
click at [601, 187] on div "Education type MS (Master of Science) ******** School name Year 2020 154 charac…" at bounding box center [514, 188] width 410 height 161
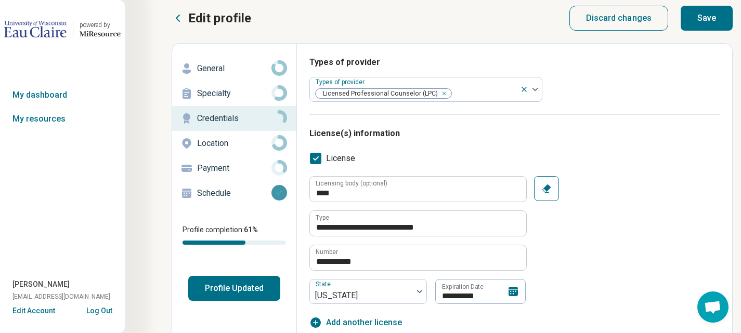
scroll to position [0, 0]
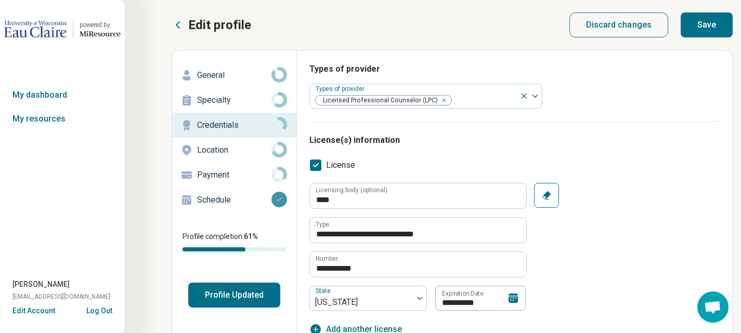
click at [706, 20] on button "Save" at bounding box center [706, 24] width 52 height 25
type textarea "*"
click at [221, 150] on p "Location" at bounding box center [234, 150] width 74 height 12
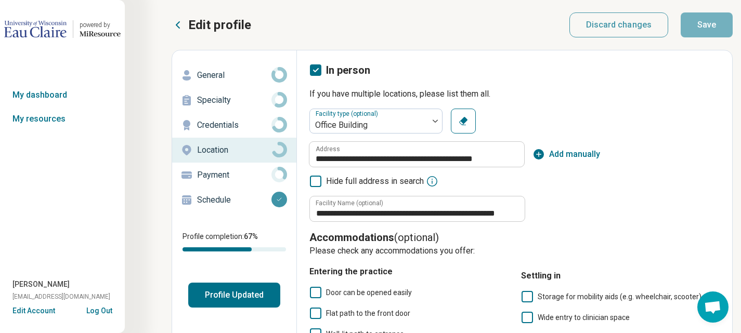
click at [222, 179] on p "Payment" at bounding box center [234, 175] width 74 height 12
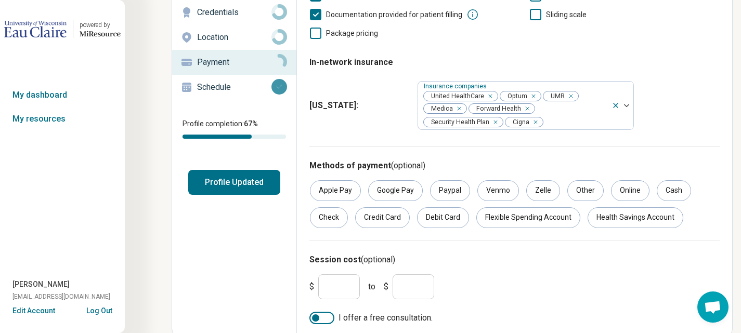
scroll to position [117, 0]
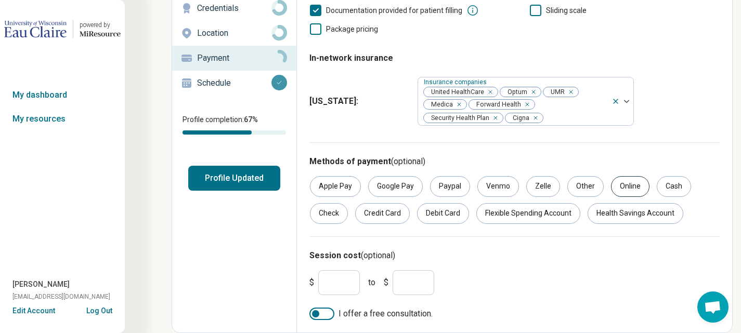
click at [624, 189] on div "Online" at bounding box center [630, 186] width 38 height 21
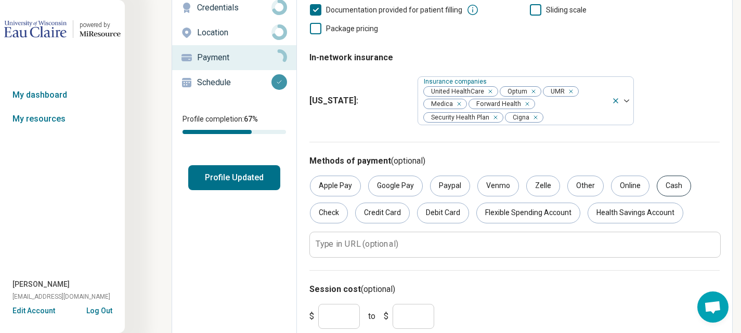
click at [665, 183] on div "Cash" at bounding box center [673, 186] width 34 height 21
click at [324, 213] on div "Check" at bounding box center [329, 213] width 38 height 21
click at [394, 212] on div "Credit Card" at bounding box center [382, 213] width 55 height 21
click at [441, 206] on div "Debit Card" at bounding box center [443, 213] width 52 height 21
click at [592, 212] on div "Health Savings Account" at bounding box center [635, 213] width 96 height 21
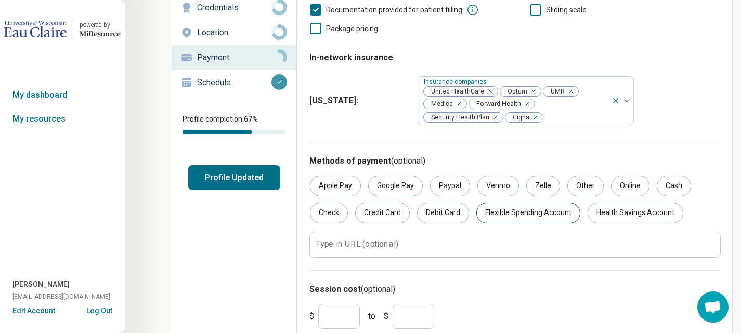
click at [512, 215] on div "Flexible Spending Account" at bounding box center [528, 213] width 104 height 21
click at [504, 218] on div "Flexible Spending Account" at bounding box center [528, 213] width 104 height 21
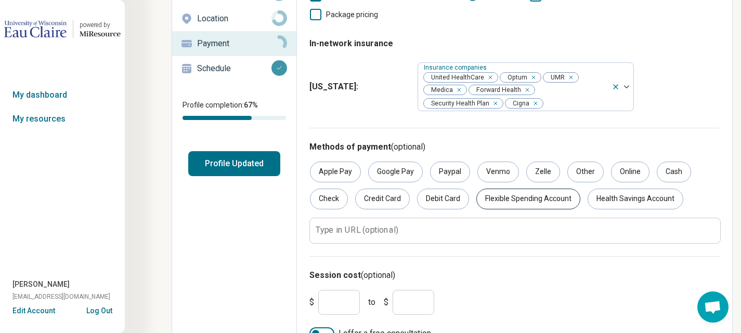
scroll to position [152, 0]
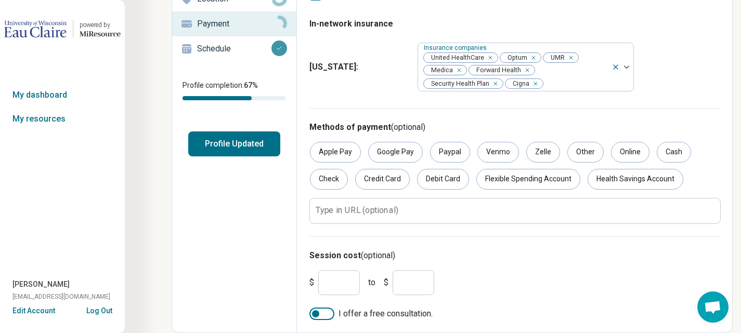
click at [337, 286] on input "*" at bounding box center [339, 282] width 42 height 25
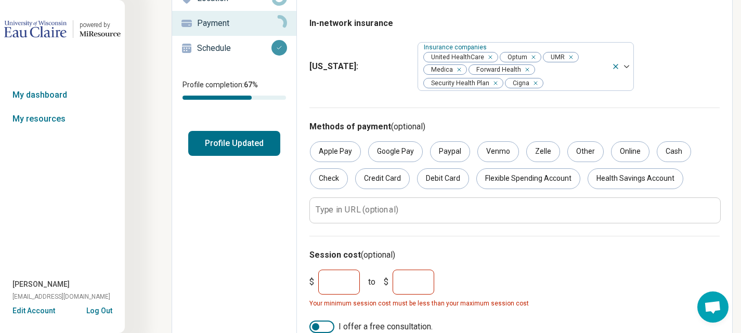
type input "*"
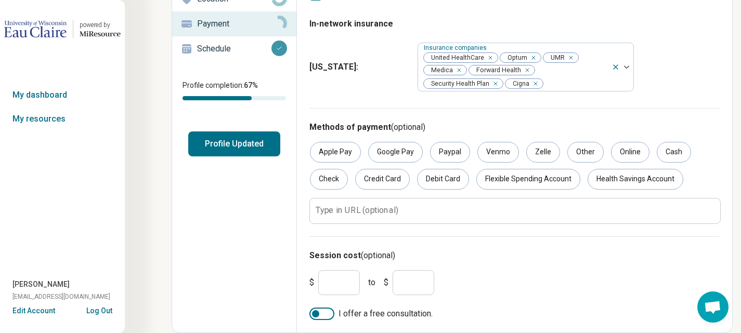
click at [325, 314] on div at bounding box center [321, 314] width 25 height 12
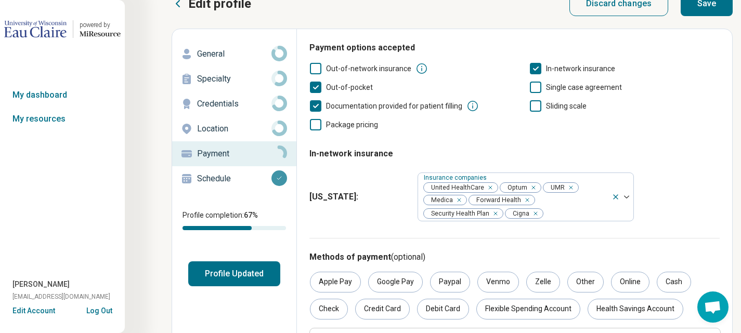
scroll to position [0, 0]
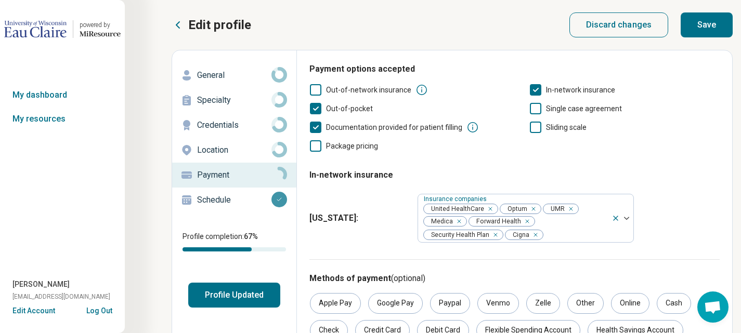
click at [694, 25] on button "Save" at bounding box center [706, 24] width 52 height 25
click at [218, 202] on p "Schedule" at bounding box center [234, 200] width 74 height 12
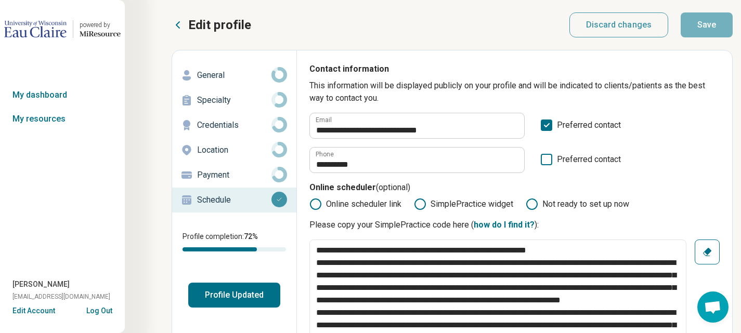
click at [550, 124] on icon at bounding box center [546, 125] width 11 height 11
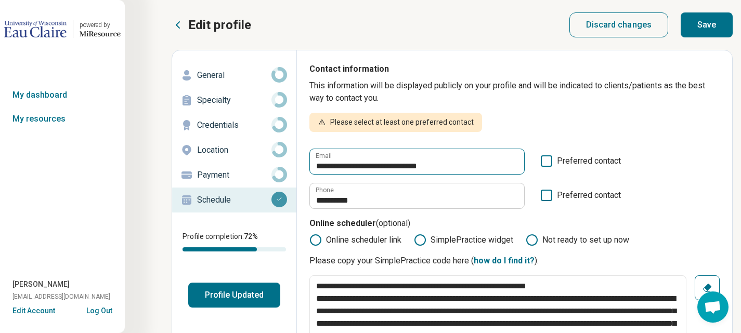
scroll to position [5, 0]
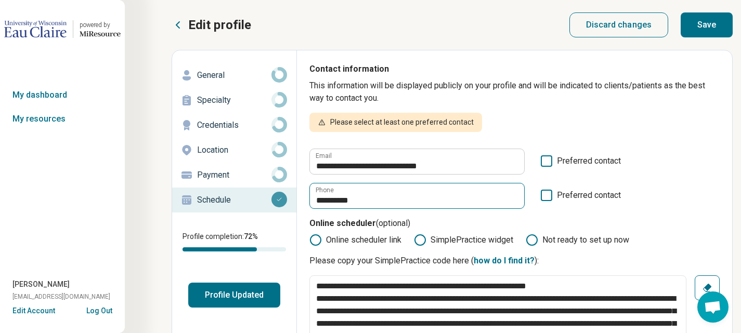
drag, startPoint x: 544, startPoint y: 163, endPoint x: 496, endPoint y: 167, distance: 47.5
click at [544, 163] on icon at bounding box center [546, 160] width 11 height 11
type textarea "*"
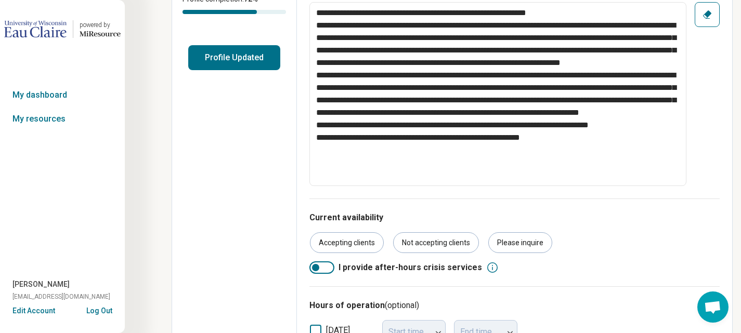
scroll to position [0, 0]
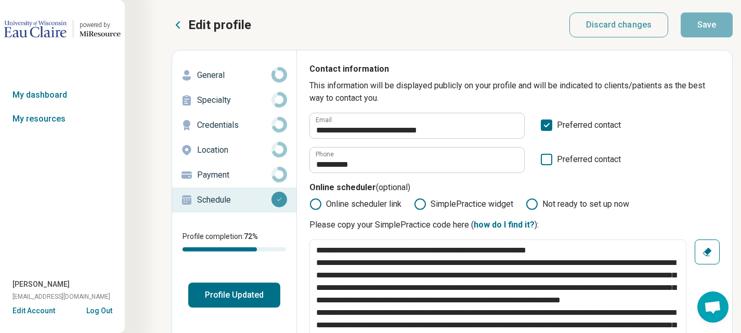
click at [244, 298] on button "Profile Updated" at bounding box center [234, 295] width 92 height 25
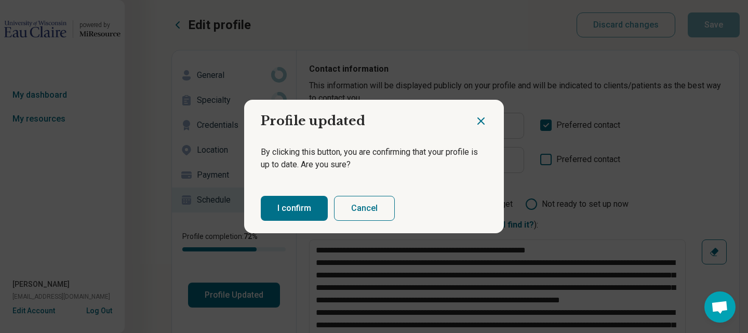
click at [287, 209] on button "I confirm" at bounding box center [294, 208] width 67 height 25
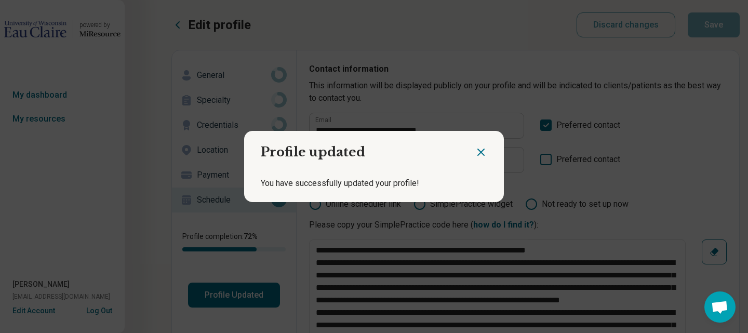
click at [479, 150] on icon "Close dialog" at bounding box center [481, 152] width 12 height 12
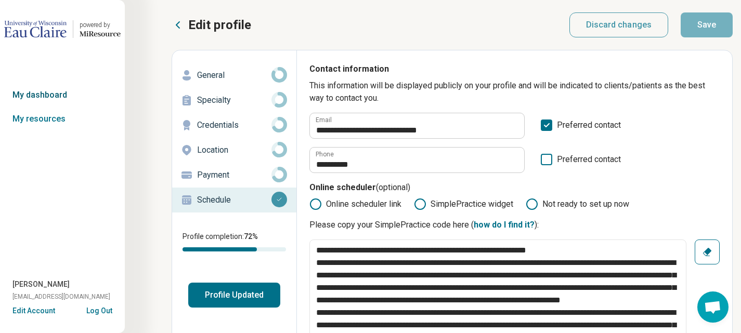
click at [52, 95] on link "My dashboard" at bounding box center [62, 95] width 125 height 24
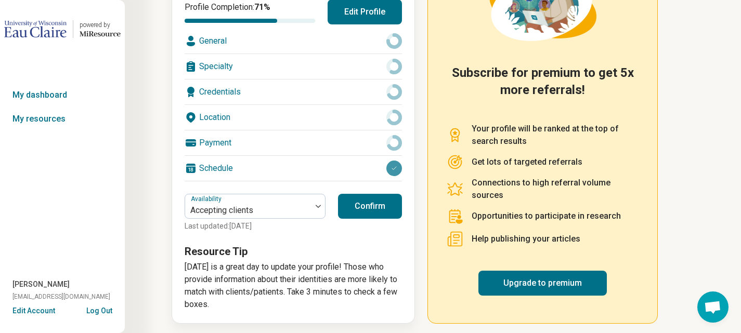
scroll to position [169, 0]
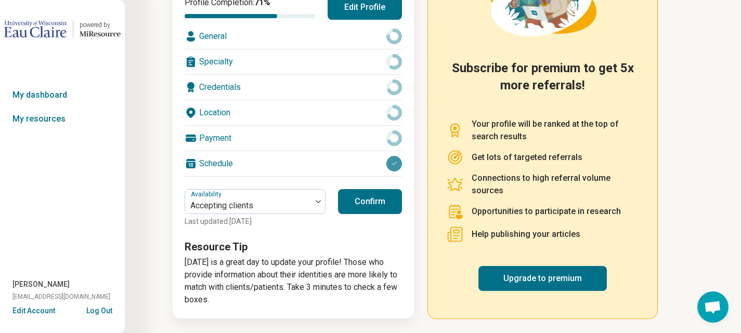
click at [345, 201] on button "Confirm" at bounding box center [370, 201] width 64 height 25
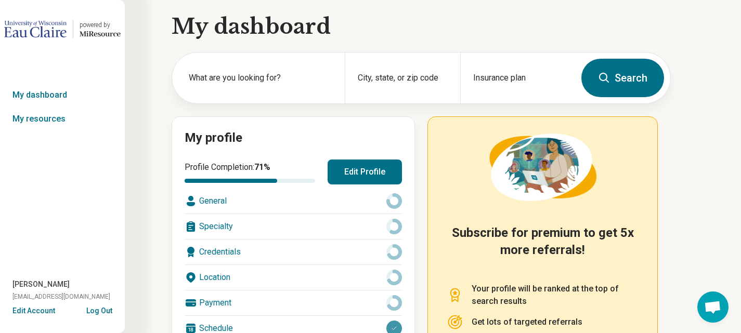
scroll to position [0, 0]
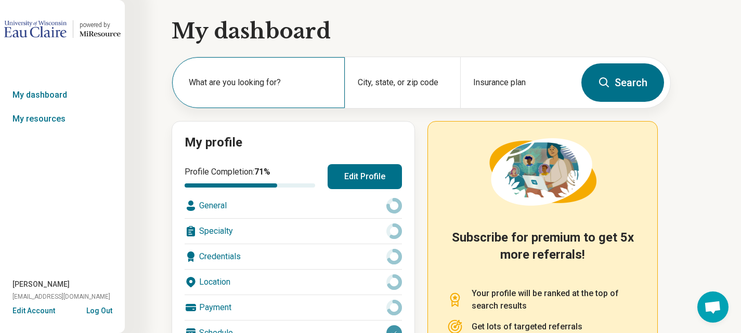
click at [285, 87] on label "What are you looking for?" at bounding box center [260, 82] width 143 height 12
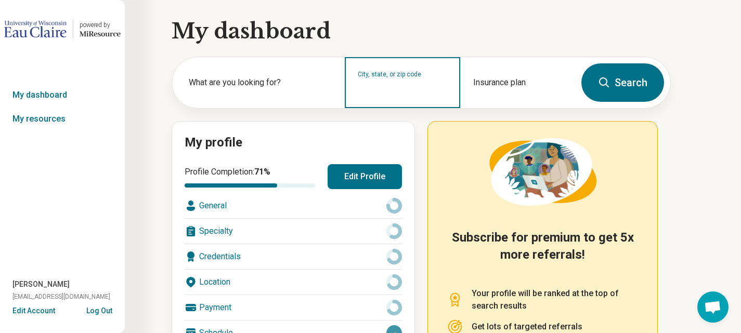
click at [385, 87] on input "City, state, or zip code" at bounding box center [402, 89] width 89 height 12
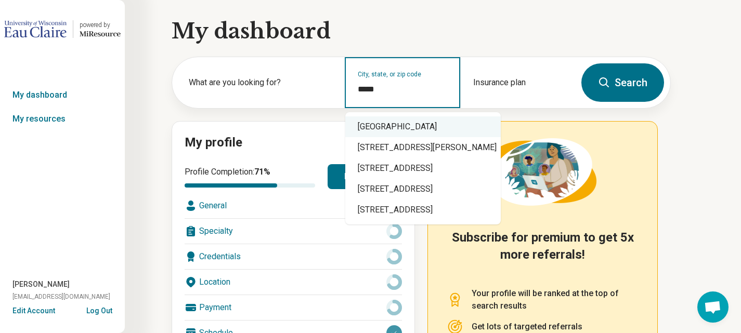
click at [393, 128] on div "Eau Claire, WI 54703" at bounding box center [422, 126] width 155 height 21
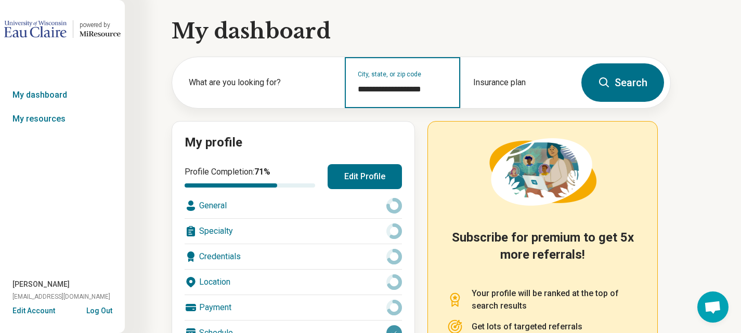
type input "**********"
click at [616, 71] on button "Search" at bounding box center [622, 82] width 83 height 38
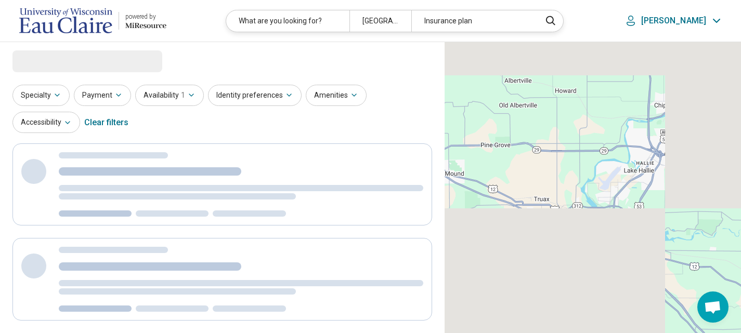
select select "***"
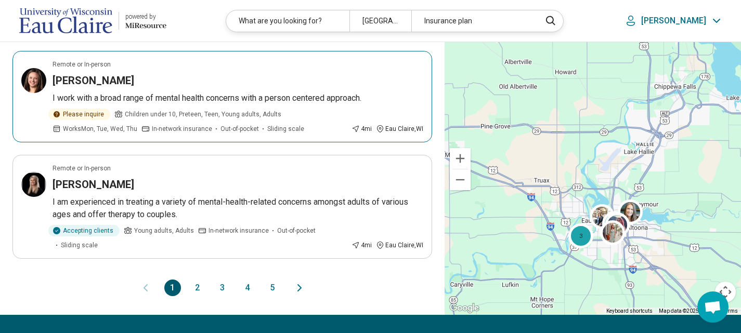
scroll to position [1039, 0]
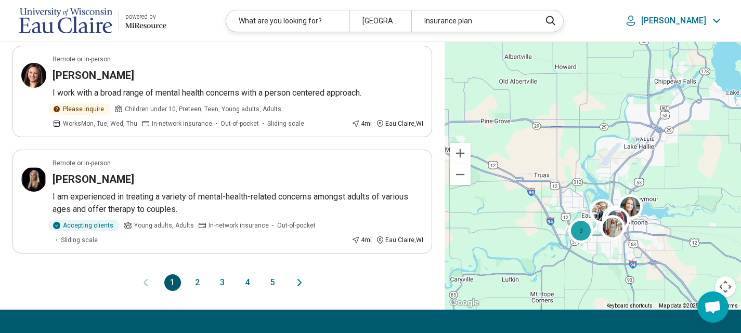
click at [199, 280] on button "2" at bounding box center [197, 282] width 17 height 17
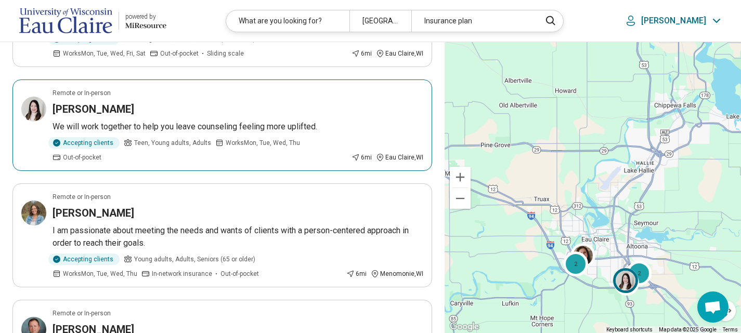
scroll to position [884, 0]
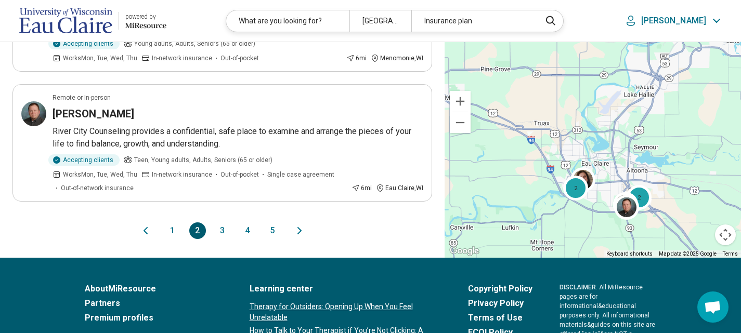
click at [221, 222] on button "3" at bounding box center [222, 230] width 17 height 17
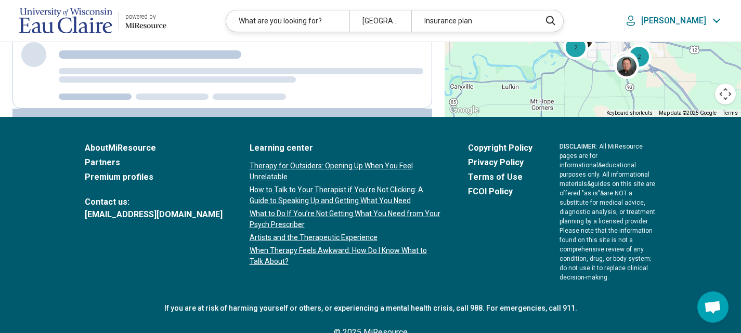
scroll to position [0, 0]
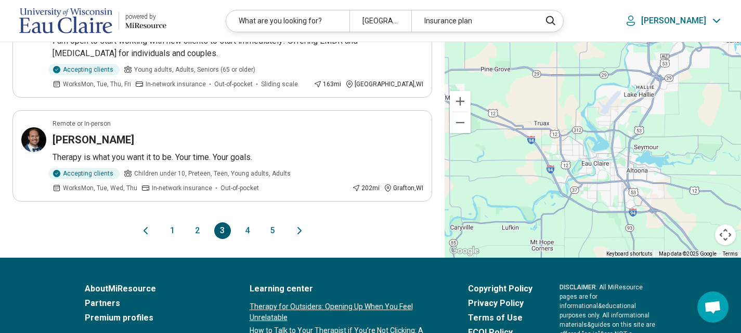
click at [245, 222] on button "4" at bounding box center [247, 230] width 17 height 17
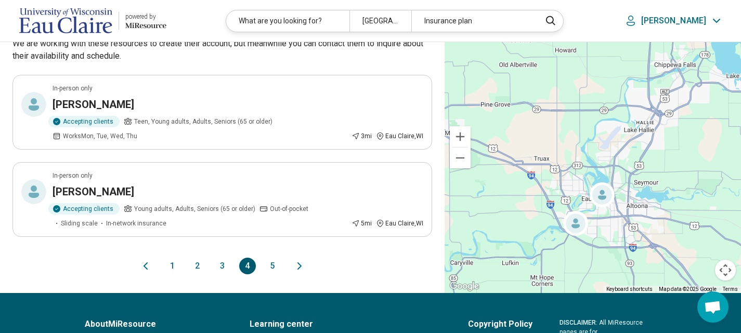
scroll to position [1039, 0]
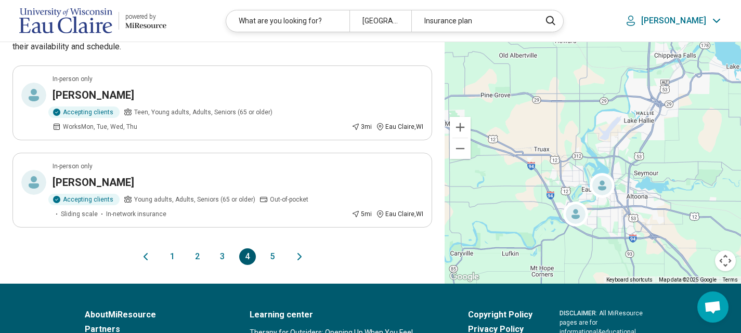
click at [269, 265] on button "5" at bounding box center [272, 256] width 17 height 17
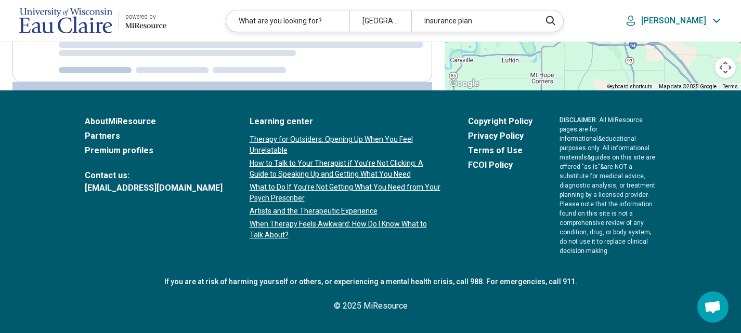
scroll to position [0, 0]
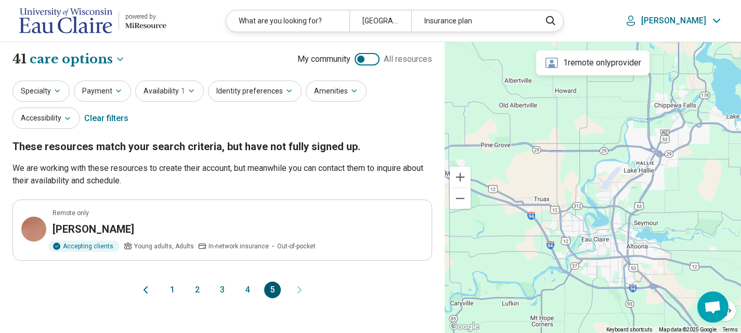
click at [174, 291] on button "1" at bounding box center [172, 290] width 17 height 17
